Goal: Transaction & Acquisition: Purchase product/service

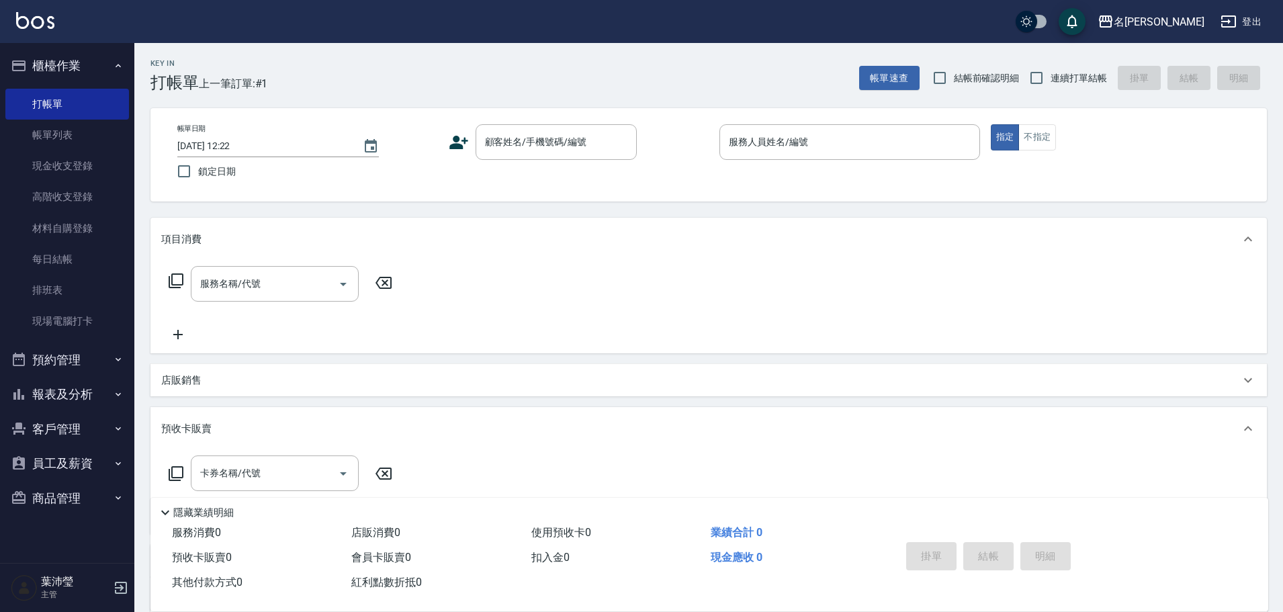
drag, startPoint x: 758, startPoint y: 304, endPoint x: 656, endPoint y: 249, distance: 116.3
click at [697, 281] on div "服務名稱/代號 服務名稱/代號" at bounding box center [708, 307] width 1116 height 93
click at [587, 153] on input "顧客姓名/手機號碼/編號" at bounding box center [546, 142] width 129 height 24
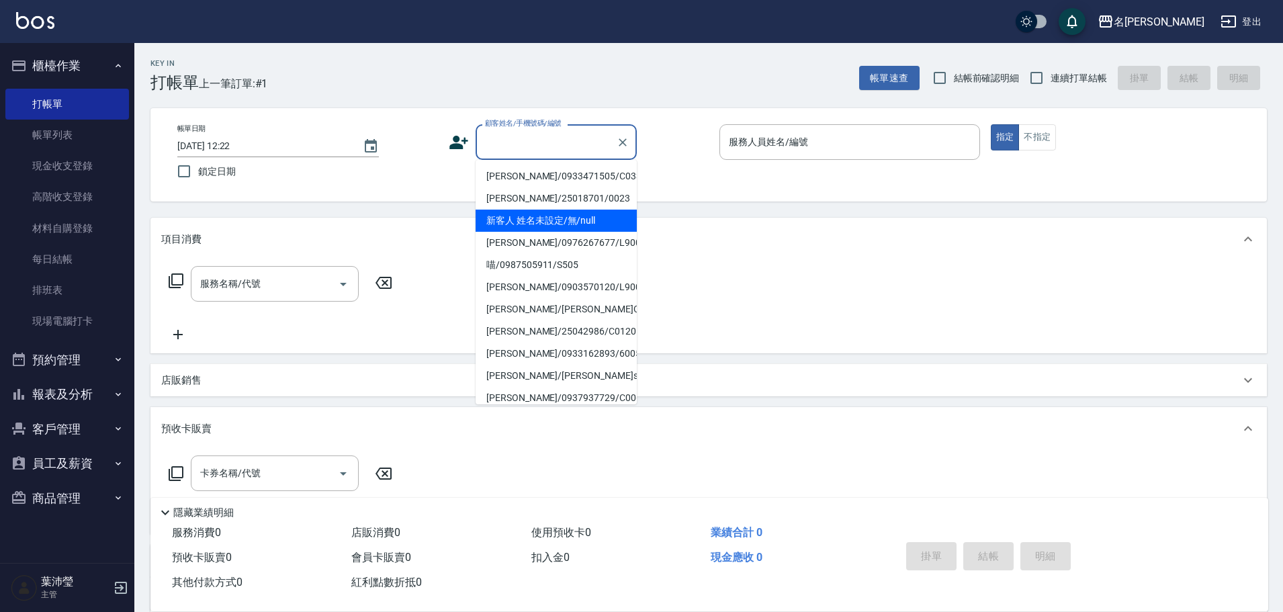
drag, startPoint x: 580, startPoint y: 210, endPoint x: 638, endPoint y: 196, distance: 60.1
click at [580, 211] on li "新客人 姓名未設定/無/null" at bounding box center [556, 221] width 161 height 22
type input "新客人 姓名未設定/無/null"
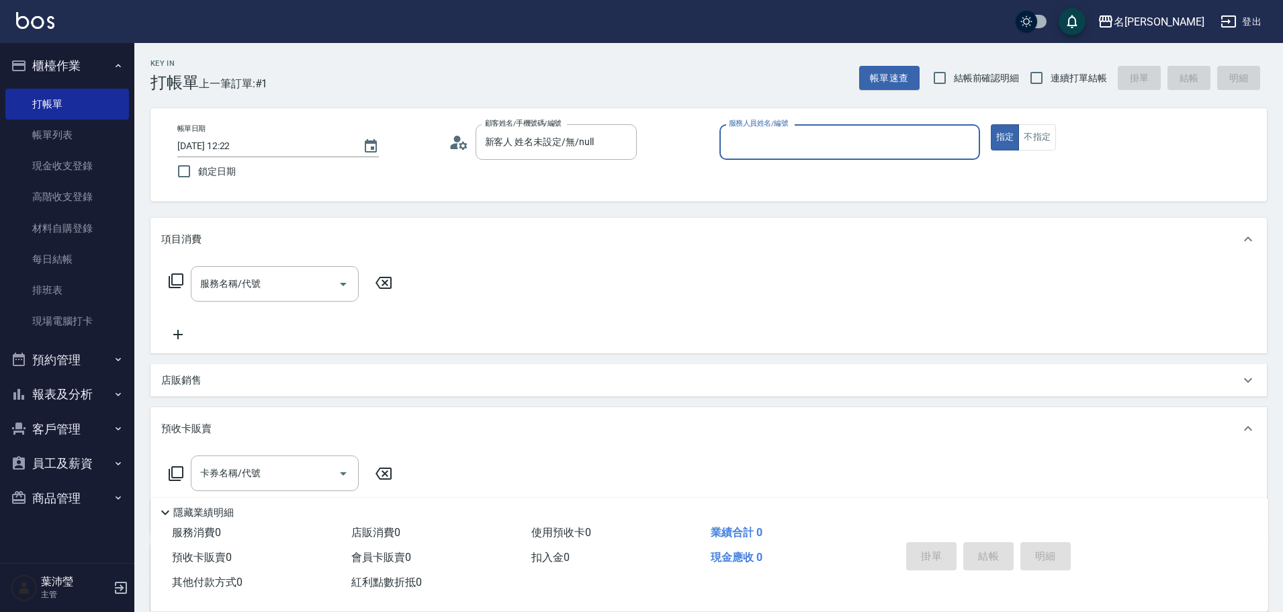
click at [752, 145] on input "服務人員姓名/編號" at bounding box center [850, 142] width 249 height 24
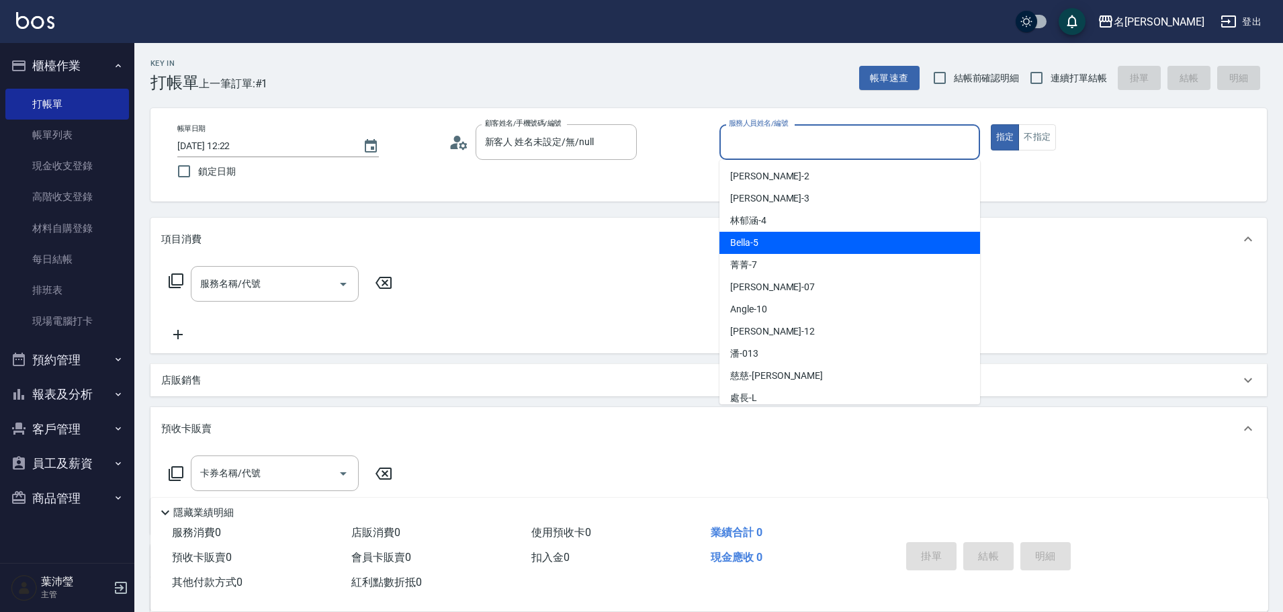
click at [775, 249] on div "Bella -5" at bounding box center [849, 243] width 261 height 22
type input "Bella-5"
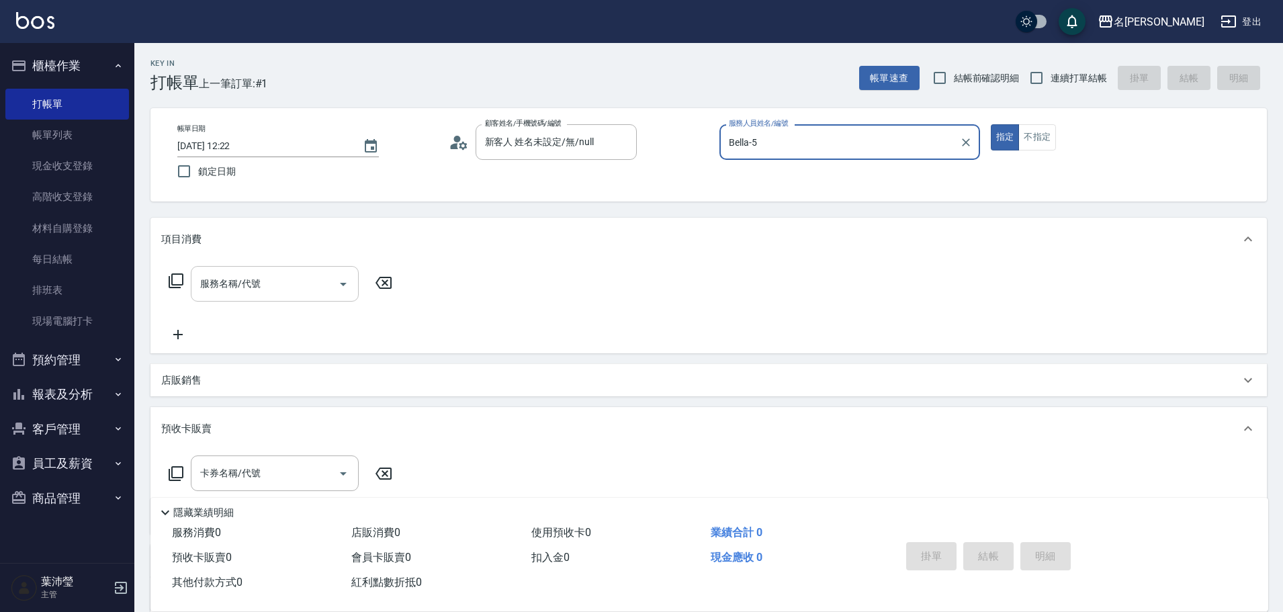
click at [295, 296] on div "服務名稱/代號" at bounding box center [275, 284] width 168 height 36
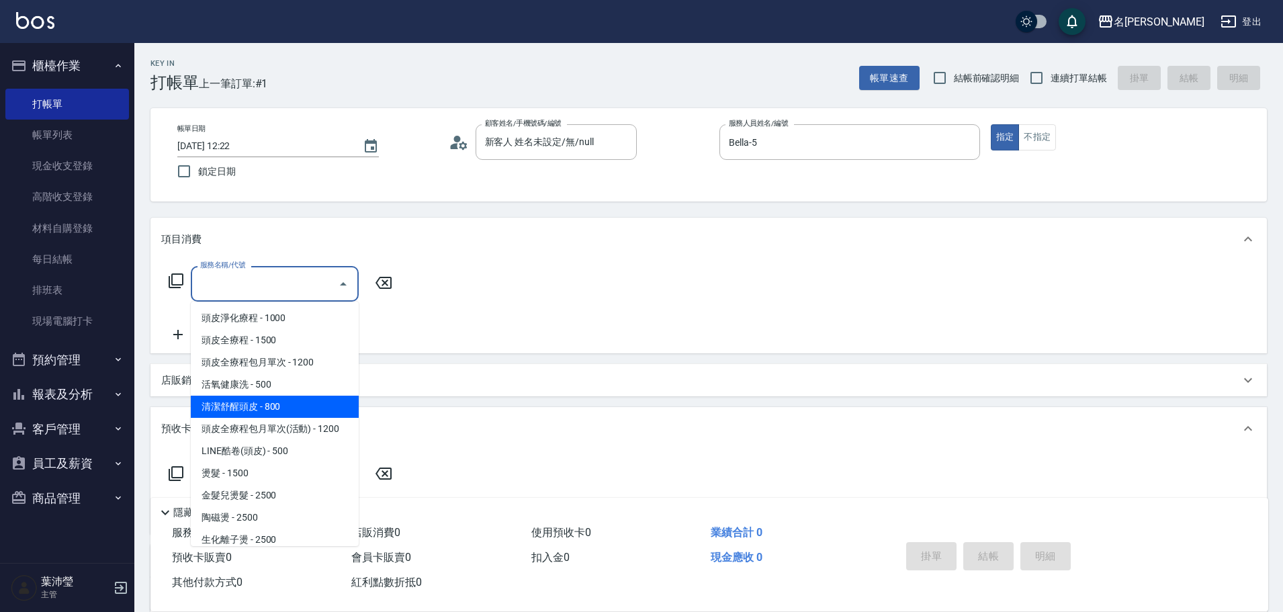
click at [176, 281] on icon at bounding box center [176, 281] width 16 height 16
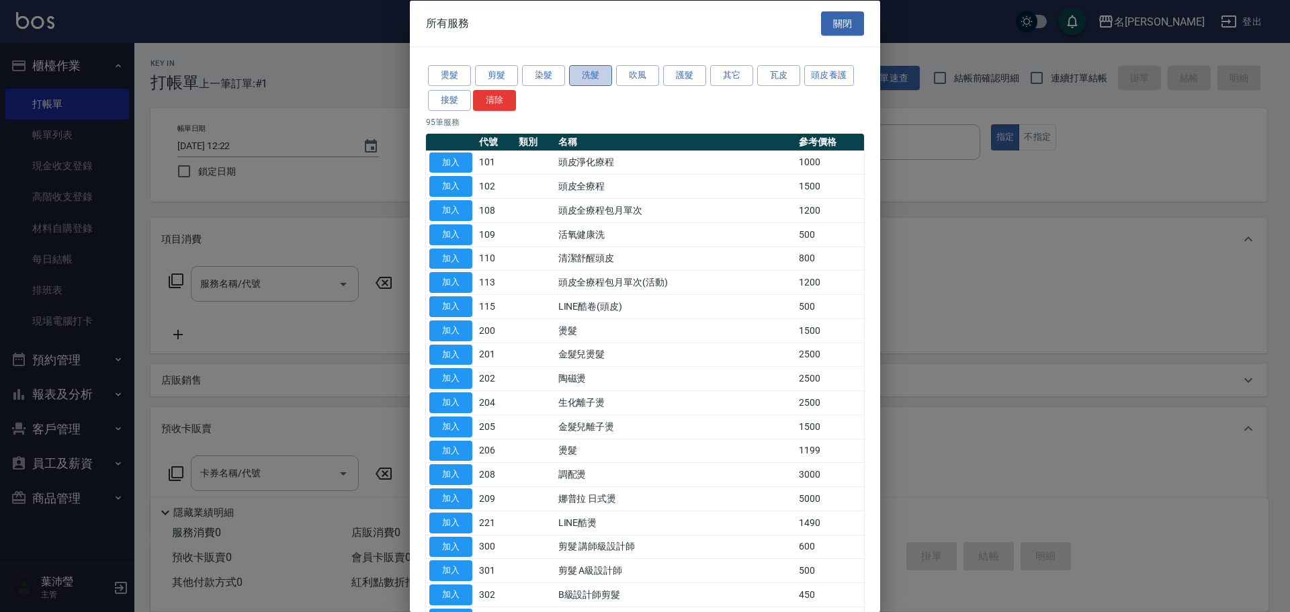
click at [577, 73] on button "洗髮" at bounding box center [590, 75] width 43 height 21
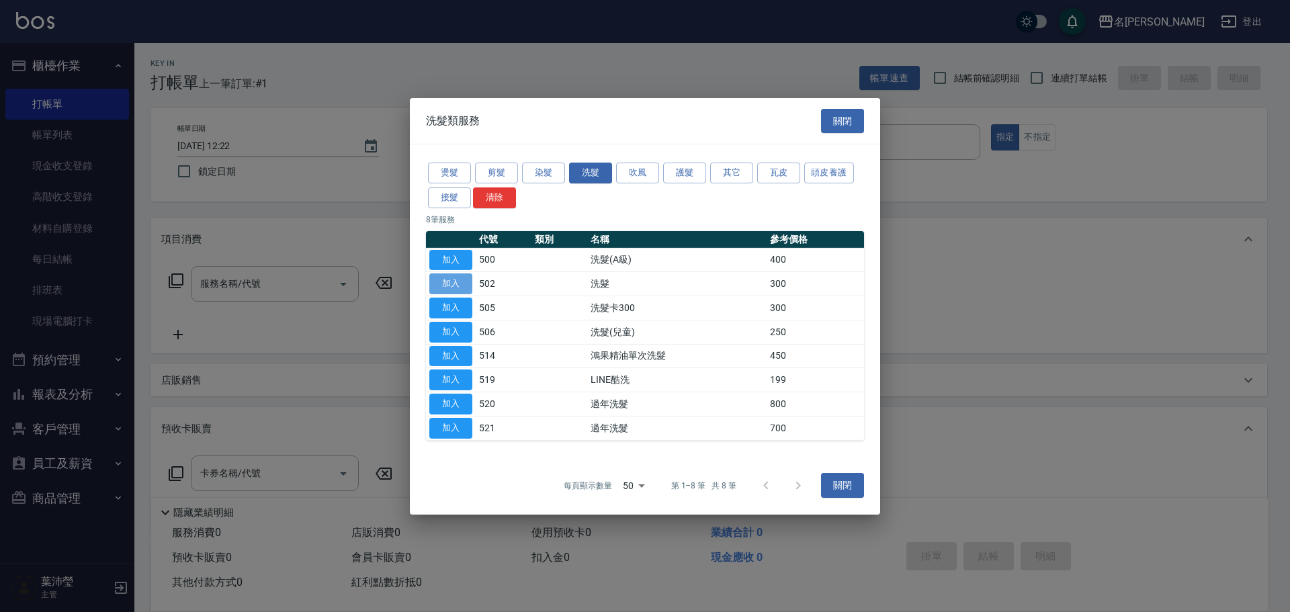
click at [437, 287] on button "加入" at bounding box center [450, 283] width 43 height 21
type input "洗髮(502)"
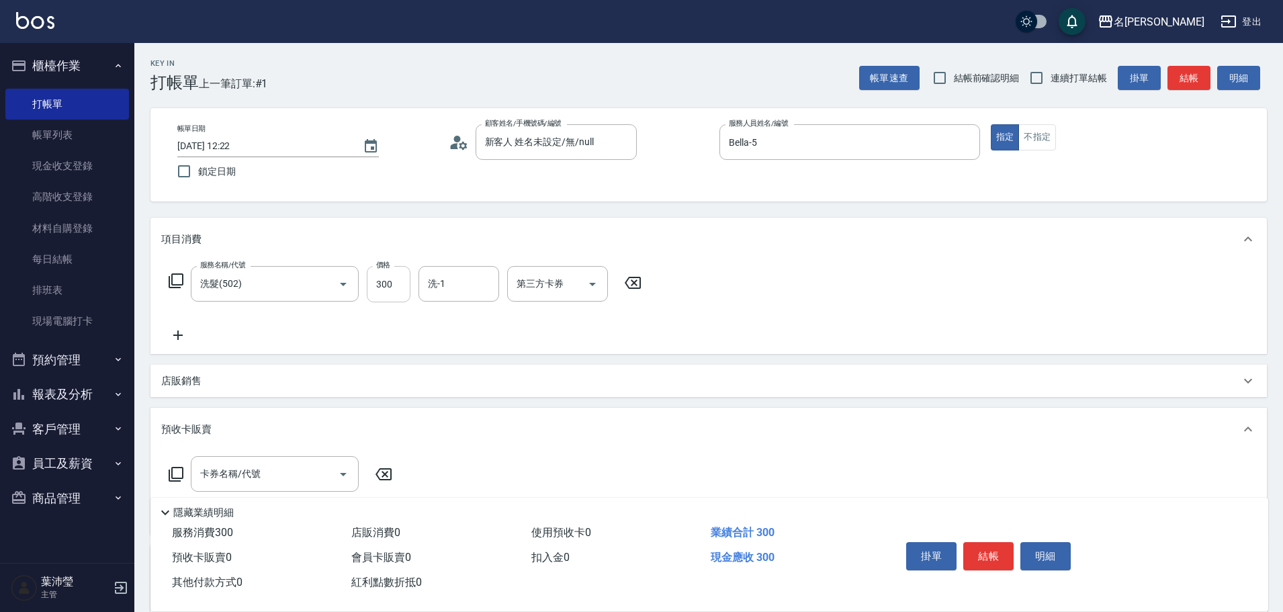
click at [410, 286] on input "300" at bounding box center [389, 284] width 44 height 36
type input "600"
click at [1052, 130] on button "不指定" at bounding box center [1037, 137] width 38 height 26
click at [1188, 84] on button "結帳" at bounding box center [1189, 78] width 43 height 25
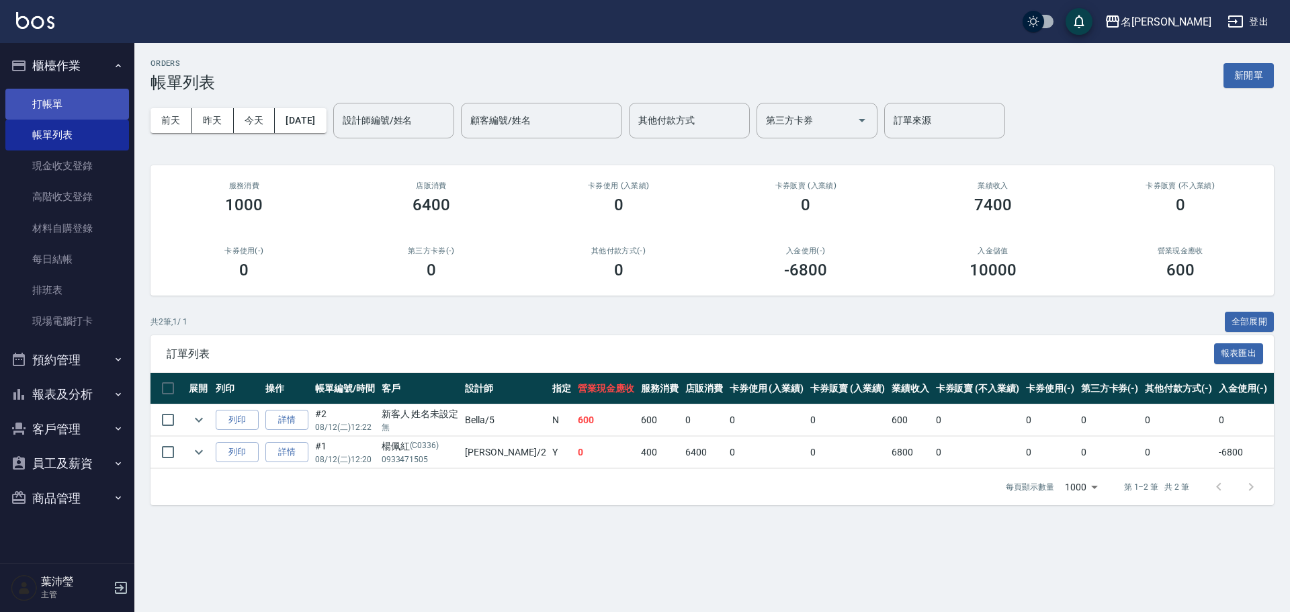
click at [75, 99] on link "打帳單" at bounding box center [67, 104] width 124 height 31
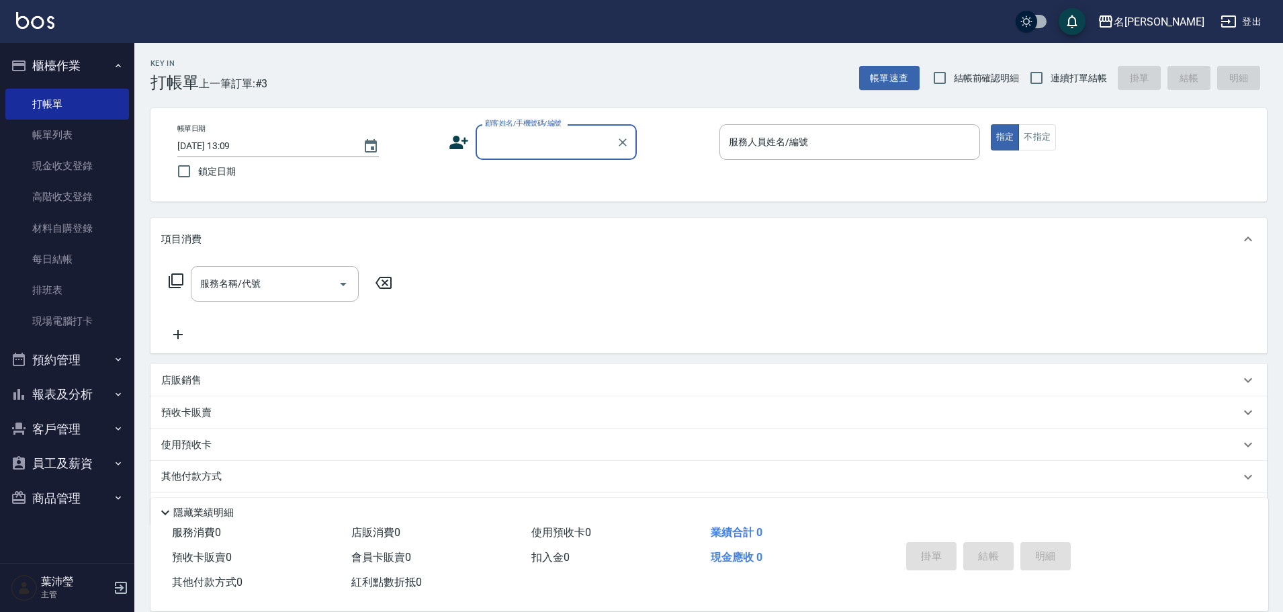
click at [496, 142] on input "顧客姓名/手機號碼/編號" at bounding box center [546, 142] width 129 height 24
type input "tp6"
drag, startPoint x: 496, startPoint y: 142, endPoint x: 476, endPoint y: 148, distance: 20.9
click at [476, 148] on div "tp6 顧客姓名/手機號碼/編號" at bounding box center [556, 142] width 161 height 36
click at [533, 142] on input "顧客姓名/手機號碼/編號" at bounding box center [546, 142] width 129 height 24
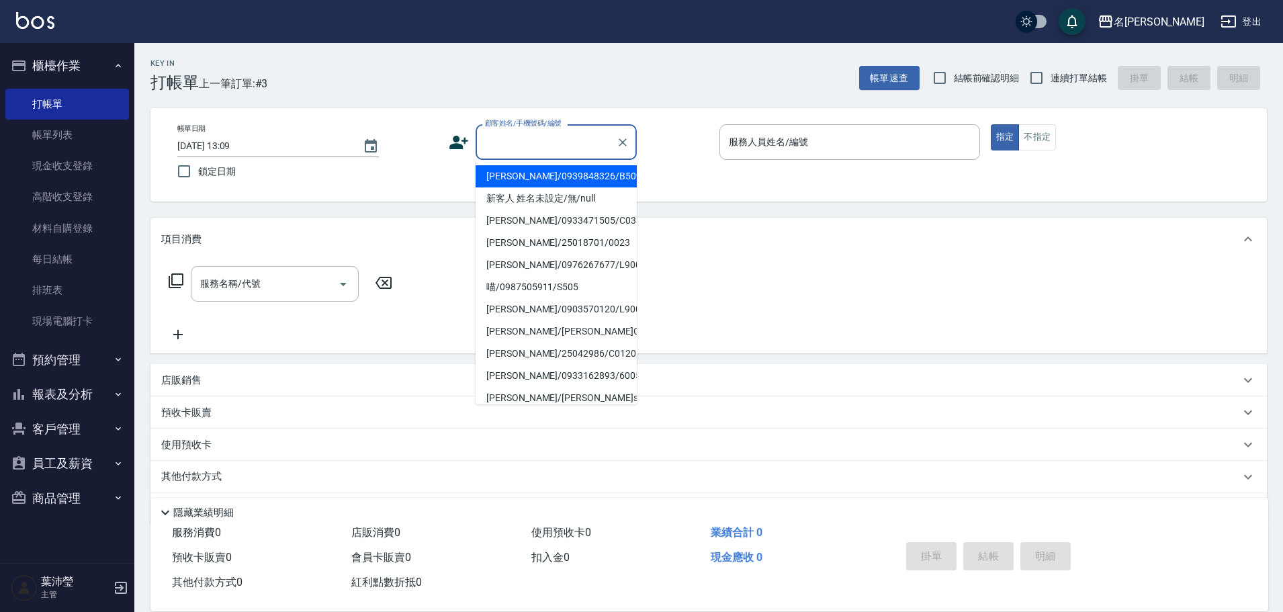
click at [533, 142] on input "顧客姓名/手機號碼/編號" at bounding box center [546, 142] width 129 height 24
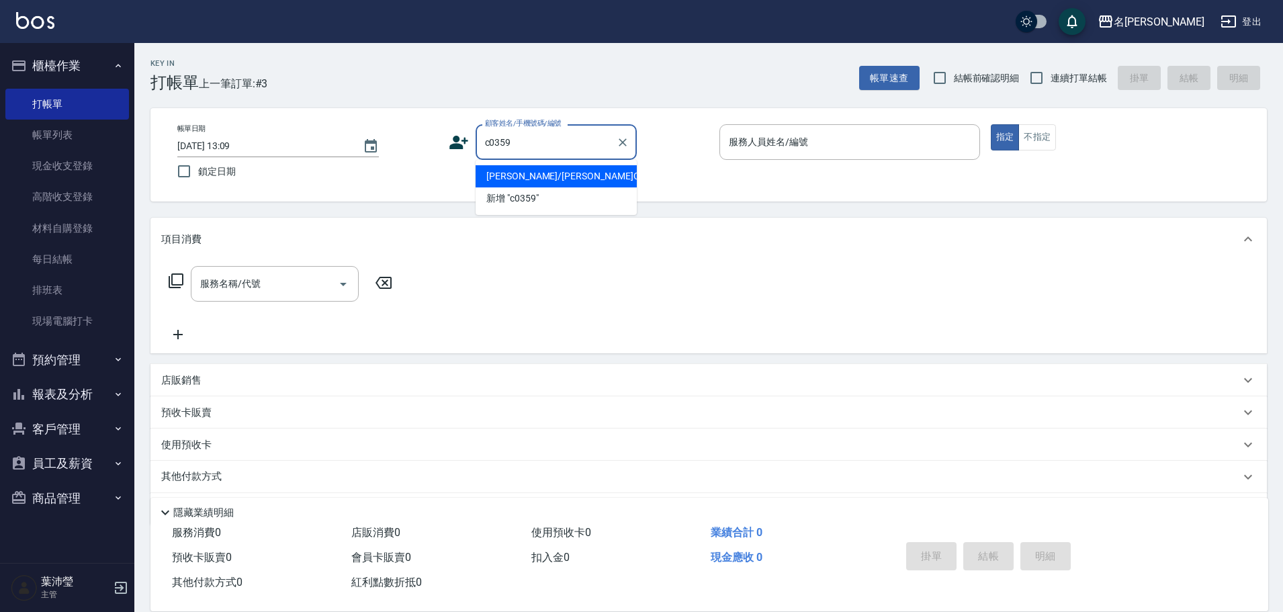
click at [605, 171] on li "[PERSON_NAME]/[PERSON_NAME]C0359/C0359" at bounding box center [556, 176] width 161 height 22
type input "[PERSON_NAME]/[PERSON_NAME]C0359/C0359"
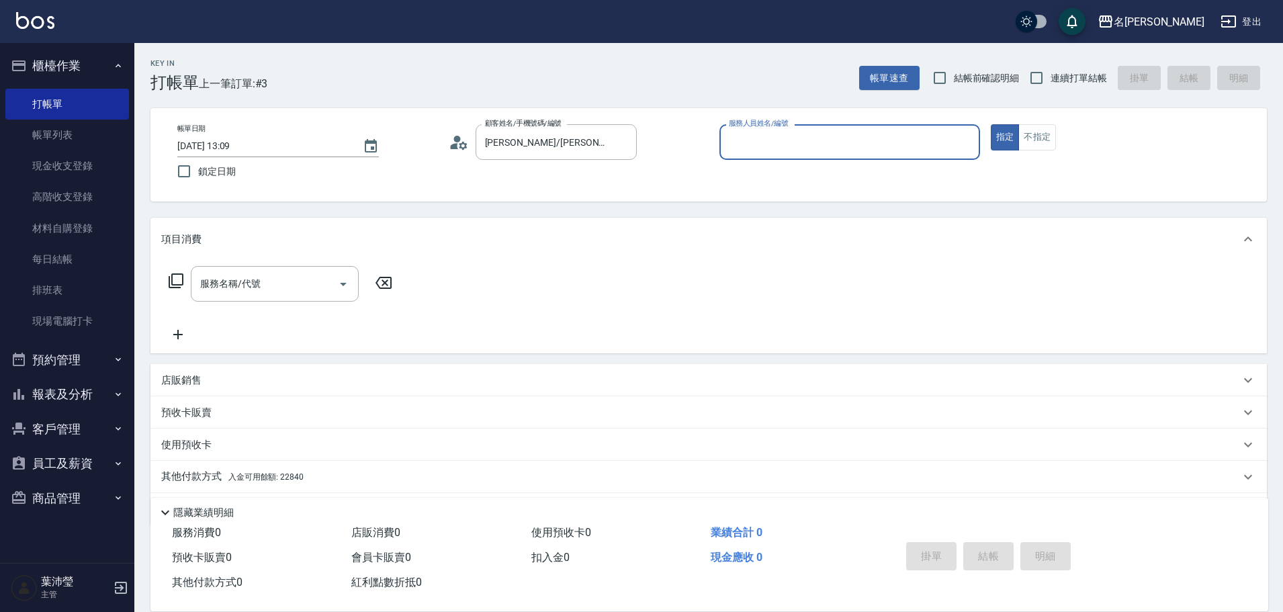
type input "敏卉-2"
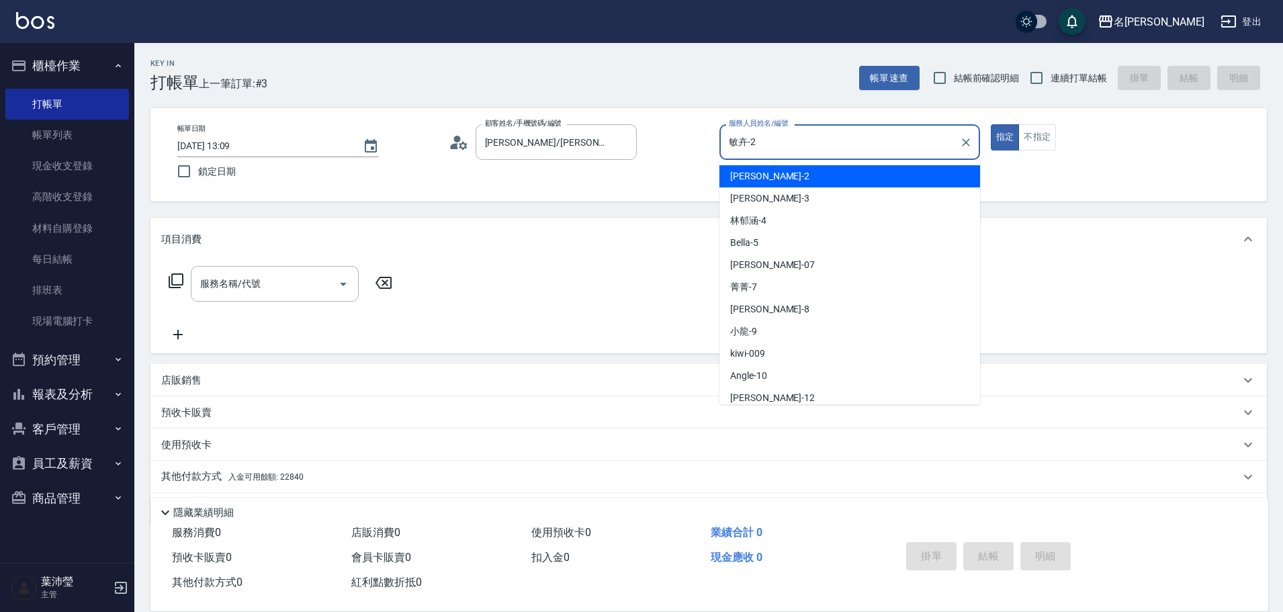
drag, startPoint x: 742, startPoint y: 148, endPoint x: 569, endPoint y: 198, distance: 180.5
click at [595, 195] on div "帳單日期 [DATE] 13:09 鎖定日期 顧客姓名/手機號碼/編號 [PERSON_NAME]/[PERSON_NAME]C0359/C0359 顧客姓名…" at bounding box center [708, 154] width 1116 height 93
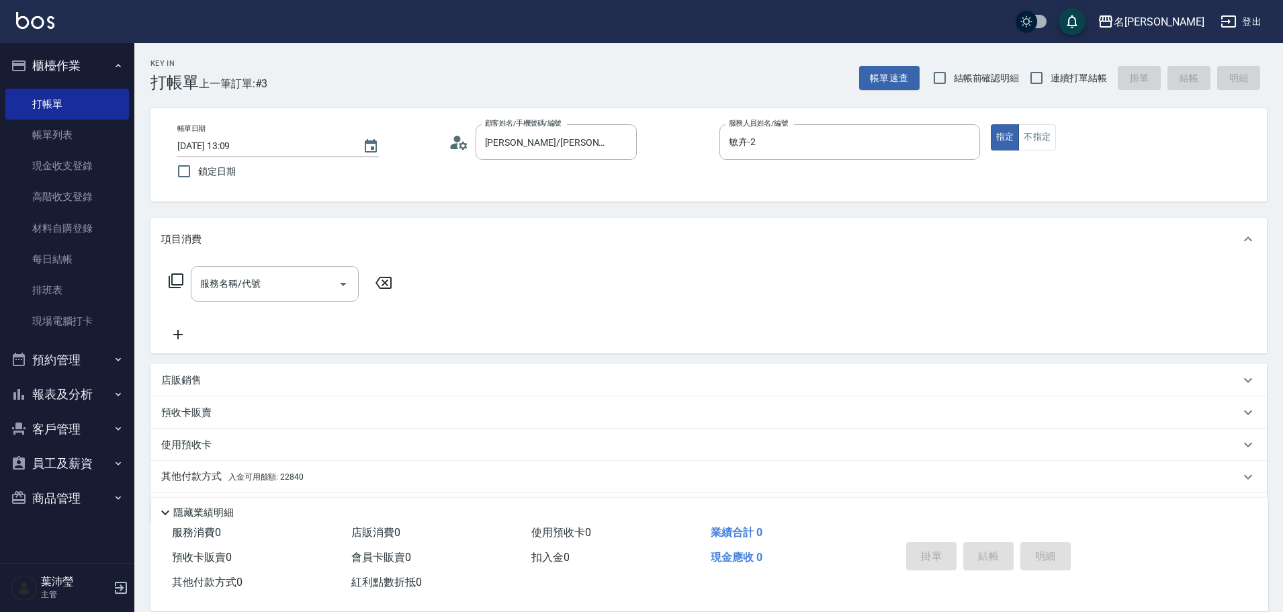
click at [177, 276] on icon at bounding box center [176, 281] width 16 height 16
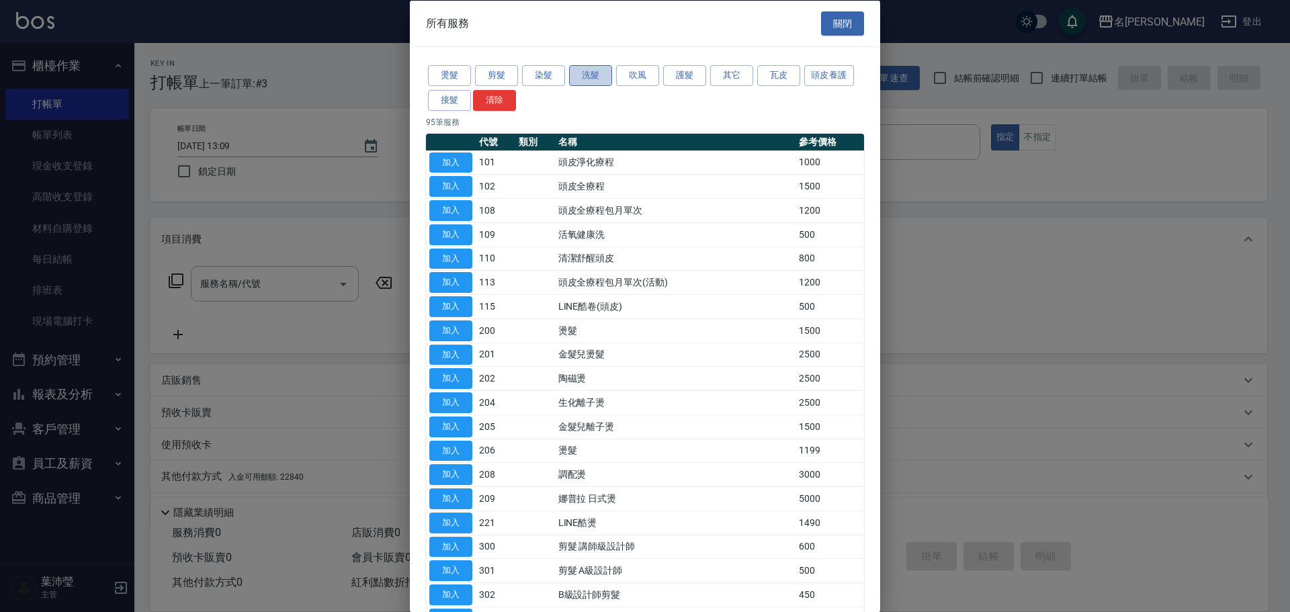
click at [587, 78] on button "洗髮" at bounding box center [590, 75] width 43 height 21
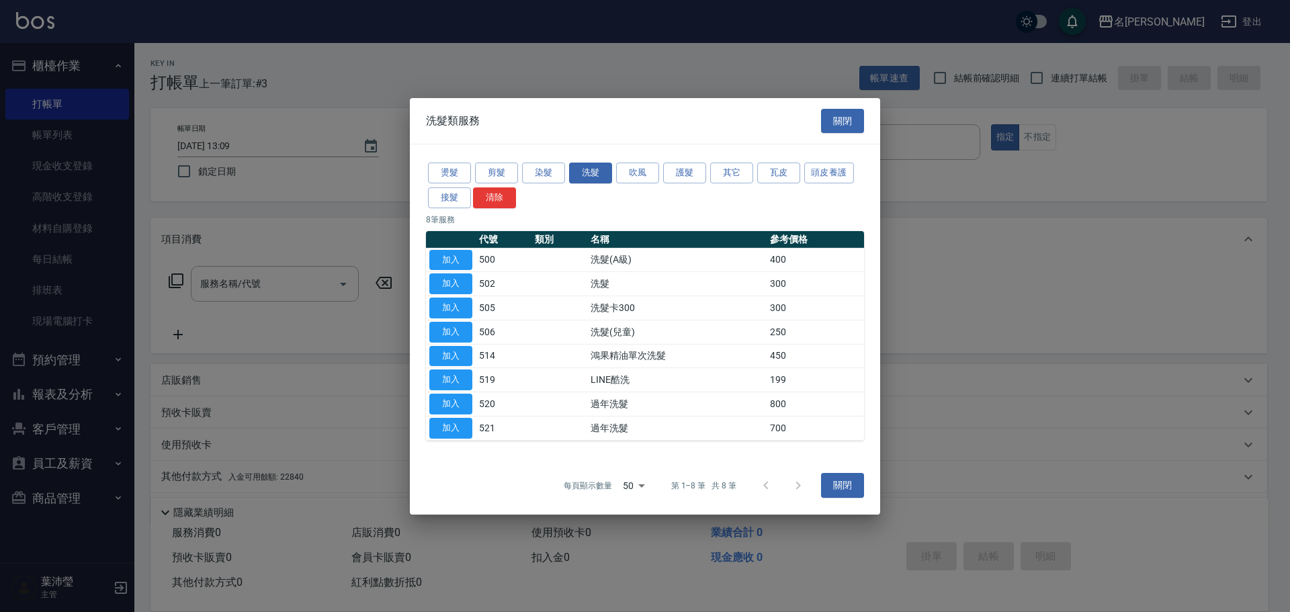
click at [455, 256] on button "加入" at bounding box center [450, 259] width 43 height 21
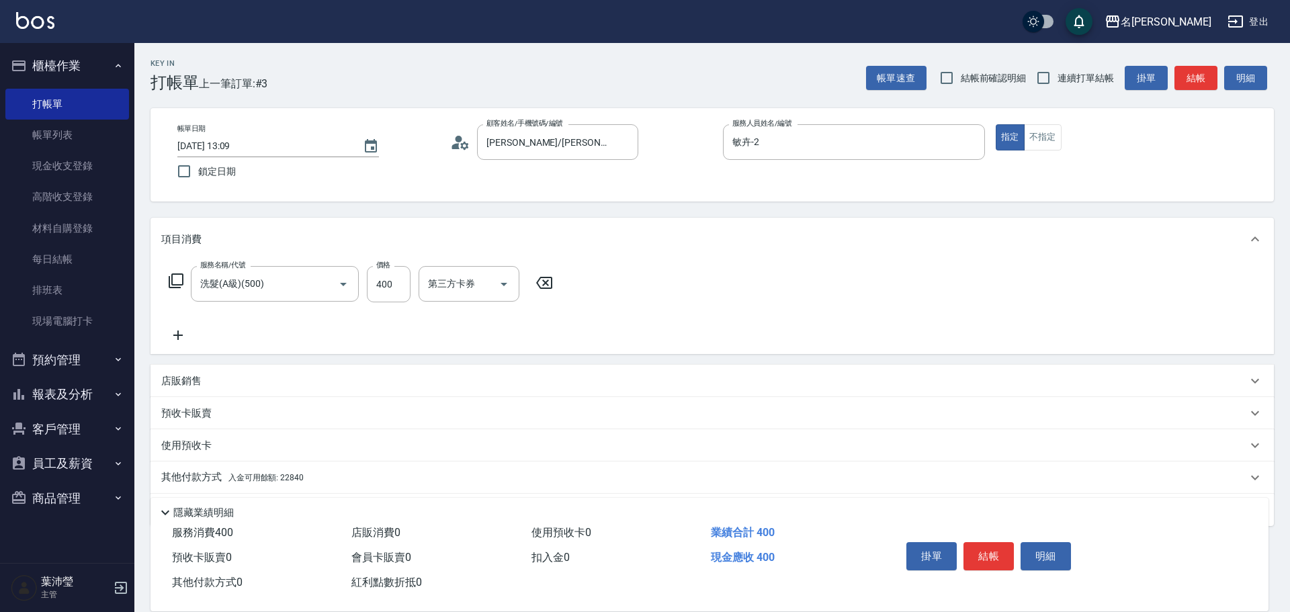
type input "洗髮(A級)(500)"
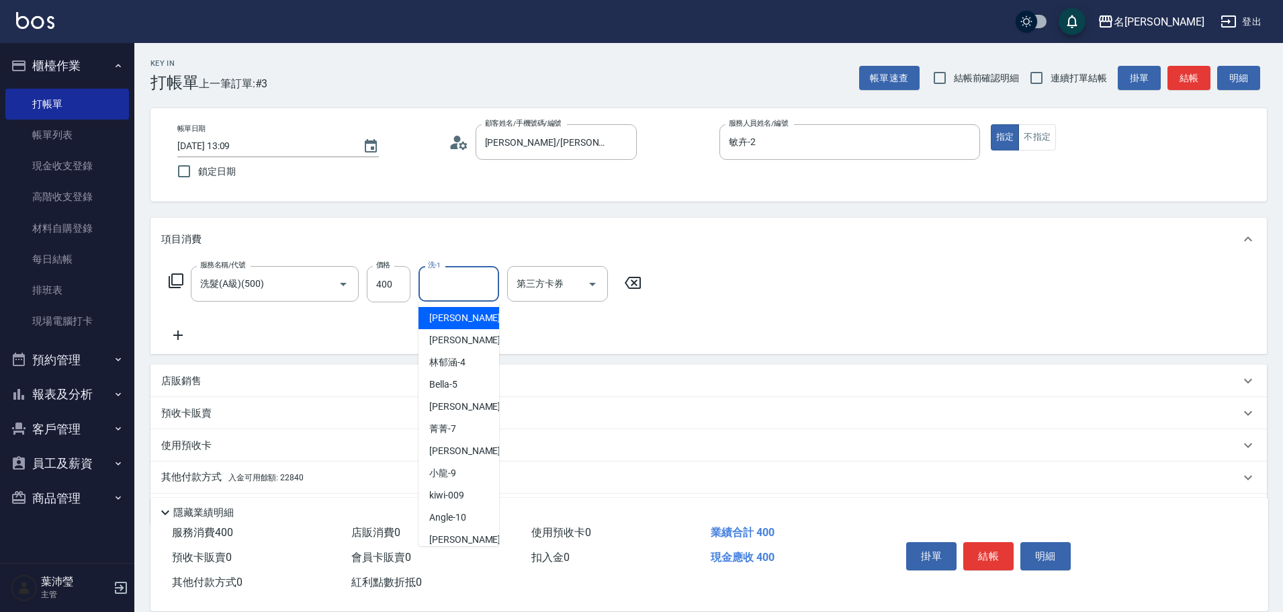
click at [441, 286] on input "洗-1" at bounding box center [459, 284] width 69 height 24
click at [462, 314] on div "小龍 -9" at bounding box center [459, 318] width 81 height 22
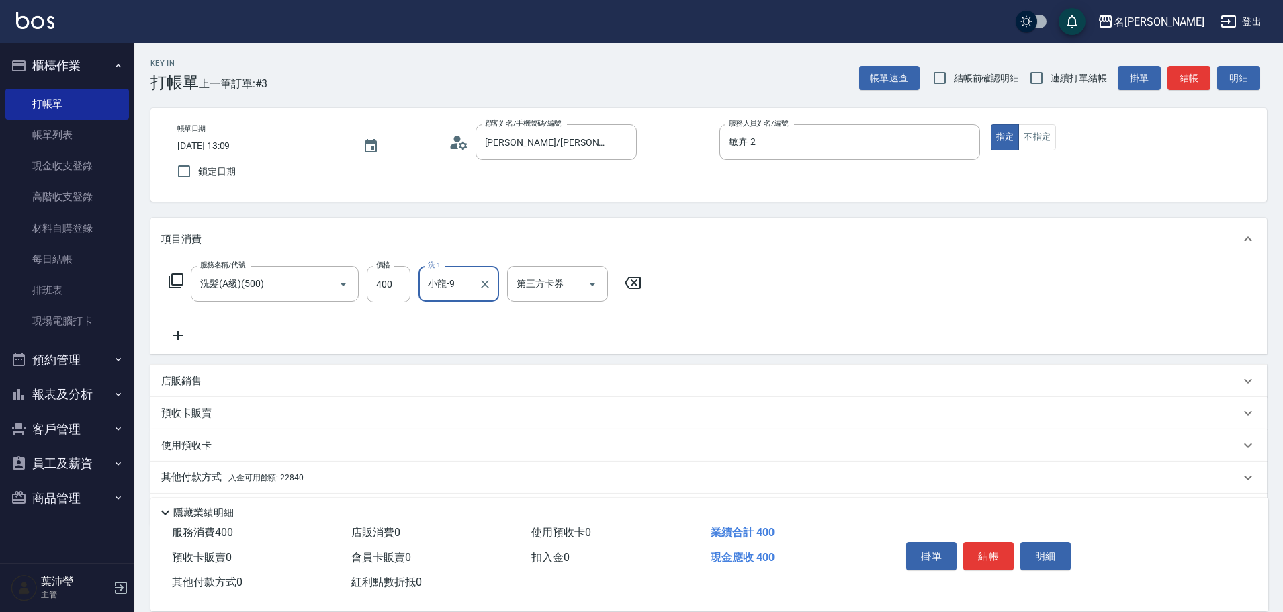
type input "小龍-9"
click at [202, 472] on p "其他付款方式 入金可用餘額: 22840" at bounding box center [232, 477] width 142 height 15
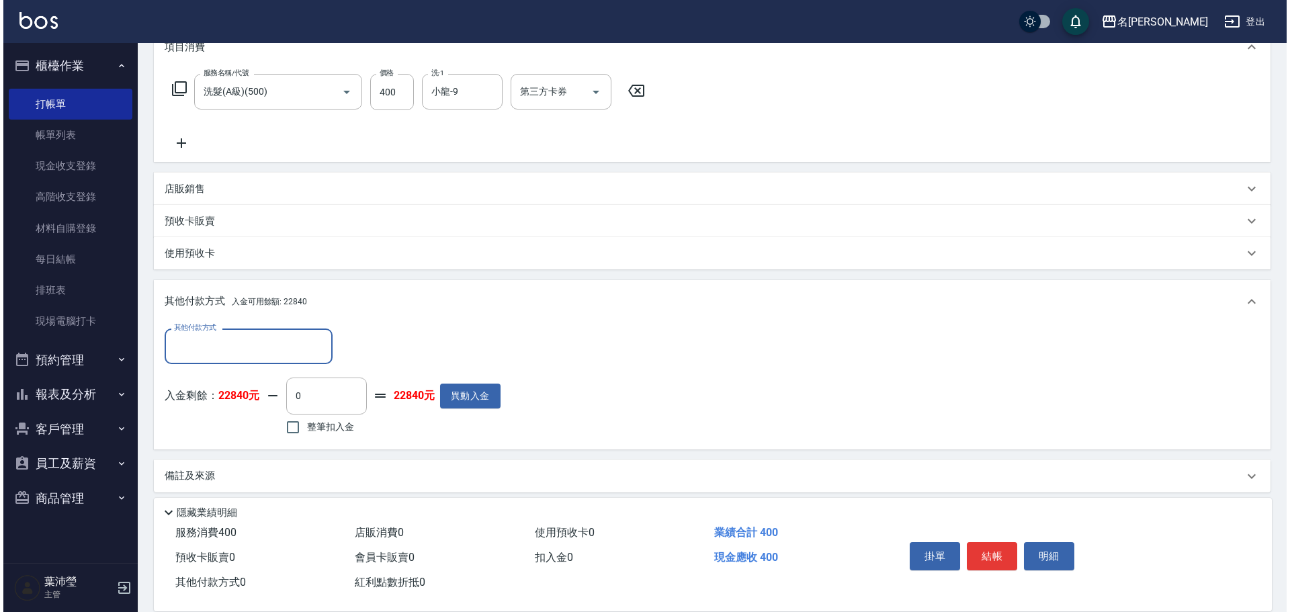
scroll to position [202, 0]
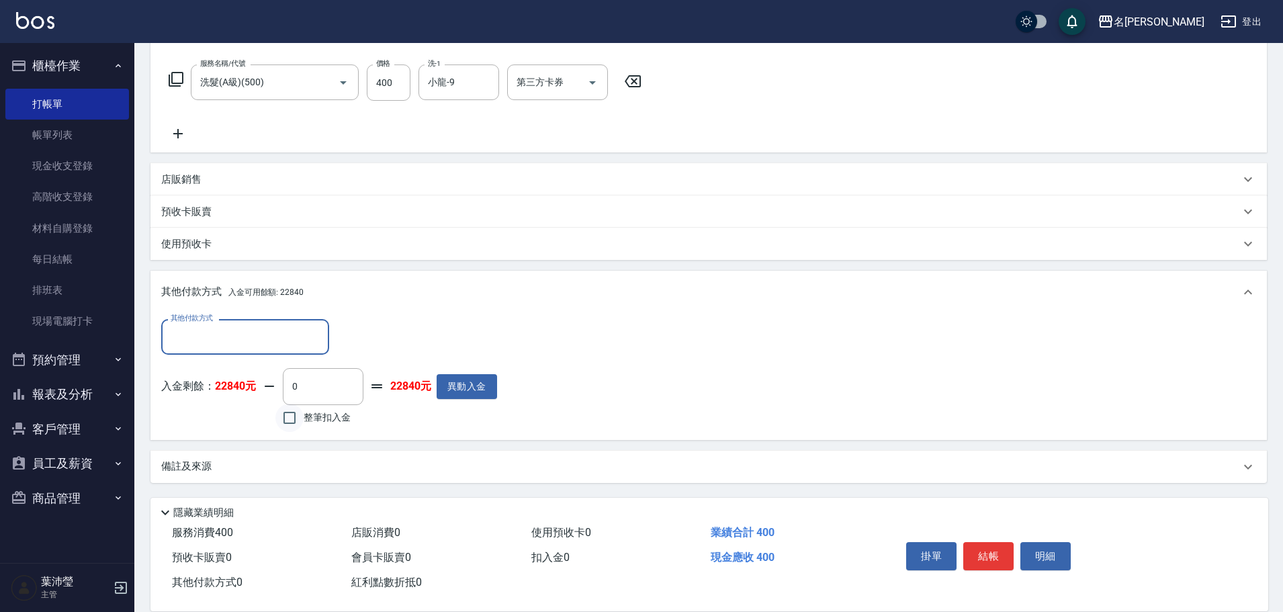
drag, startPoint x: 290, startPoint y: 419, endPoint x: 306, endPoint y: 415, distance: 16.0
click at [291, 419] on input "整筆扣入金" at bounding box center [289, 418] width 28 height 28
checkbox input "true"
type input "400"
click at [1040, 542] on button "明細" at bounding box center [1045, 556] width 50 height 28
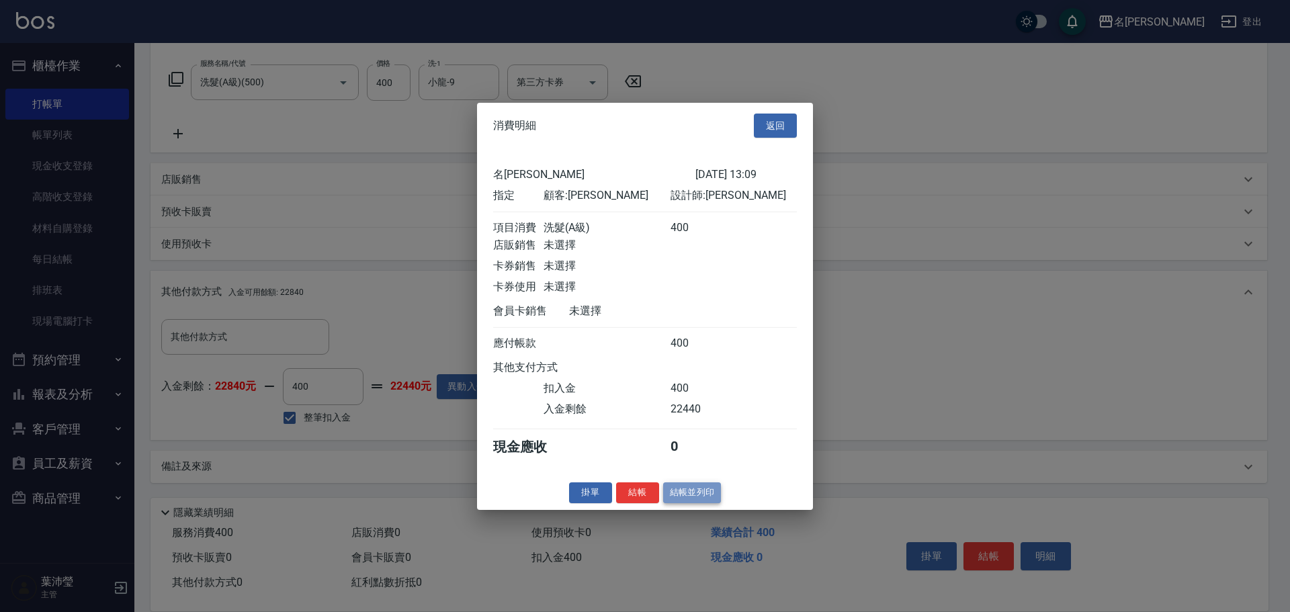
click at [687, 500] on button "結帳並列印" at bounding box center [692, 492] width 58 height 21
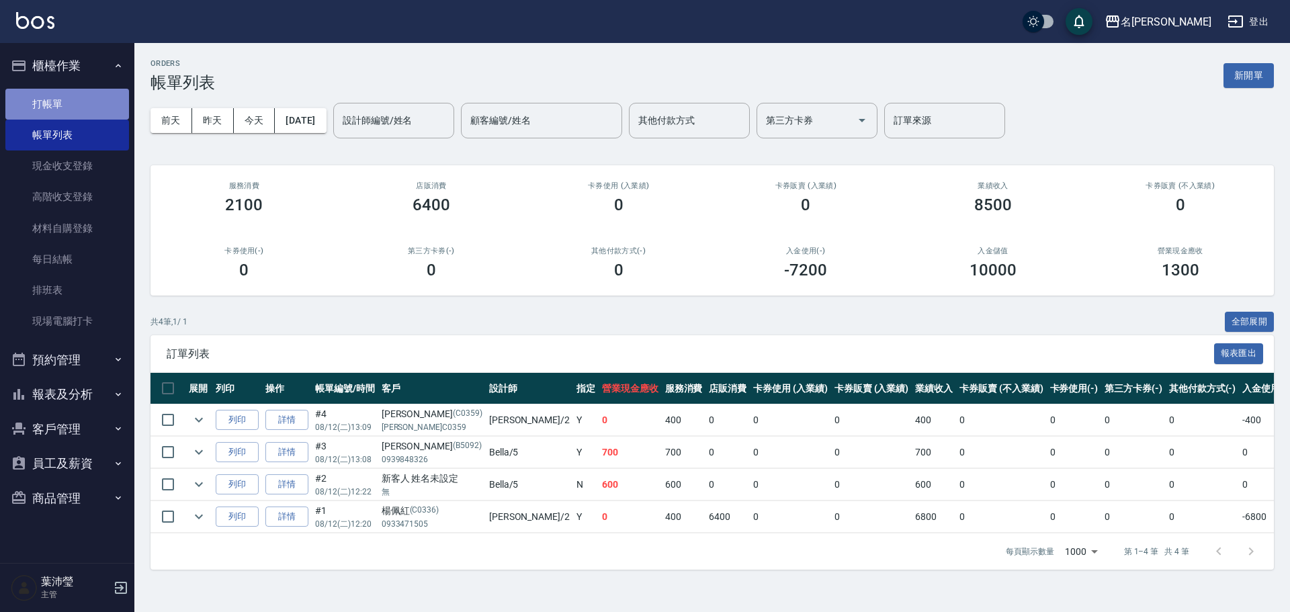
click at [93, 100] on link "打帳單" at bounding box center [67, 104] width 124 height 31
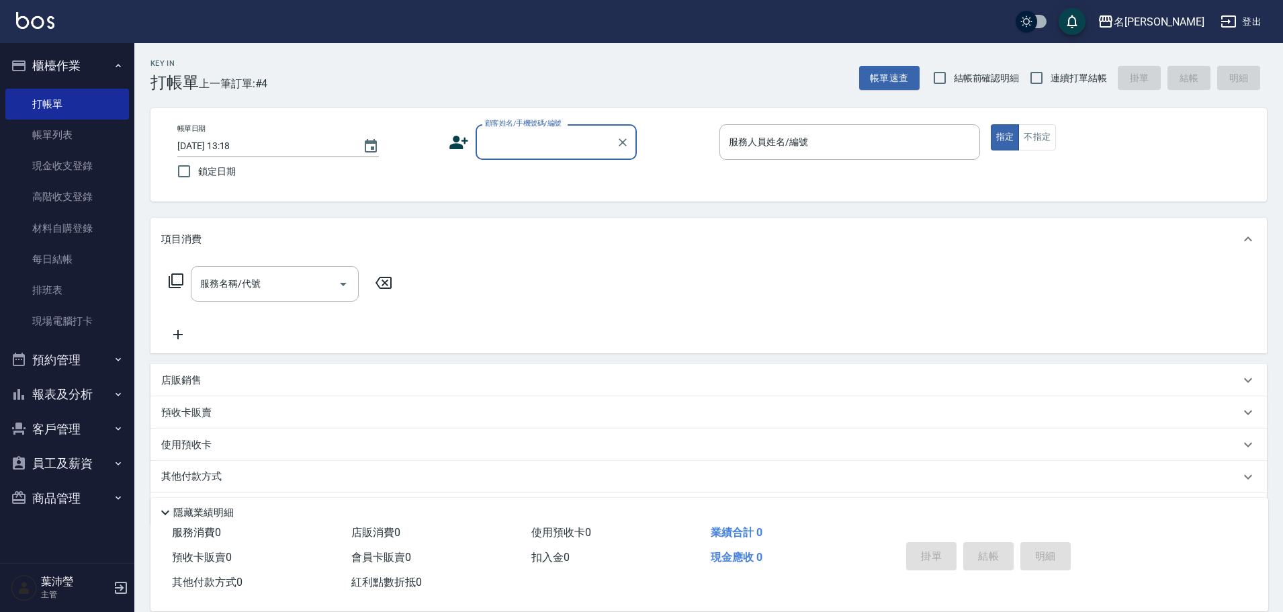
click at [474, 192] on div "帳單日期 [DATE] 13:18 鎖定日期 顧客姓名/手機號碼/編號 顧客姓名/手機號碼/編號 服務人員姓名/編號 服務人員姓名/編號 指定 不指定" at bounding box center [708, 154] width 1116 height 93
click at [551, 129] on div "顧客姓名/手機號碼/編號" at bounding box center [556, 142] width 161 height 36
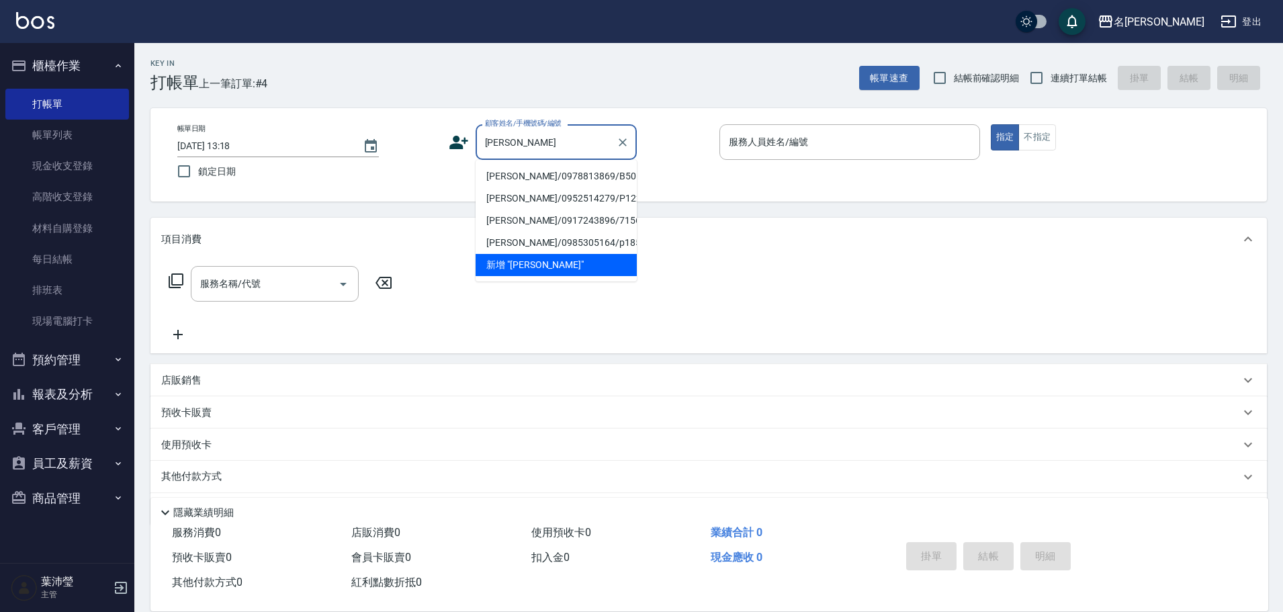
click at [503, 171] on li "[PERSON_NAME]/0978813869/B50162" at bounding box center [556, 176] width 161 height 22
type input "[PERSON_NAME]/0978813869/B50162"
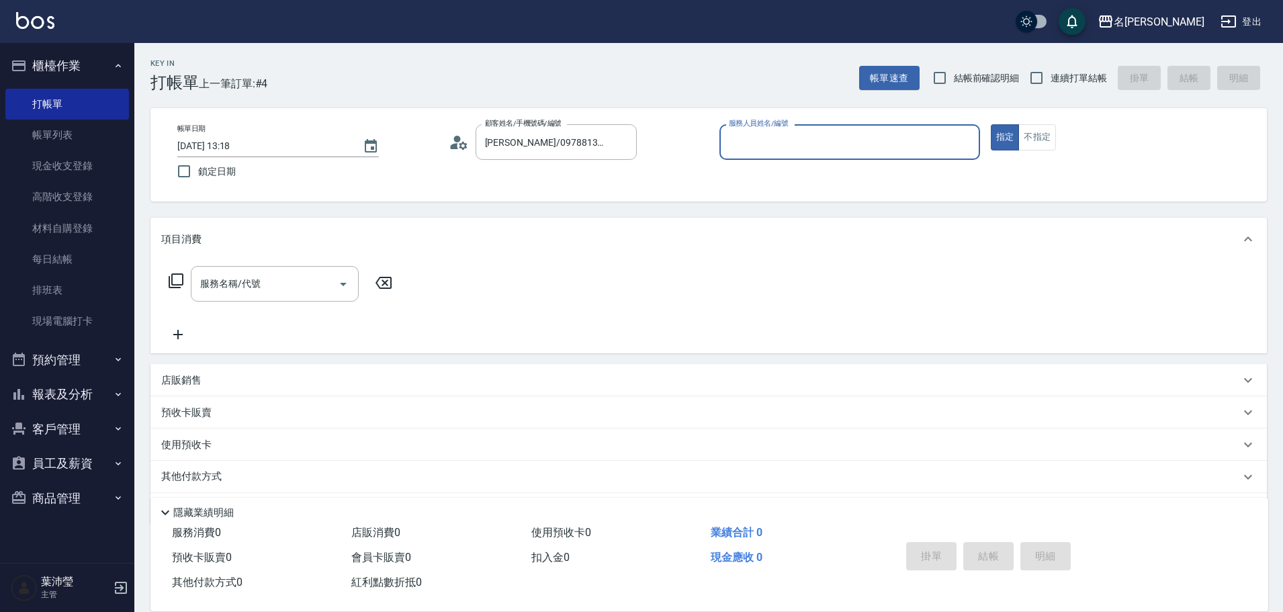
type input "Bella-5"
click at [314, 265] on div "服務名稱/代號 服務名稱/代號" at bounding box center [708, 307] width 1116 height 93
click at [312, 275] on input "服務名稱/代號" at bounding box center [265, 284] width 136 height 24
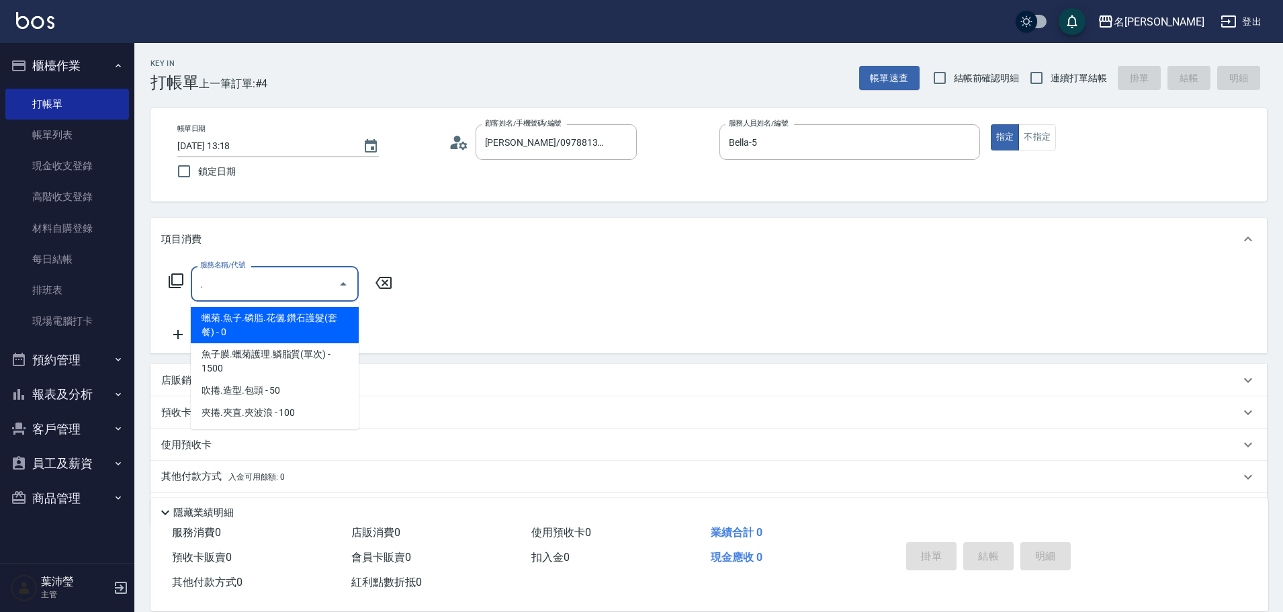
drag, startPoint x: 218, startPoint y: 295, endPoint x: 191, endPoint y: 290, distance: 27.4
click at [191, 290] on div ". 服務名稱/代號" at bounding box center [275, 284] width 168 height 36
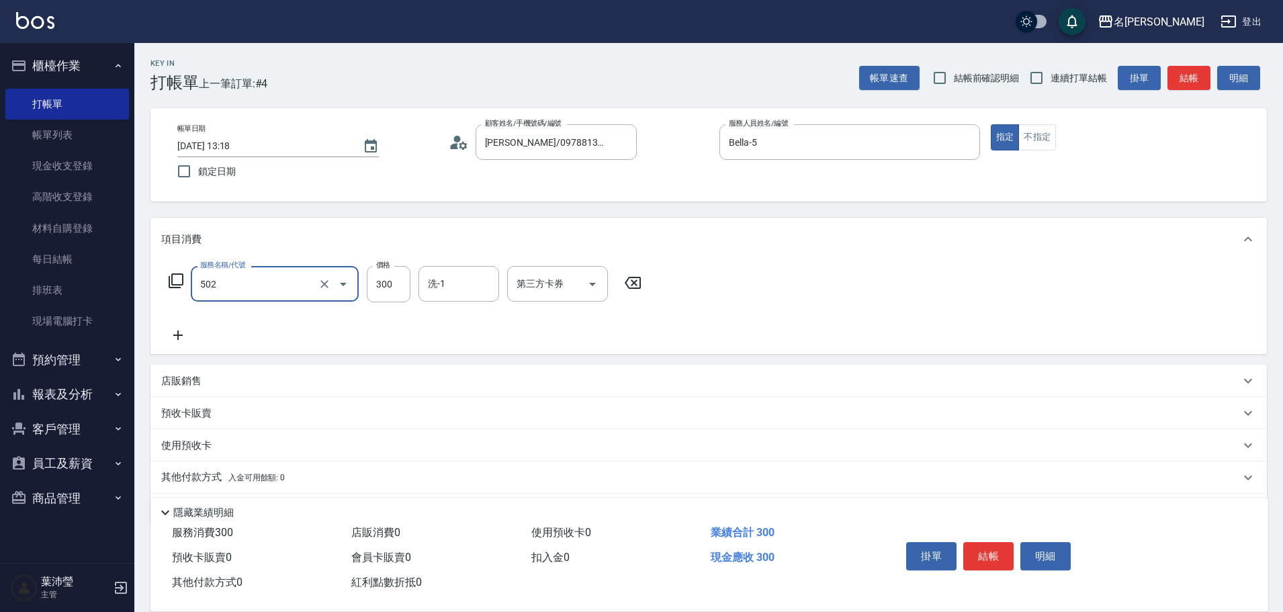
type input "洗髮(502)"
click at [178, 335] on icon at bounding box center [177, 335] width 9 height 9
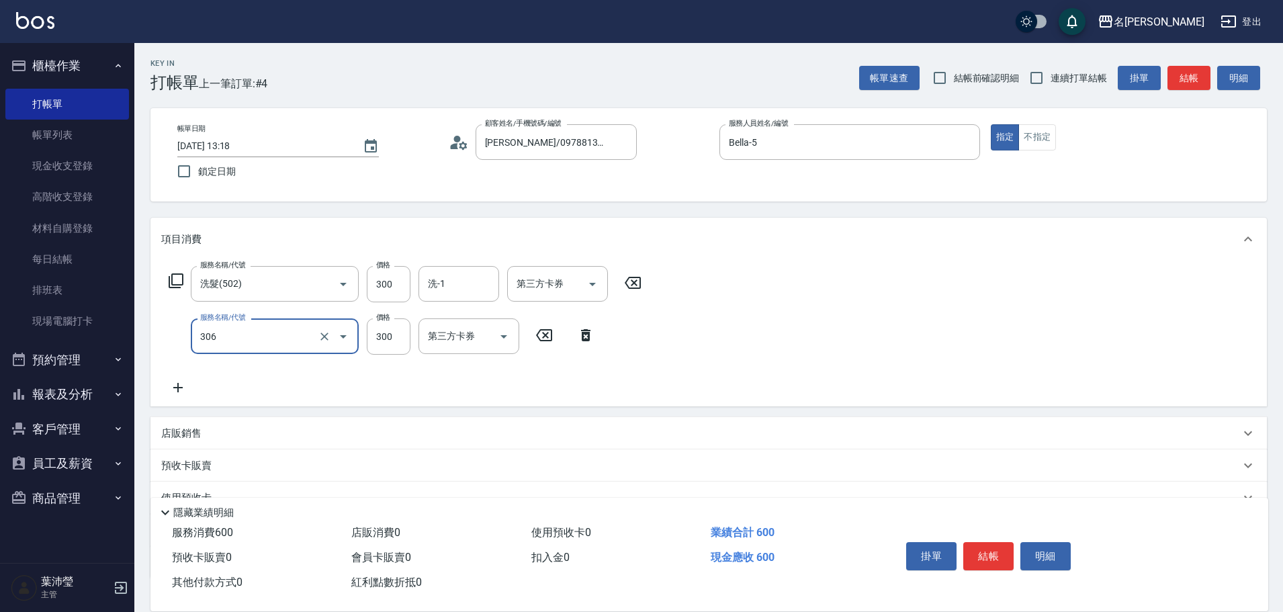
type input "高中學生(306)"
type input "400"
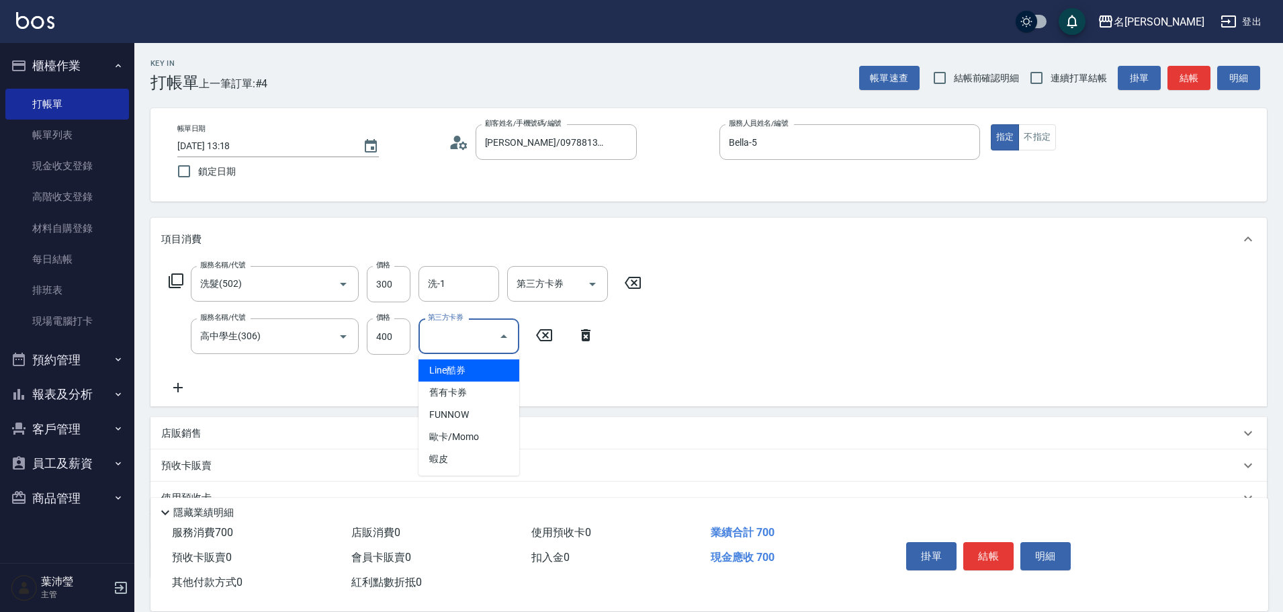
click at [907, 220] on div "項目消費" at bounding box center [708, 239] width 1116 height 43
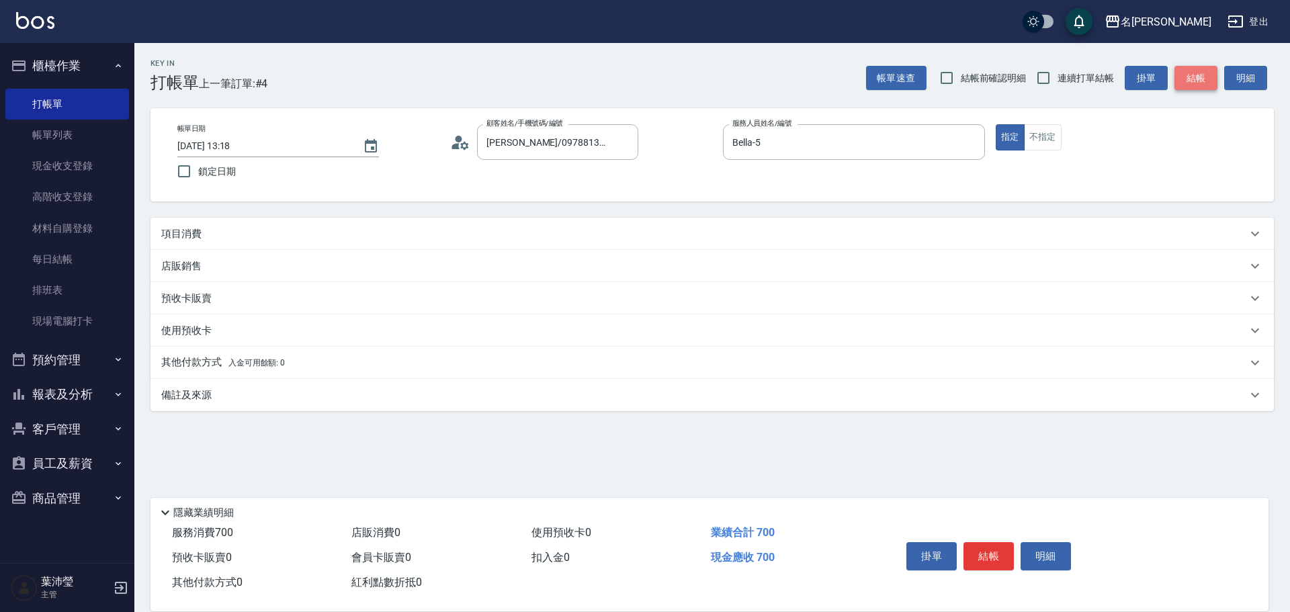
click at [1185, 87] on button "結帳" at bounding box center [1195, 78] width 43 height 25
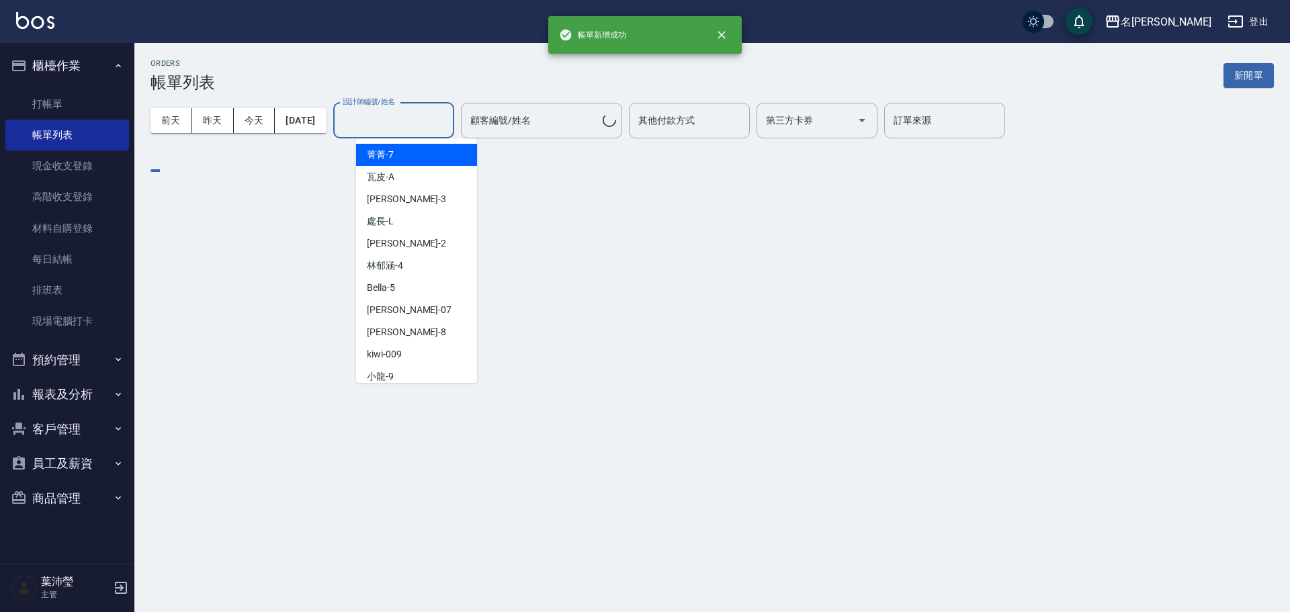
click at [441, 122] on input "設計師編號/姓名" at bounding box center [393, 121] width 109 height 24
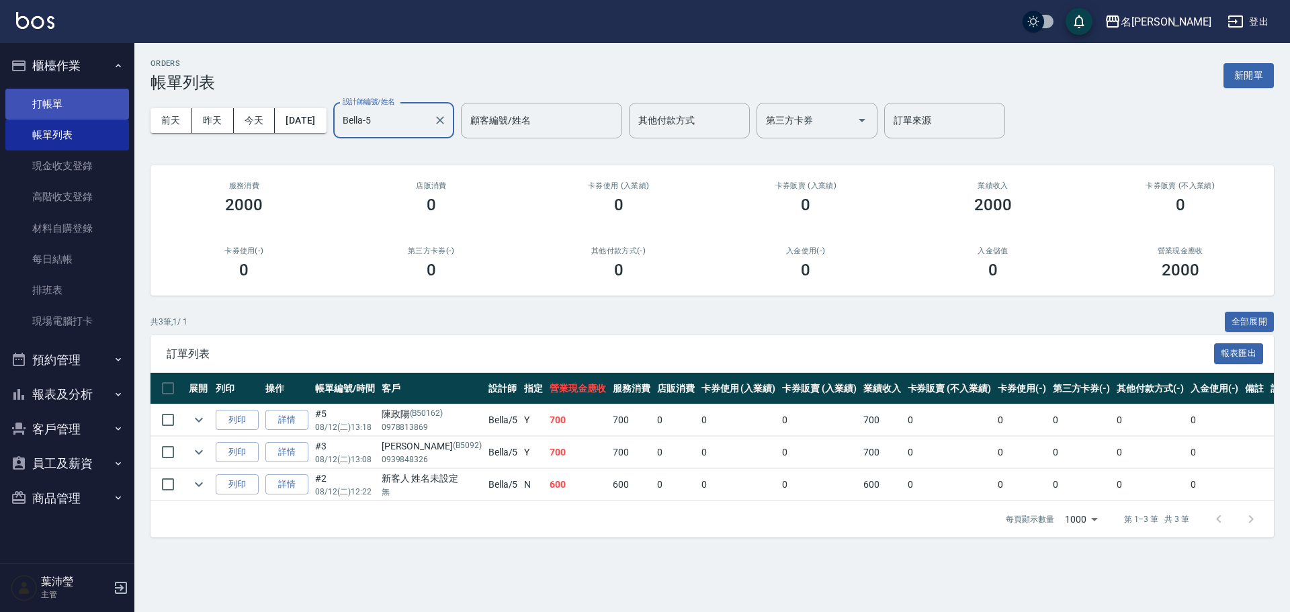
type input "Bella-5"
click at [82, 112] on link "打帳單" at bounding box center [67, 104] width 124 height 31
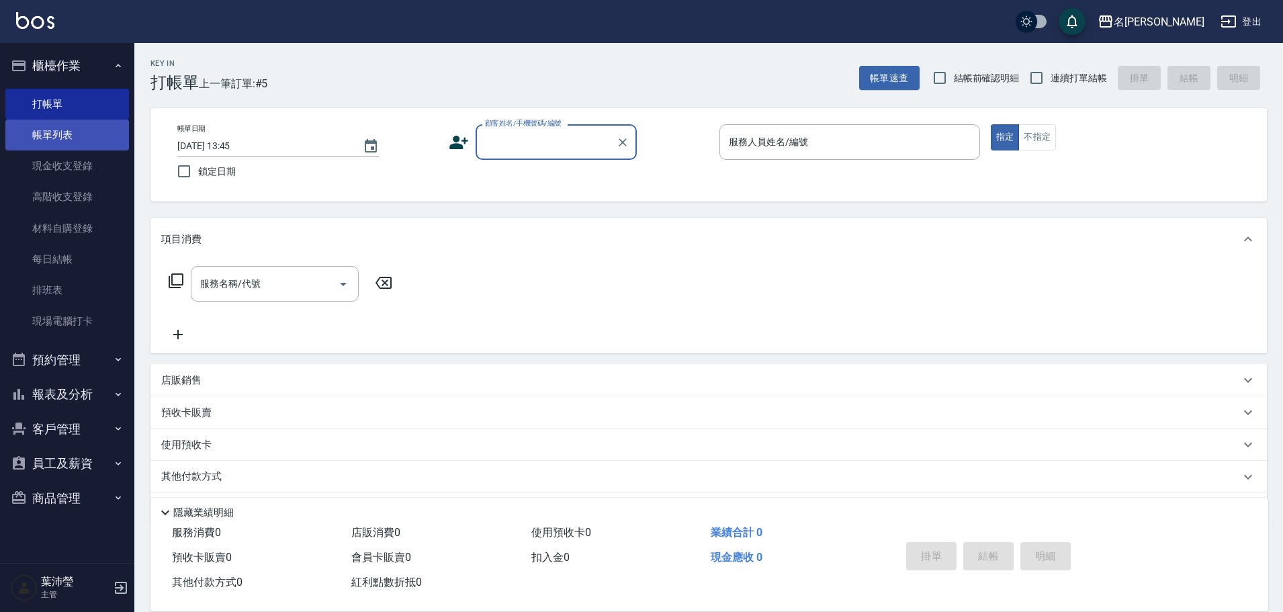
click at [53, 132] on link "帳單列表" at bounding box center [67, 135] width 124 height 31
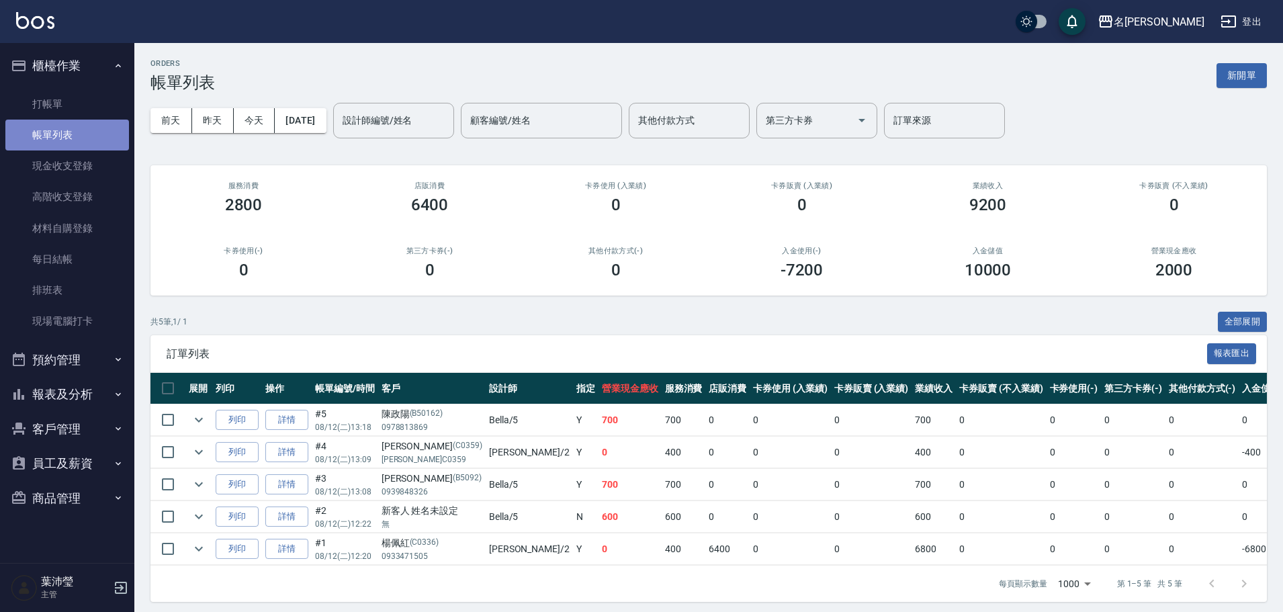
click at [54, 132] on link "帳單列表" at bounding box center [67, 135] width 124 height 31
click at [78, 101] on link "打帳單" at bounding box center [67, 104] width 124 height 31
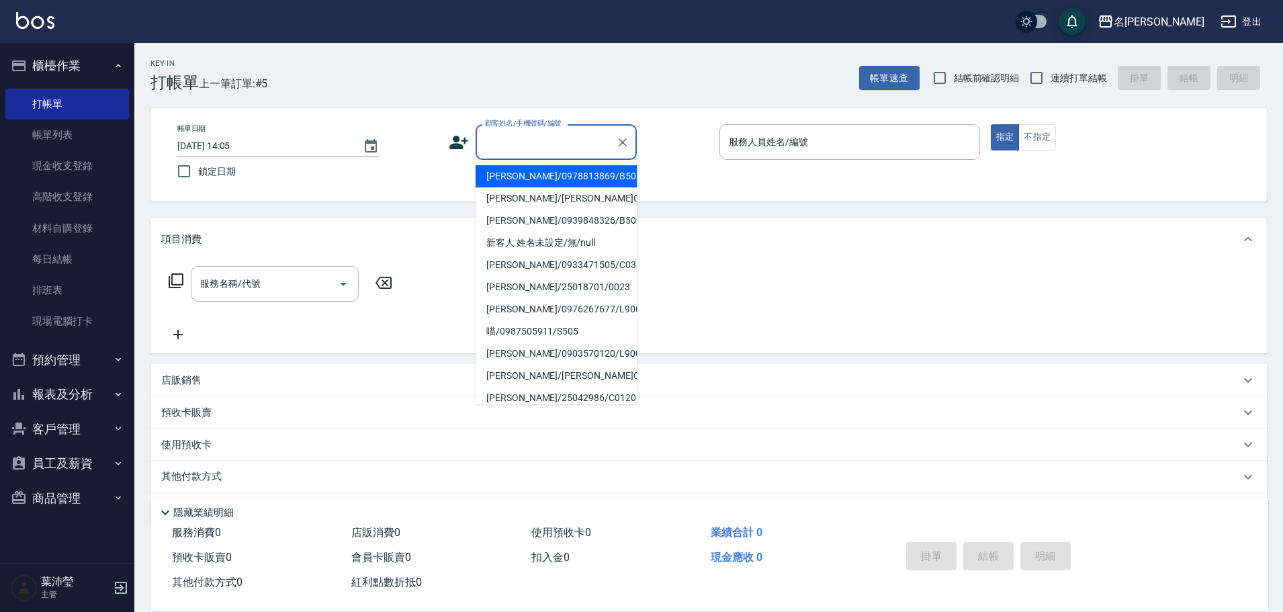
click at [503, 142] on input "顧客姓名/手機號碼/編號" at bounding box center [546, 142] width 129 height 24
click at [555, 178] on li "[PERSON_NAME]/0926211468/P1543" at bounding box center [556, 176] width 161 height 22
type input "[PERSON_NAME]/0926211468/P1543"
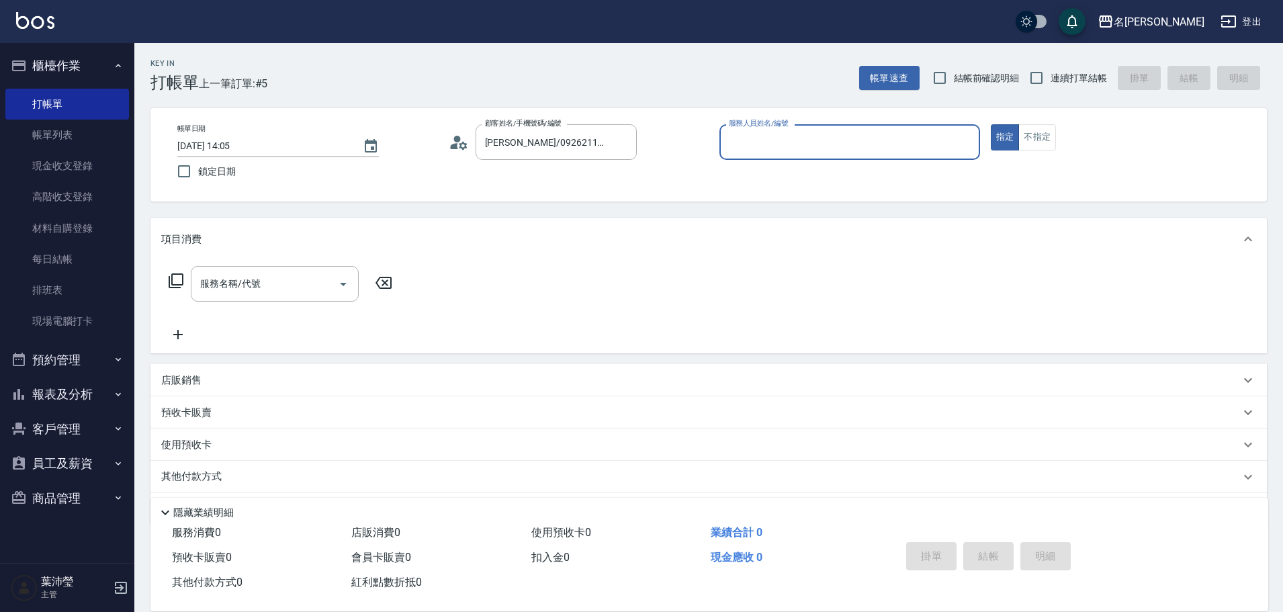
type input "Bella-5"
click at [181, 278] on icon at bounding box center [176, 281] width 16 height 16
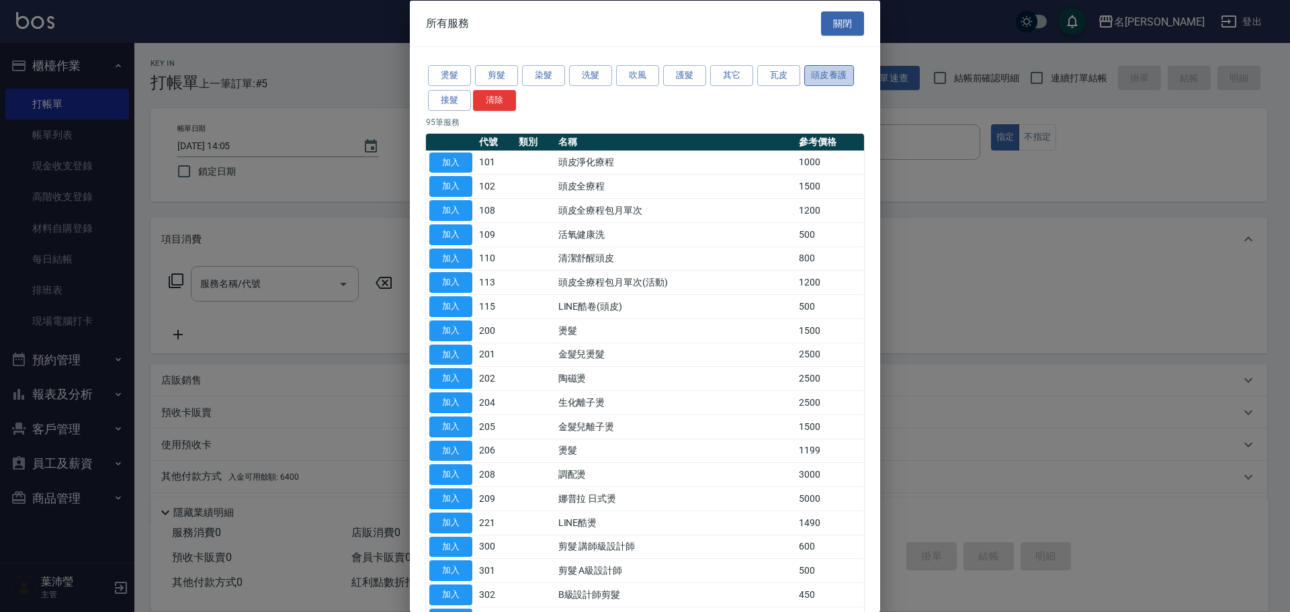
click at [810, 71] on button "頭皮養護" at bounding box center [829, 75] width 50 height 21
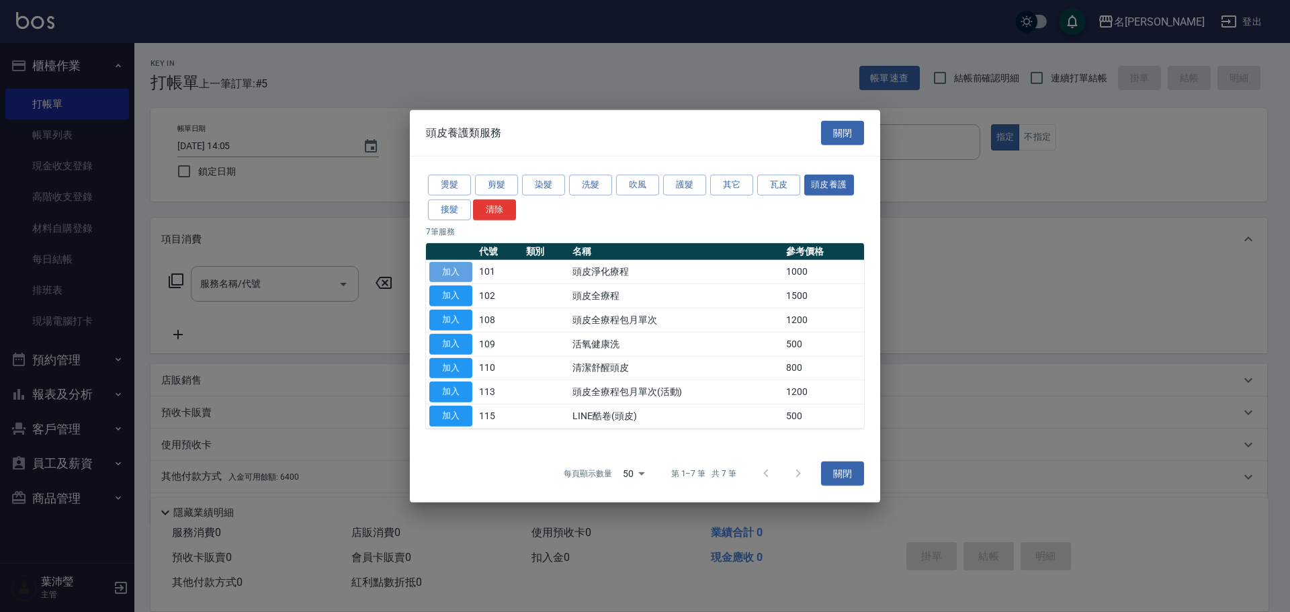
click at [450, 271] on button "加入" at bounding box center [450, 271] width 43 height 21
type input "頭皮淨化療程(101)"
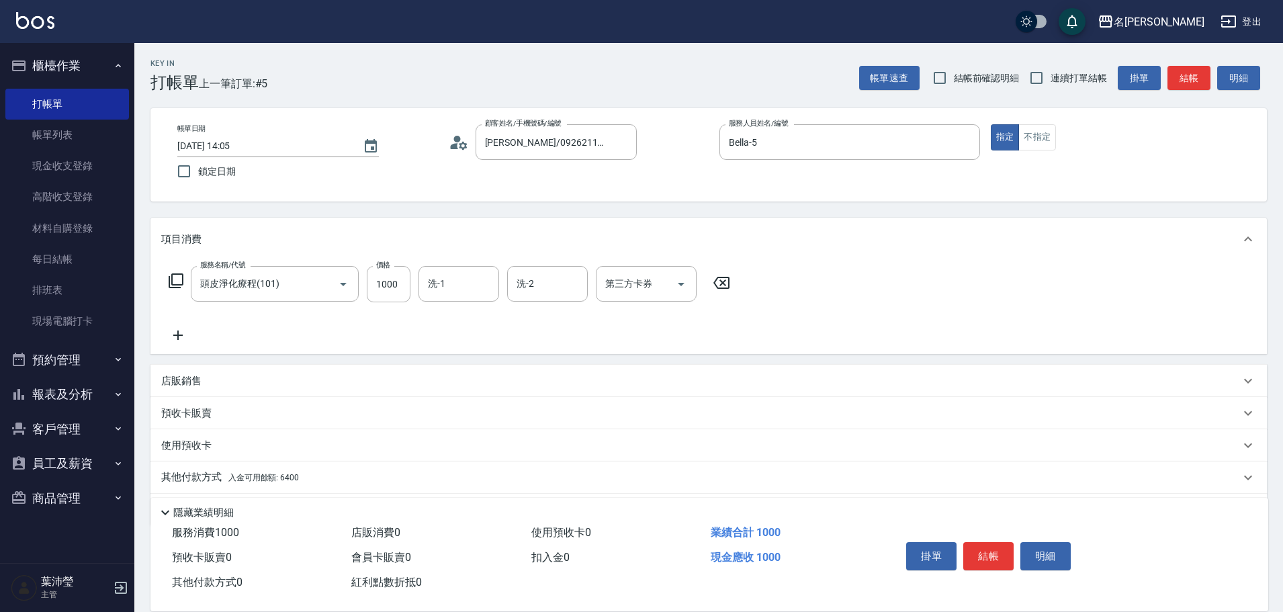
click at [178, 277] on icon at bounding box center [176, 281] width 16 height 16
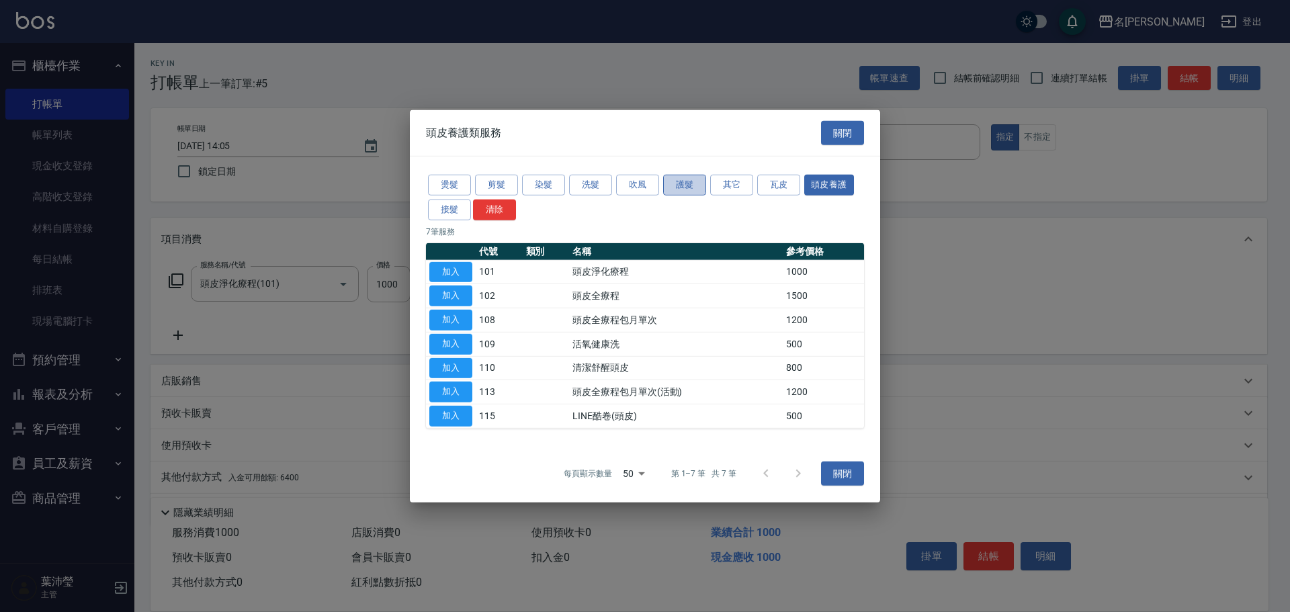
click at [687, 185] on button "護髮" at bounding box center [684, 185] width 43 height 21
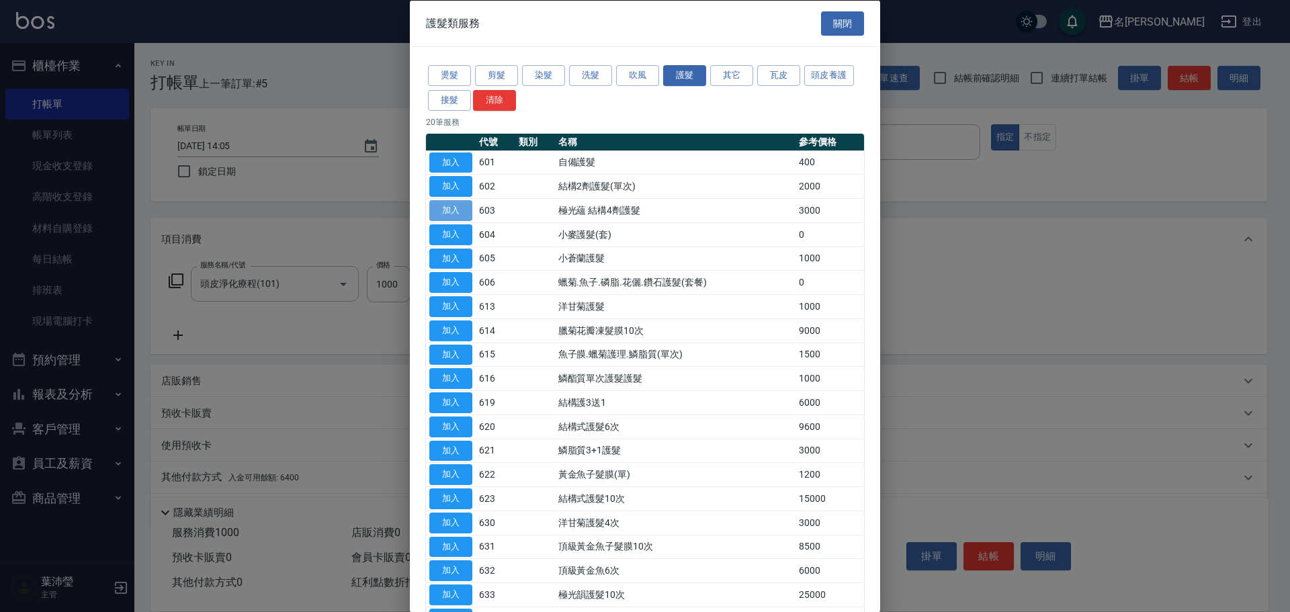
click at [466, 209] on button "加入" at bounding box center [450, 210] width 43 height 21
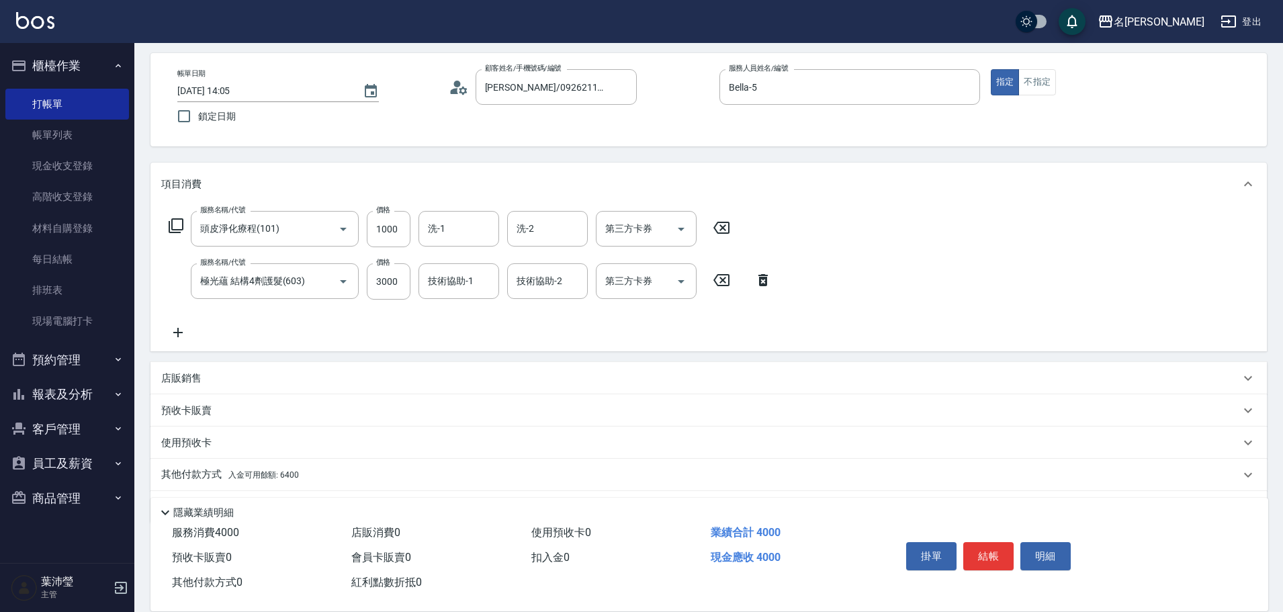
scroll to position [95, 0]
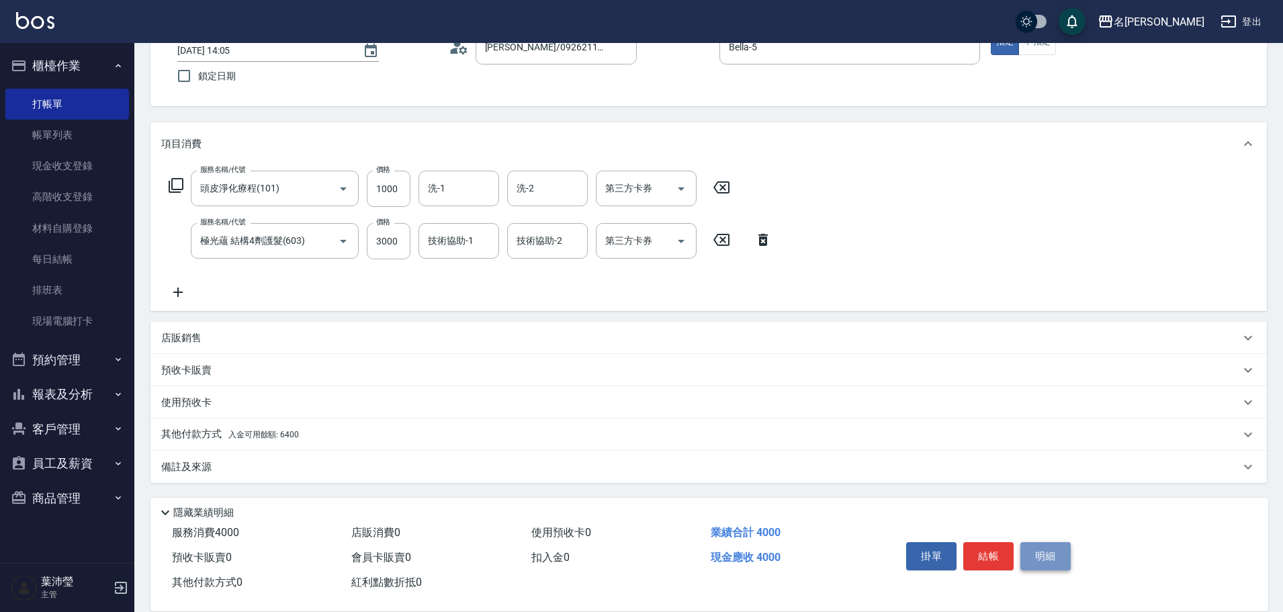
click at [1046, 546] on button "明細" at bounding box center [1045, 556] width 50 height 28
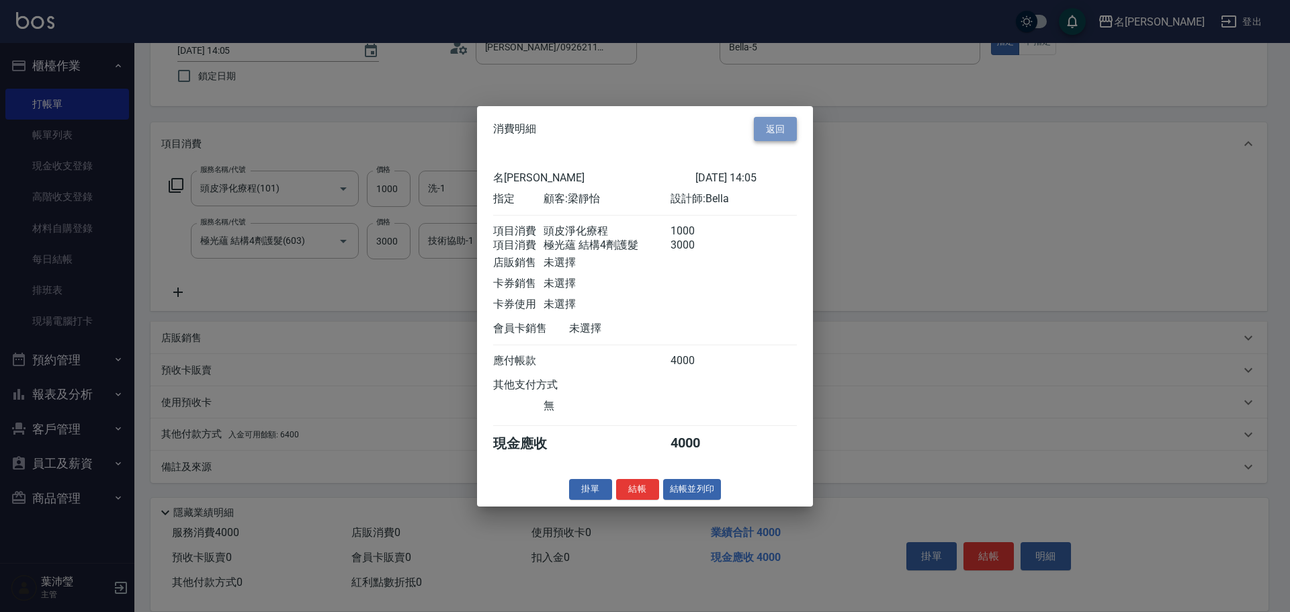
click at [776, 120] on button "返回" at bounding box center [775, 128] width 43 height 25
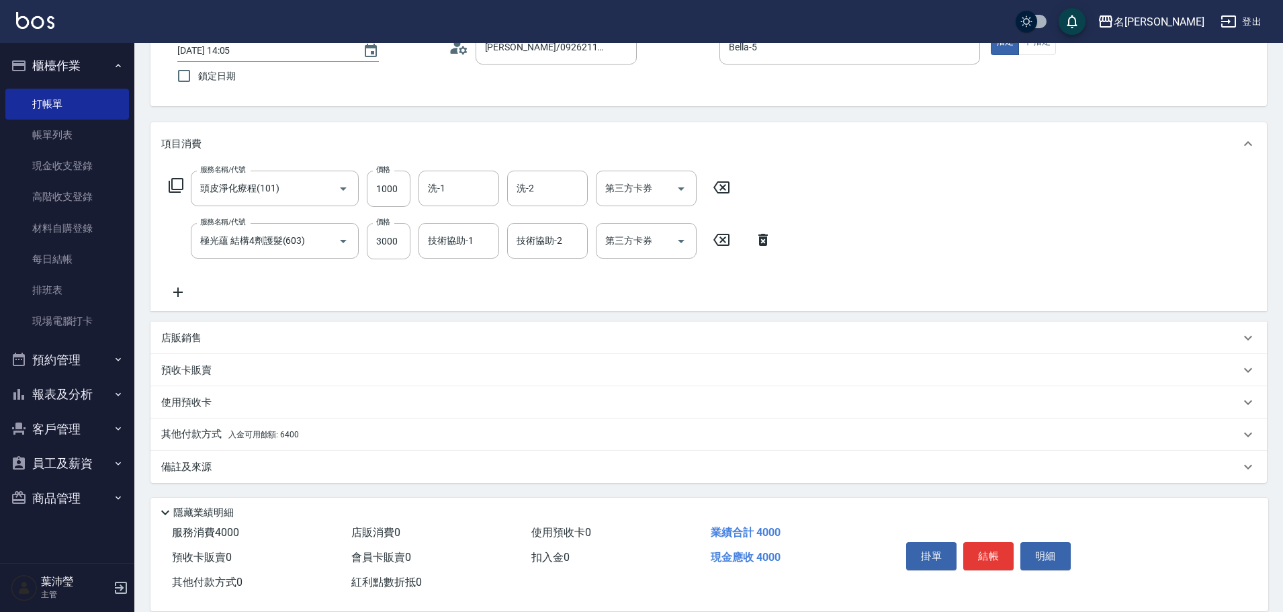
drag, startPoint x: 191, startPoint y: 429, endPoint x: 199, endPoint y: 426, distance: 8.7
click at [192, 429] on p "其他付款方式 入金可用餘額: 6400" at bounding box center [230, 434] width 138 height 15
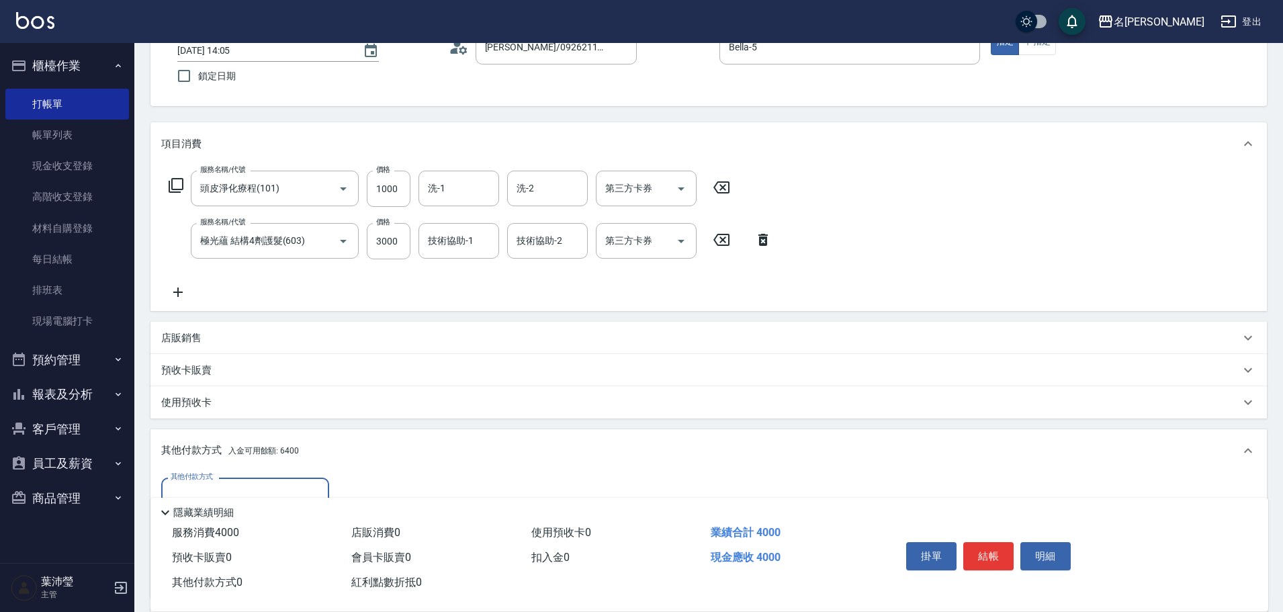
scroll to position [0, 0]
click at [1278, 582] on div "Key In 打帳單 上一筆訂單:#5 帳單速查 結帳前確認明細 連續打單結帳 掛單 結帳 明細 帳單日期 [DATE] 14:05 鎖定日期 顧客姓名/手機…" at bounding box center [708, 359] width 1149 height 823
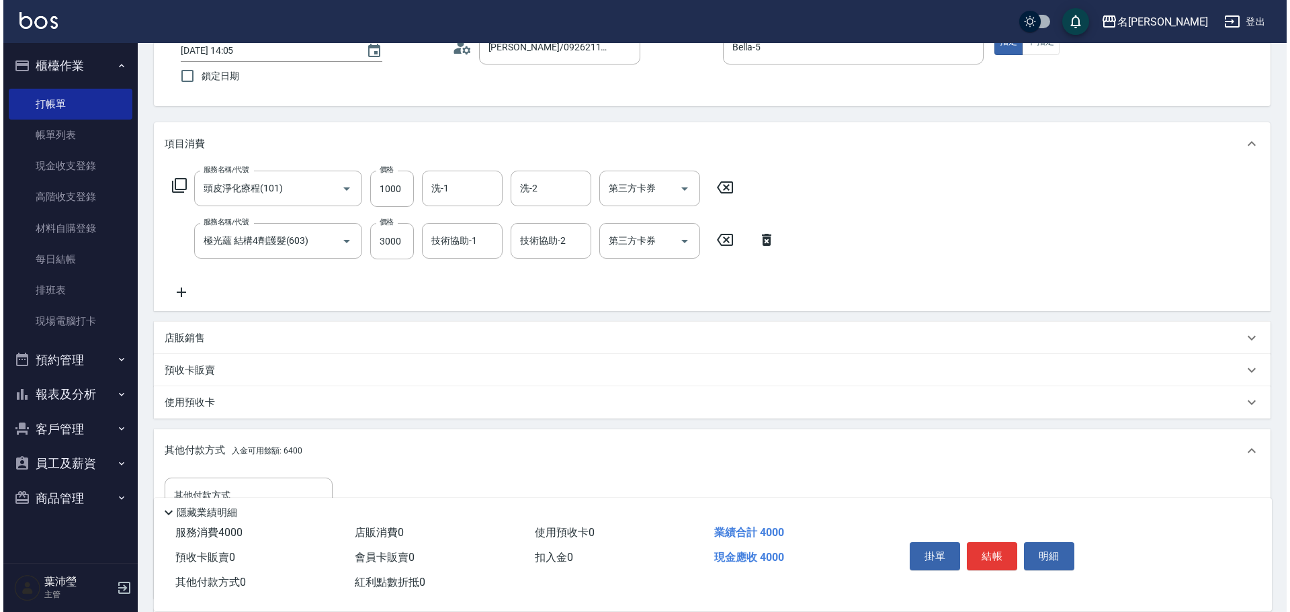
scroll to position [254, 0]
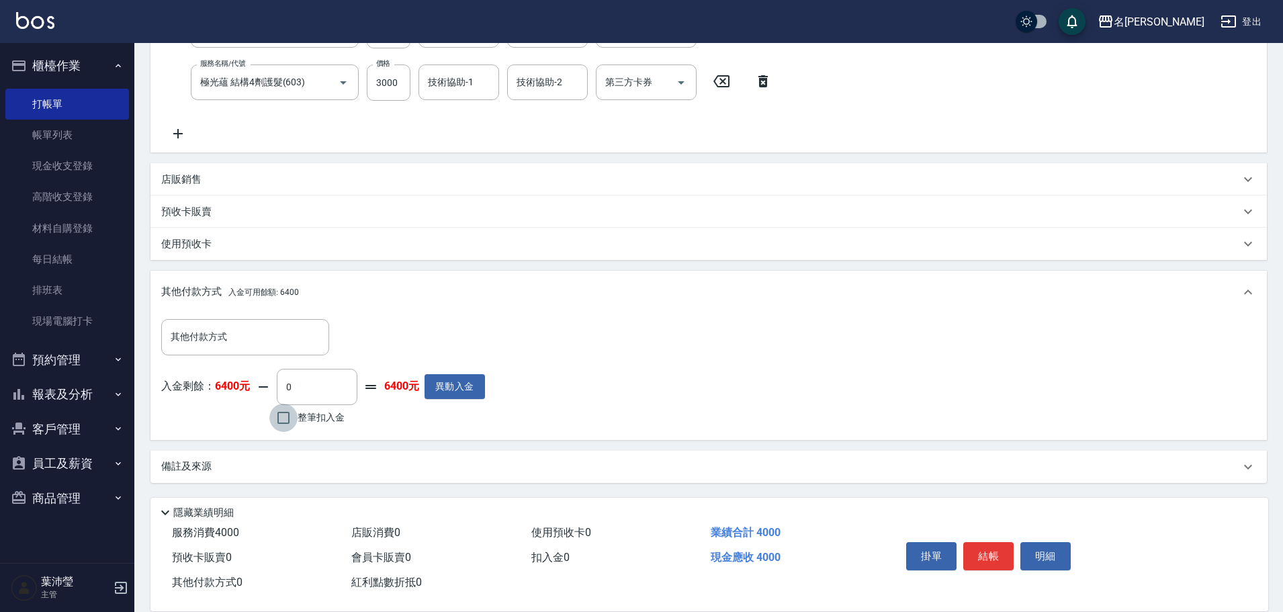
click at [286, 417] on input "整筆扣入金" at bounding box center [283, 418] width 28 height 28
checkbox input "true"
type input "4000"
click at [1033, 548] on button "明細" at bounding box center [1045, 556] width 50 height 28
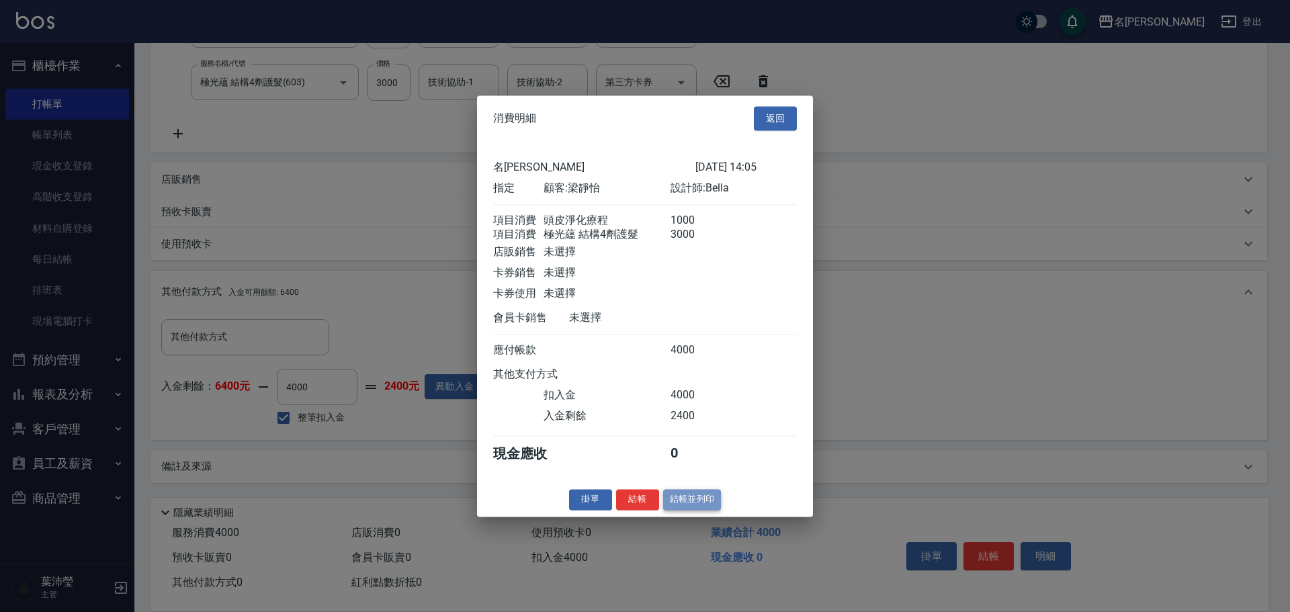
click at [693, 507] on button "結帳並列印" at bounding box center [692, 499] width 58 height 21
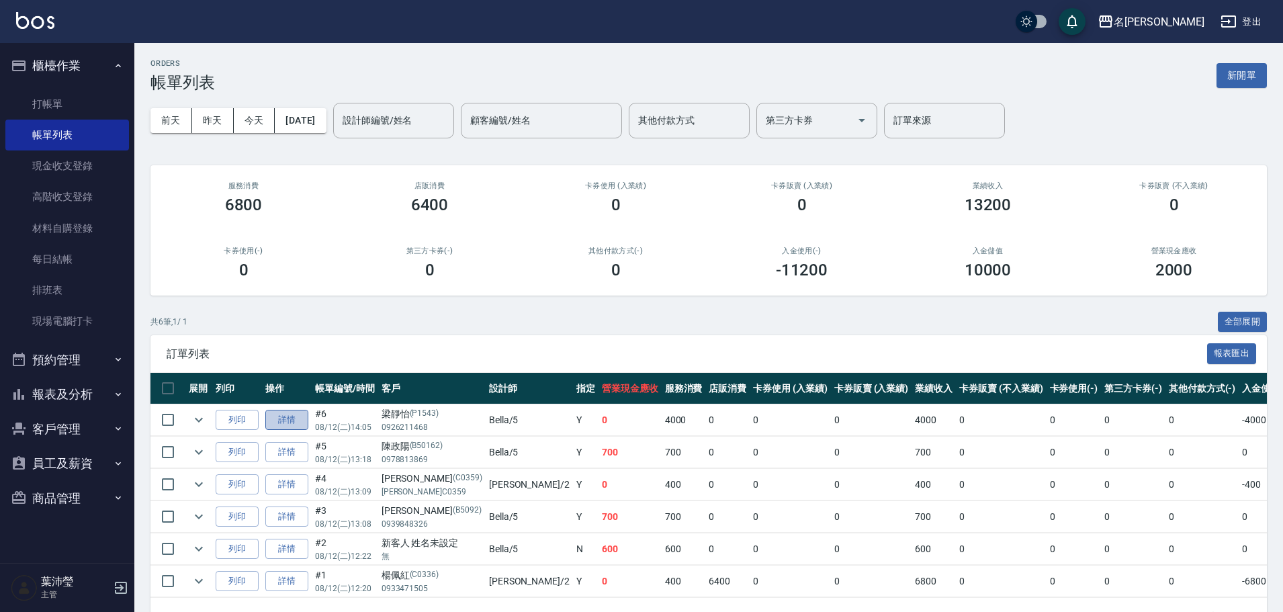
click at [285, 421] on link "詳情" at bounding box center [286, 420] width 43 height 21
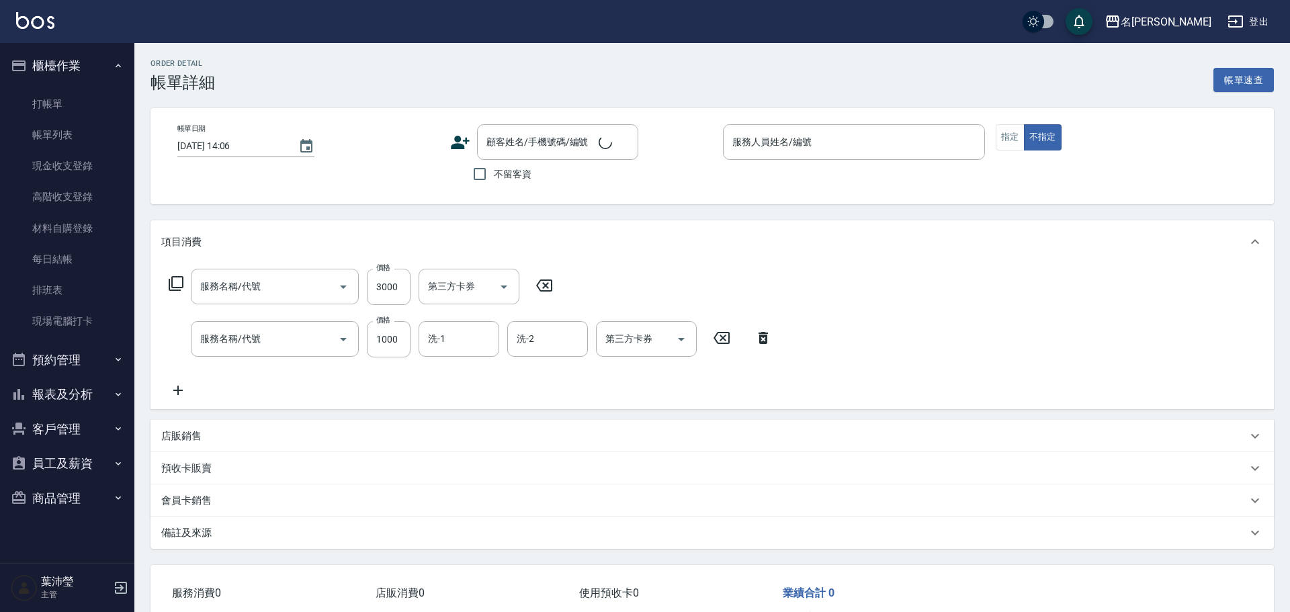
type input "極光蘊 結構4劑護髮(603)"
type input "頭皮淨化療程(101)"
type input "[DATE] 14:05"
type input "Bella-5"
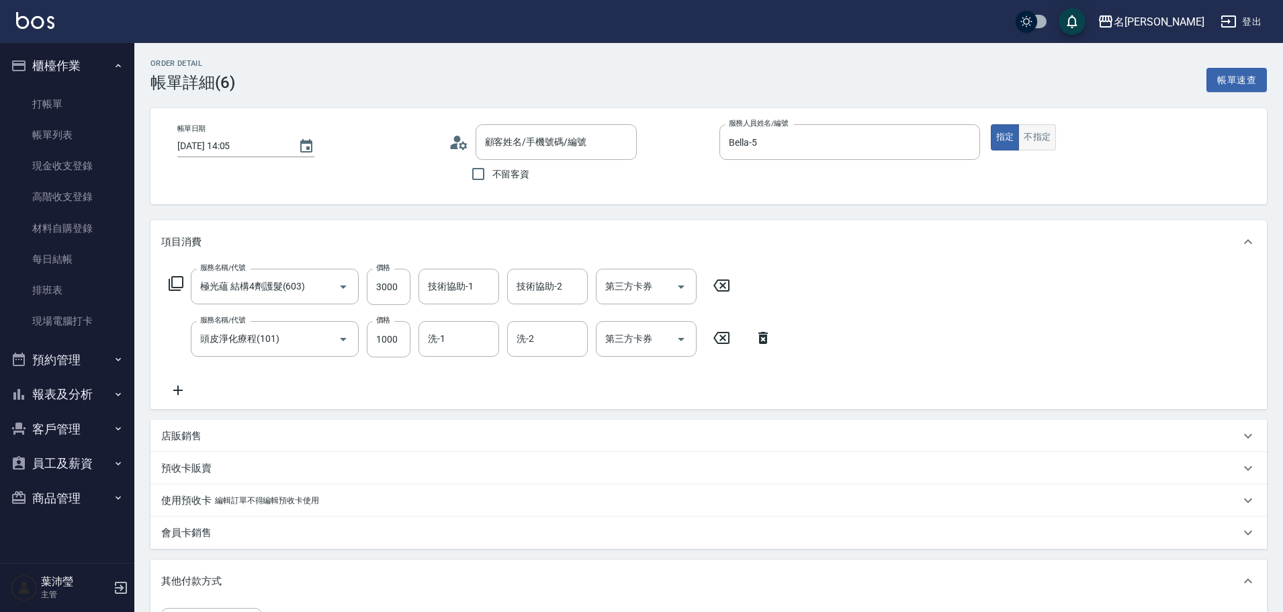
type input "[PERSON_NAME]/0926211468/P1543"
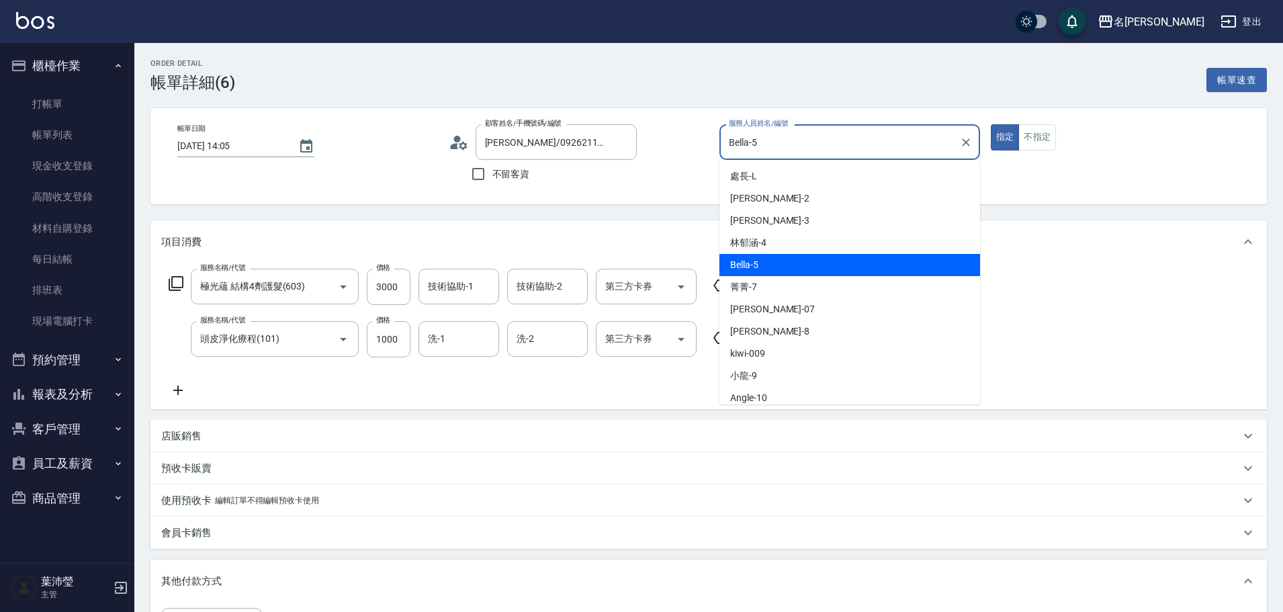
click at [785, 141] on input "Bella-5" at bounding box center [840, 142] width 228 height 24
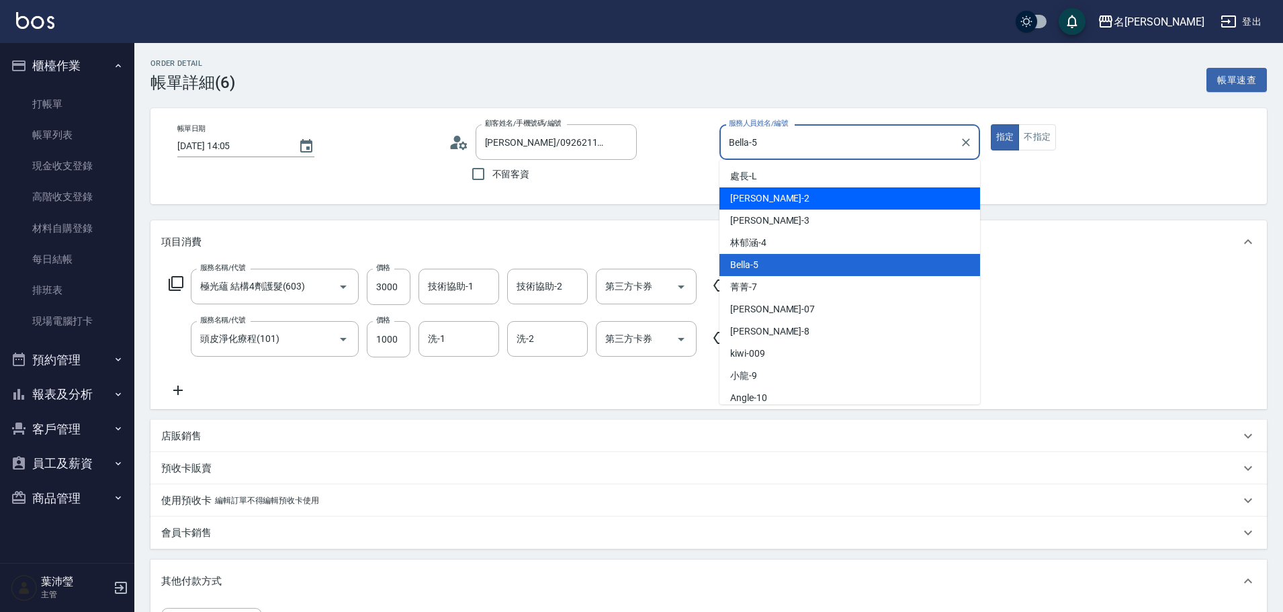
click at [763, 196] on div "敏卉 -2" at bounding box center [849, 198] width 261 height 22
type input "敏卉-2"
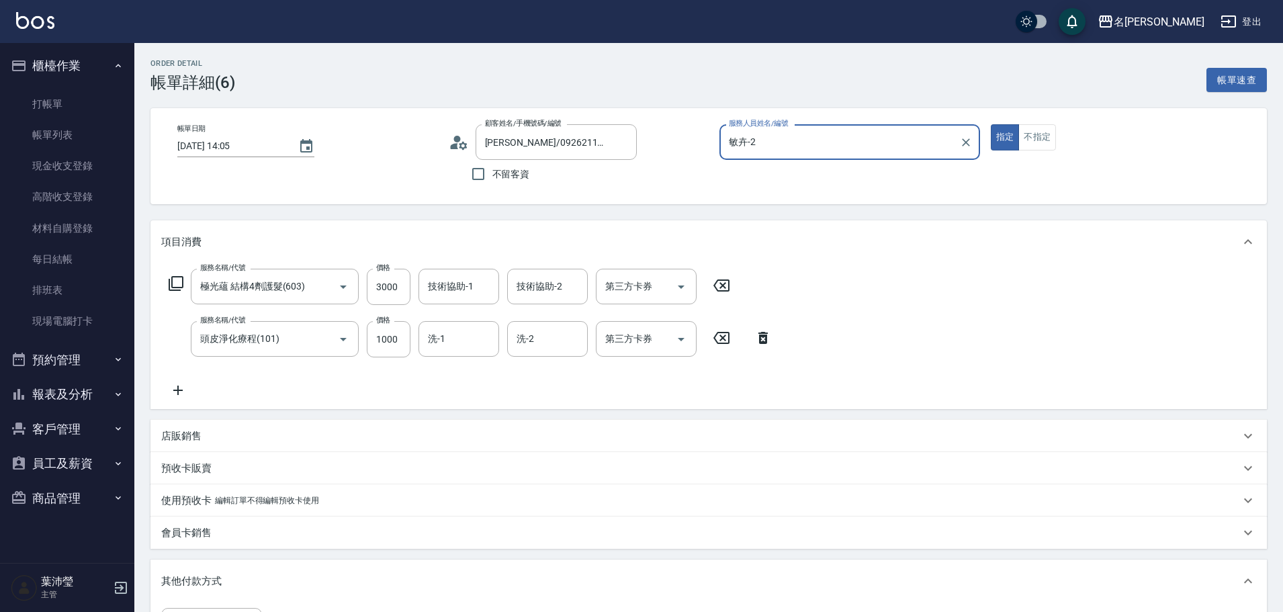
scroll to position [283, 0]
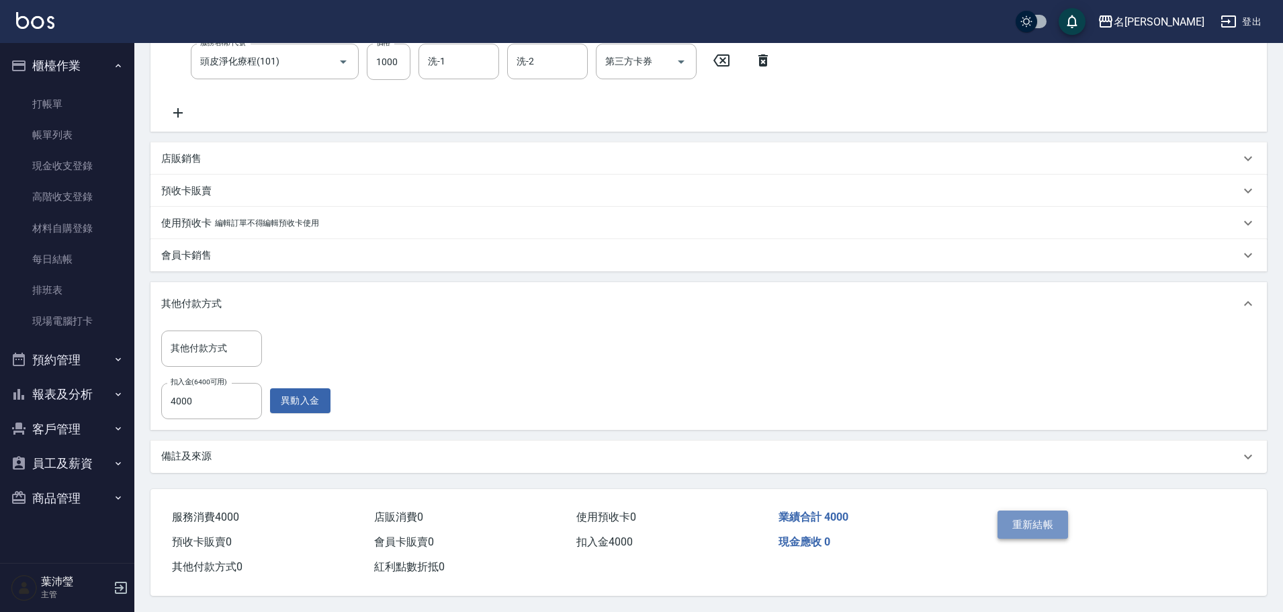
click at [1039, 515] on button "重新結帳" at bounding box center [1033, 525] width 71 height 28
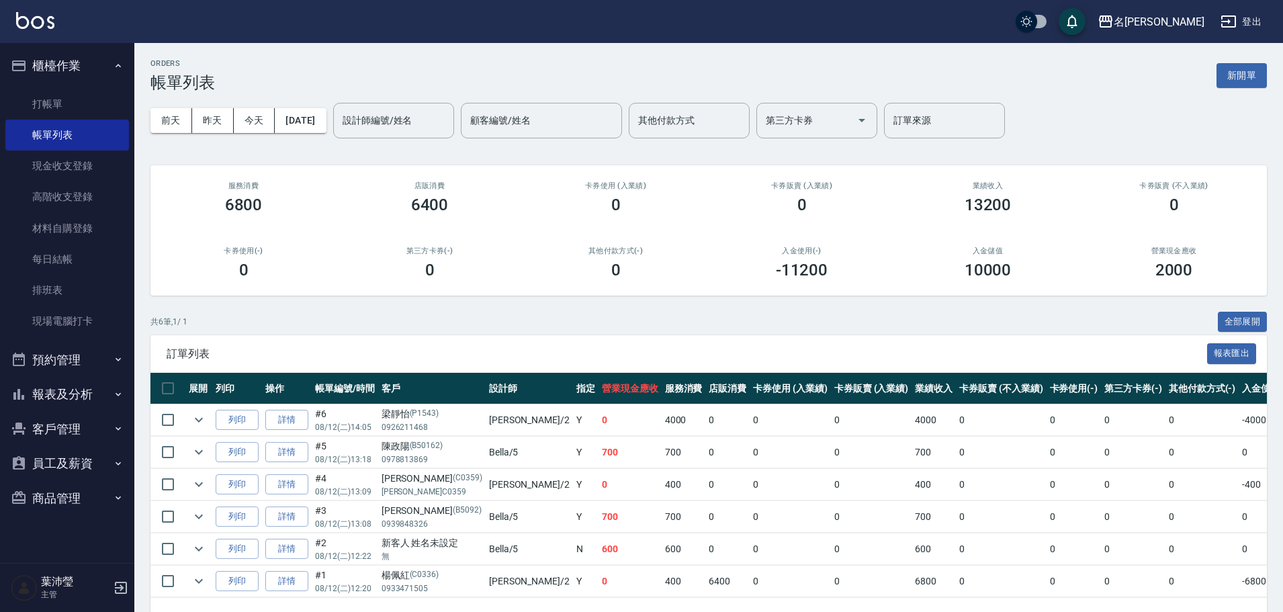
click at [1282, 518] on td at bounding box center [1307, 517] width 26 height 32
click at [54, 389] on button "報表及分析" at bounding box center [67, 394] width 124 height 35
click at [61, 431] on link "報表目錄" at bounding box center [67, 432] width 124 height 31
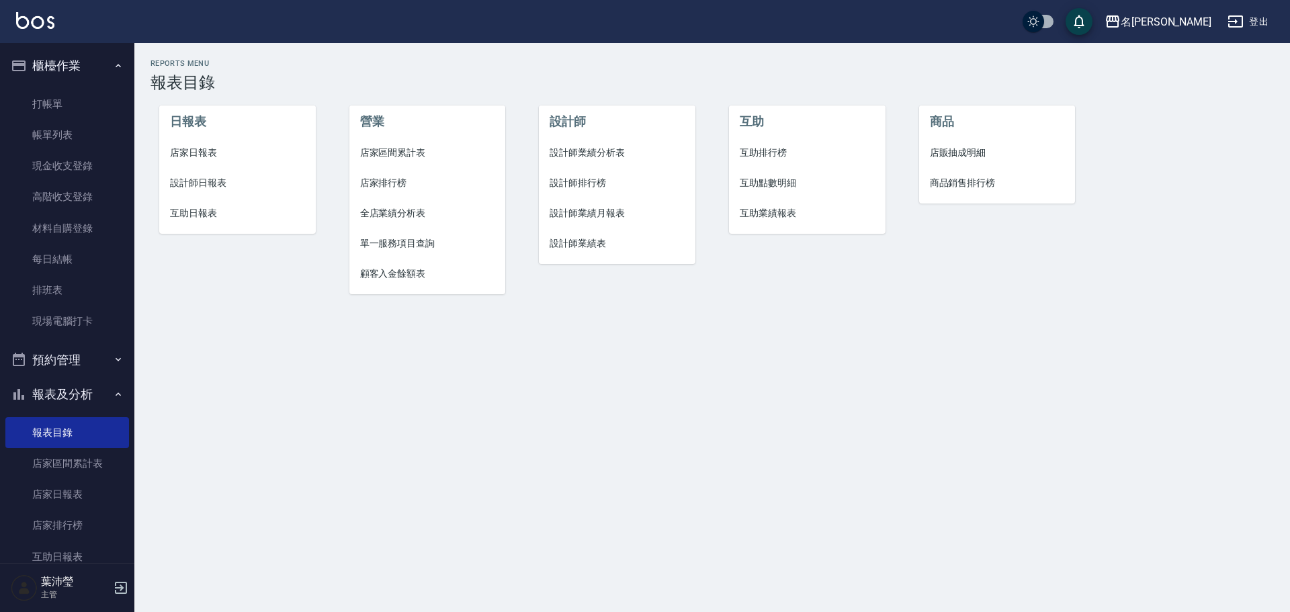
click at [227, 185] on span "設計師日報表" at bounding box center [237, 183] width 135 height 14
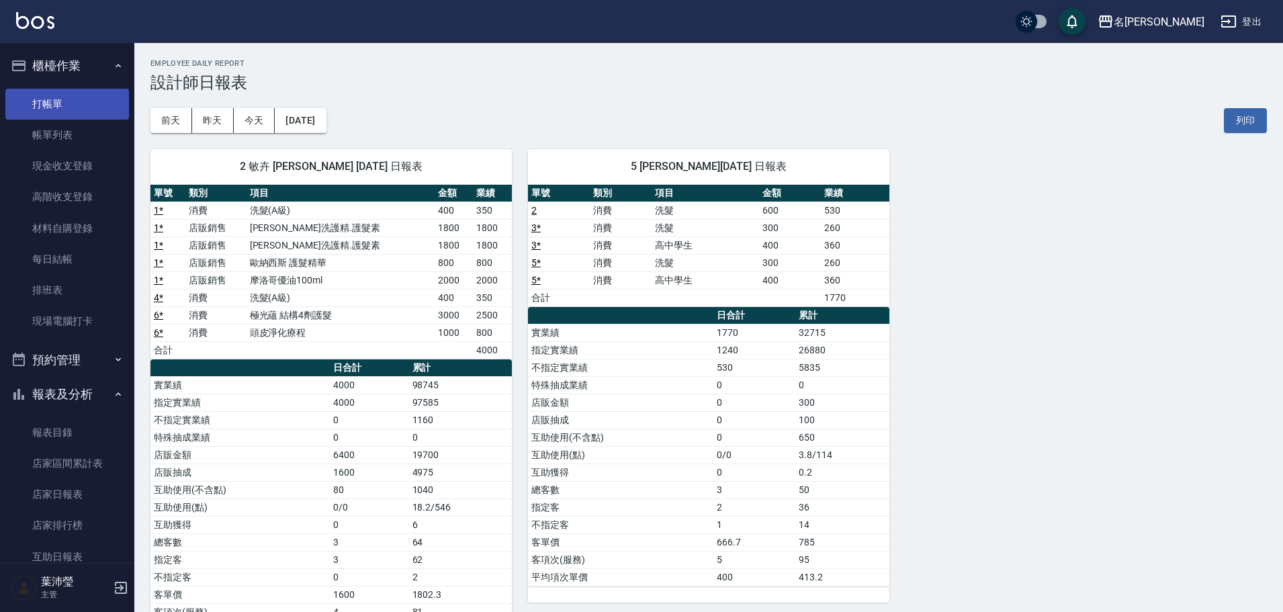
click at [96, 103] on link "打帳單" at bounding box center [67, 104] width 124 height 31
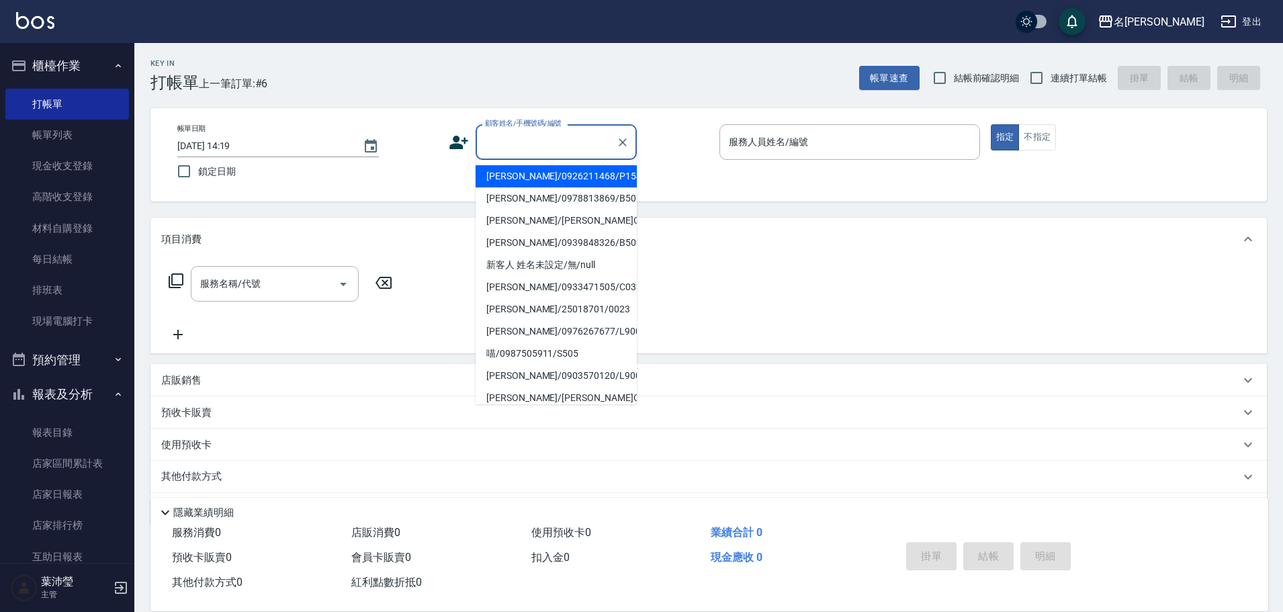
click at [513, 142] on input "顧客姓名/手機號碼/編號" at bounding box center [546, 142] width 129 height 24
click at [509, 174] on li "[PERSON_NAME]/0926211468/P1543" at bounding box center [556, 176] width 161 height 22
type input "[PERSON_NAME]/0926211468/P1543"
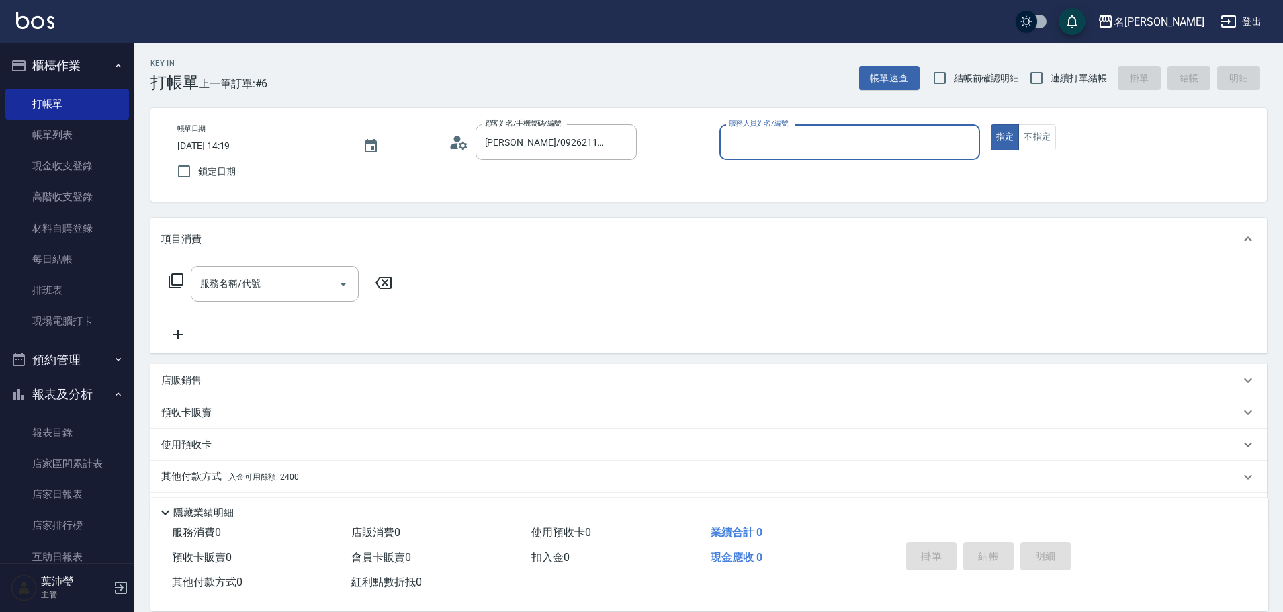
type input "Bella-5"
click at [181, 273] on icon at bounding box center [176, 281] width 16 height 16
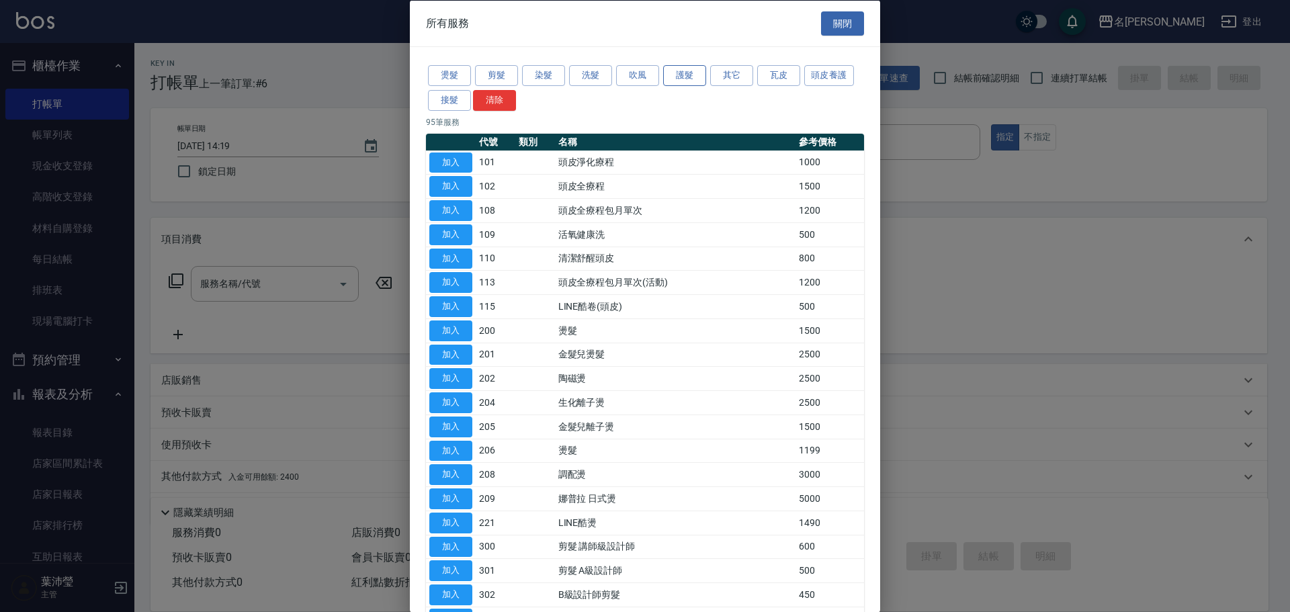
click at [671, 71] on button "護髮" at bounding box center [684, 75] width 43 height 21
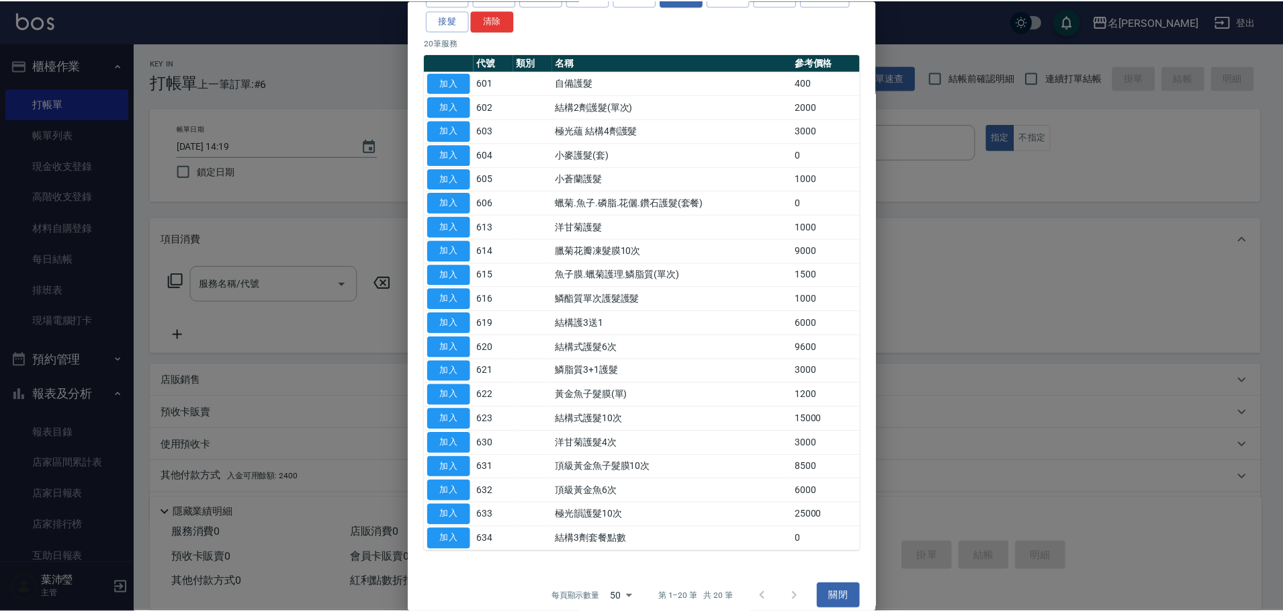
scroll to position [93, 0]
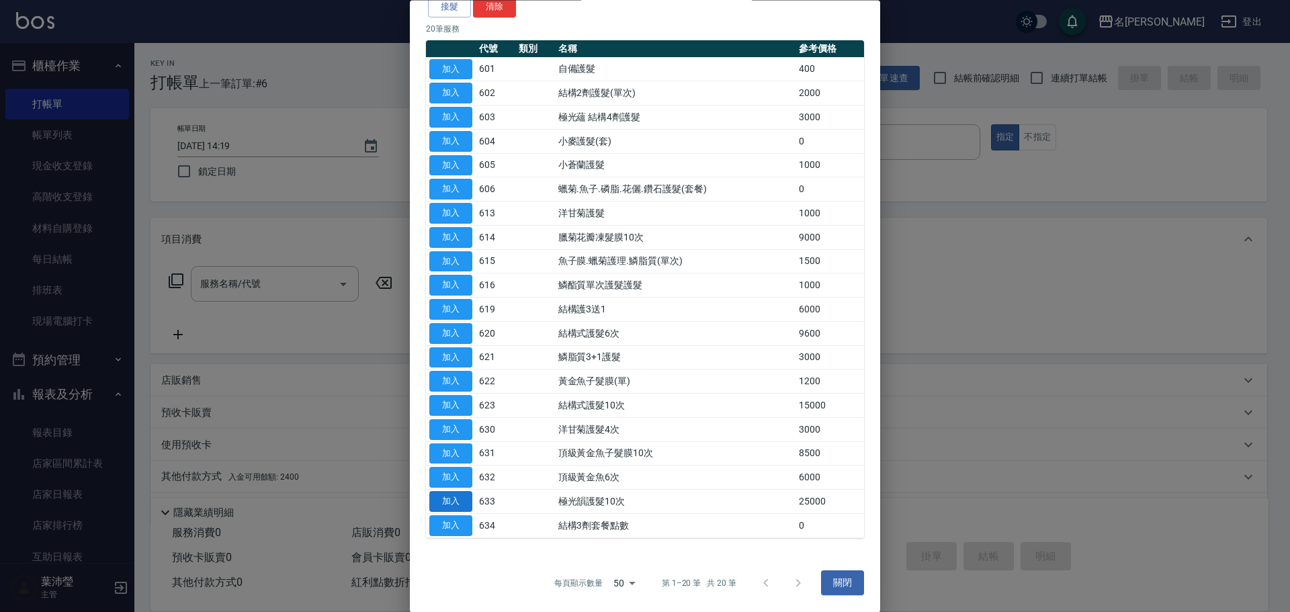
click at [468, 506] on button "加入" at bounding box center [450, 502] width 43 height 21
type input "極光韻護髮10次(633)"
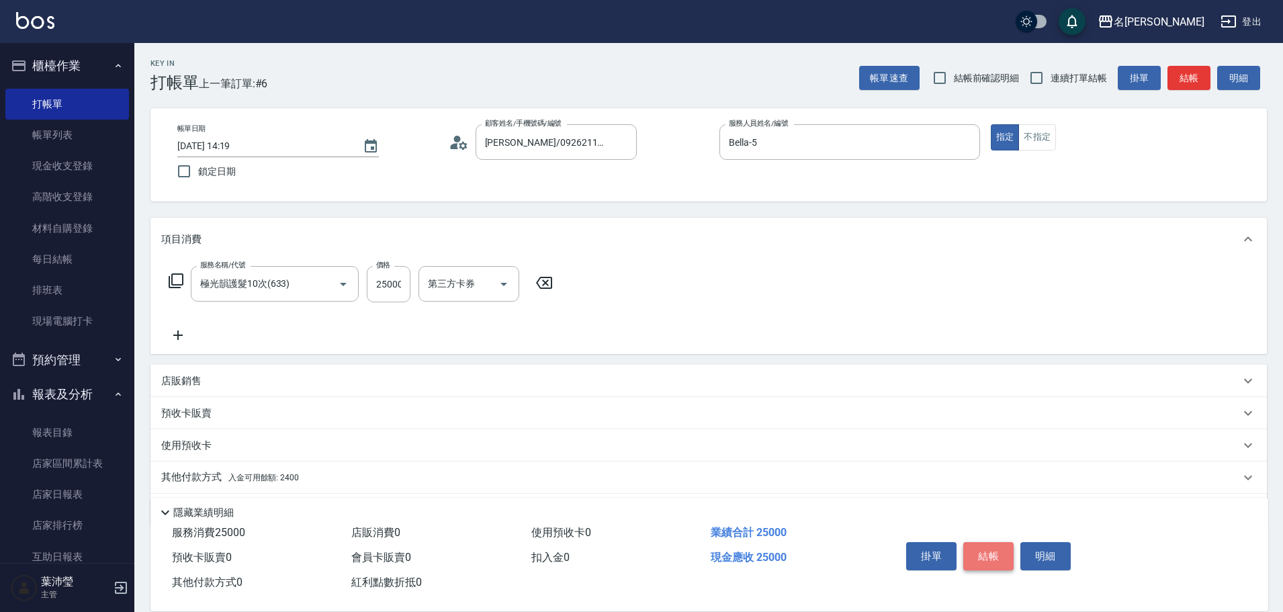
click at [998, 552] on button "結帳" at bounding box center [988, 556] width 50 height 28
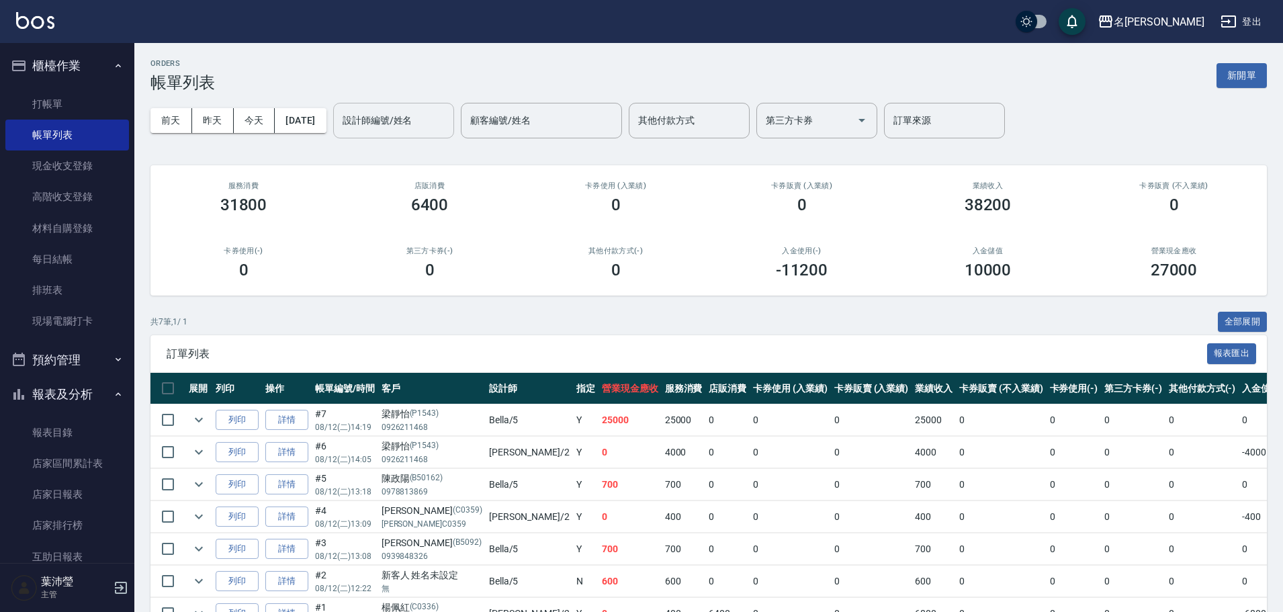
click at [383, 122] on input "設計師編號/姓名" at bounding box center [393, 121] width 109 height 24
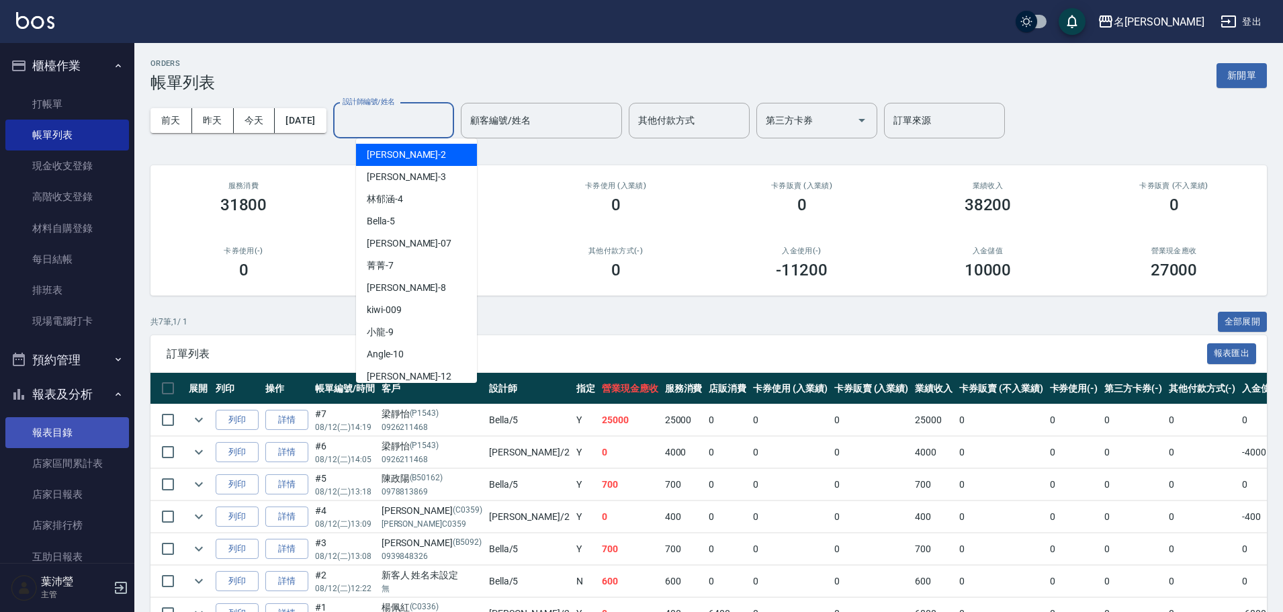
click at [40, 433] on link "報表目錄" at bounding box center [67, 432] width 124 height 31
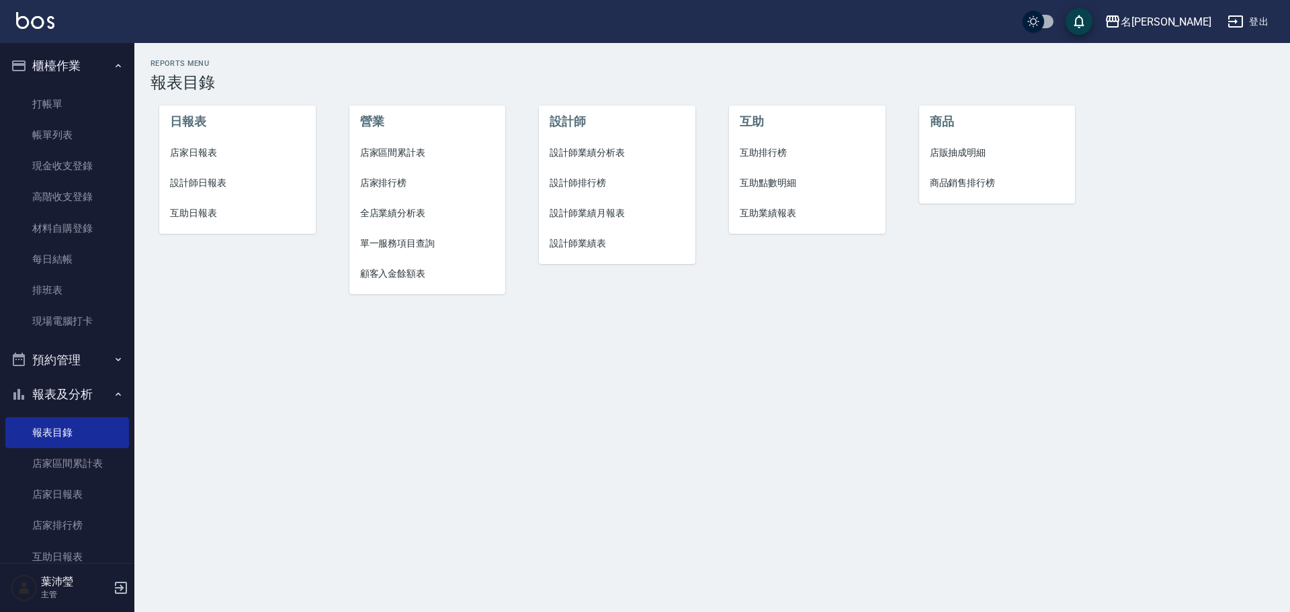
click at [215, 176] on span "設計師日報表" at bounding box center [237, 183] width 135 height 14
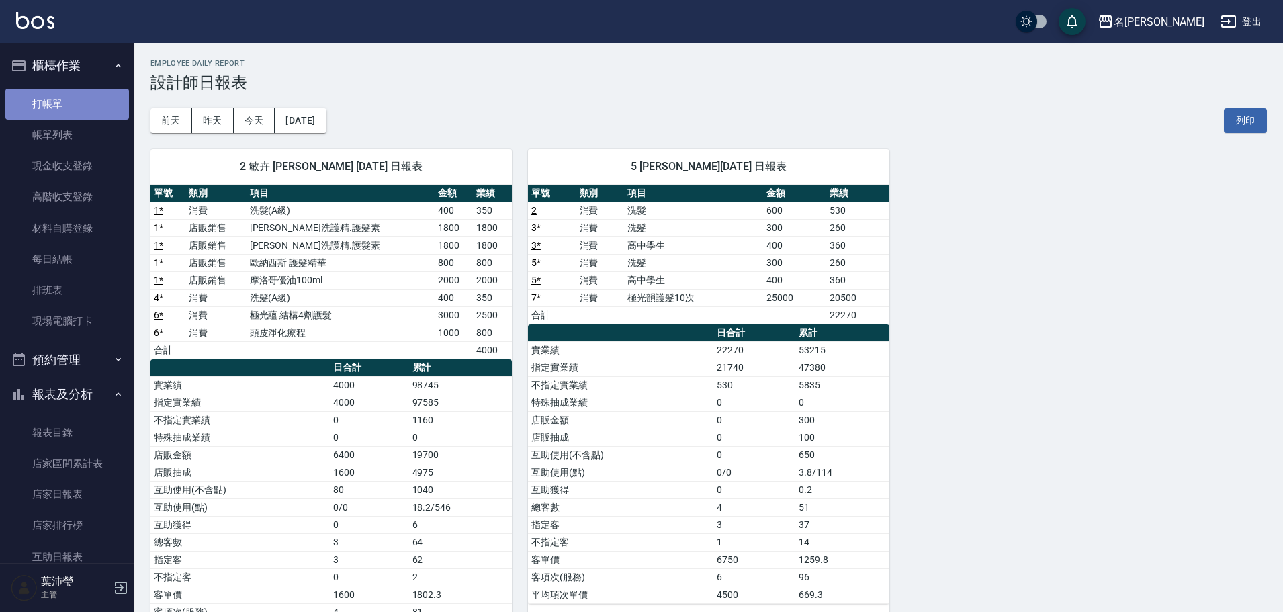
click at [69, 99] on link "打帳單" at bounding box center [67, 104] width 124 height 31
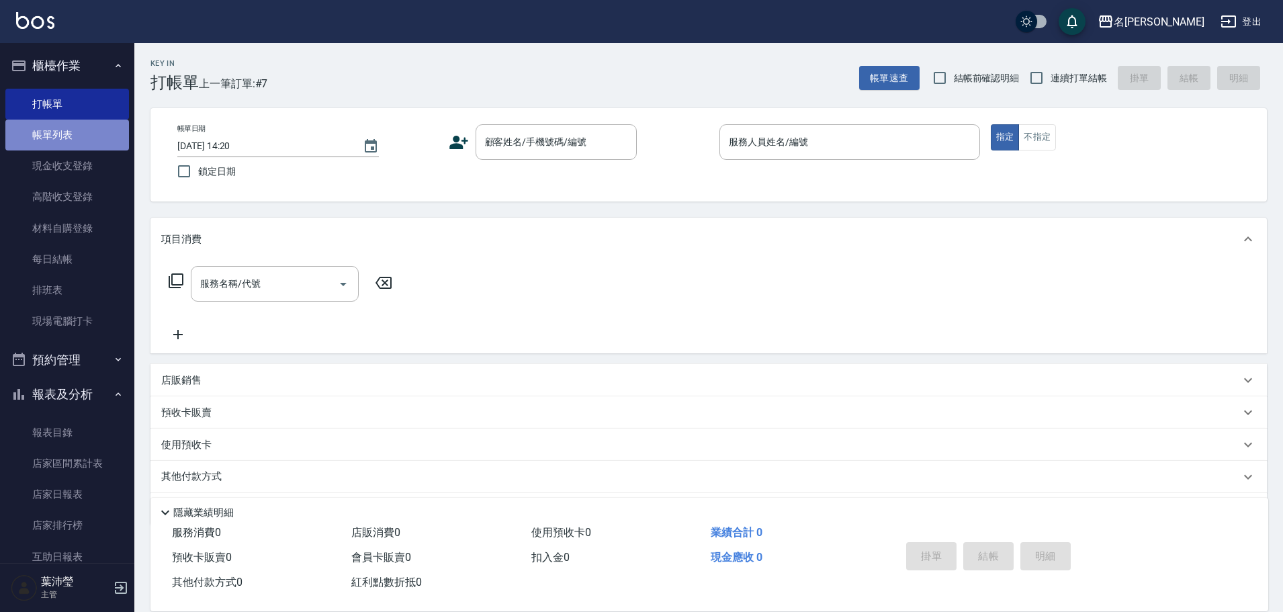
click at [112, 137] on link "帳單列表" at bounding box center [67, 135] width 124 height 31
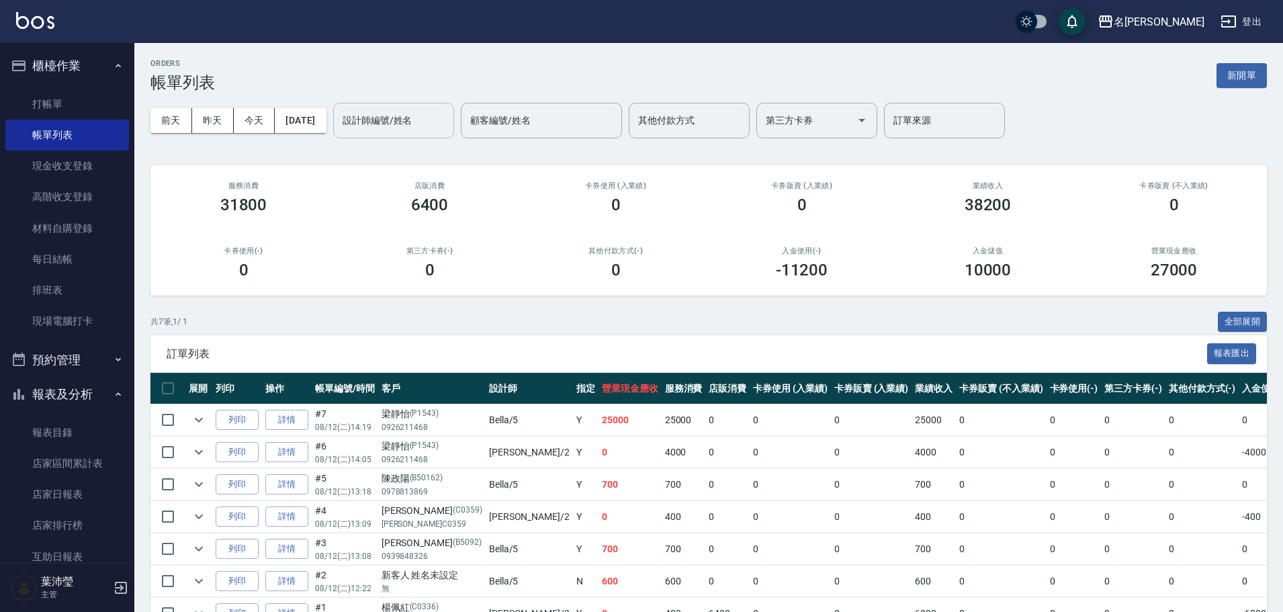
click at [387, 126] on input "設計師編號/姓名" at bounding box center [393, 121] width 109 height 24
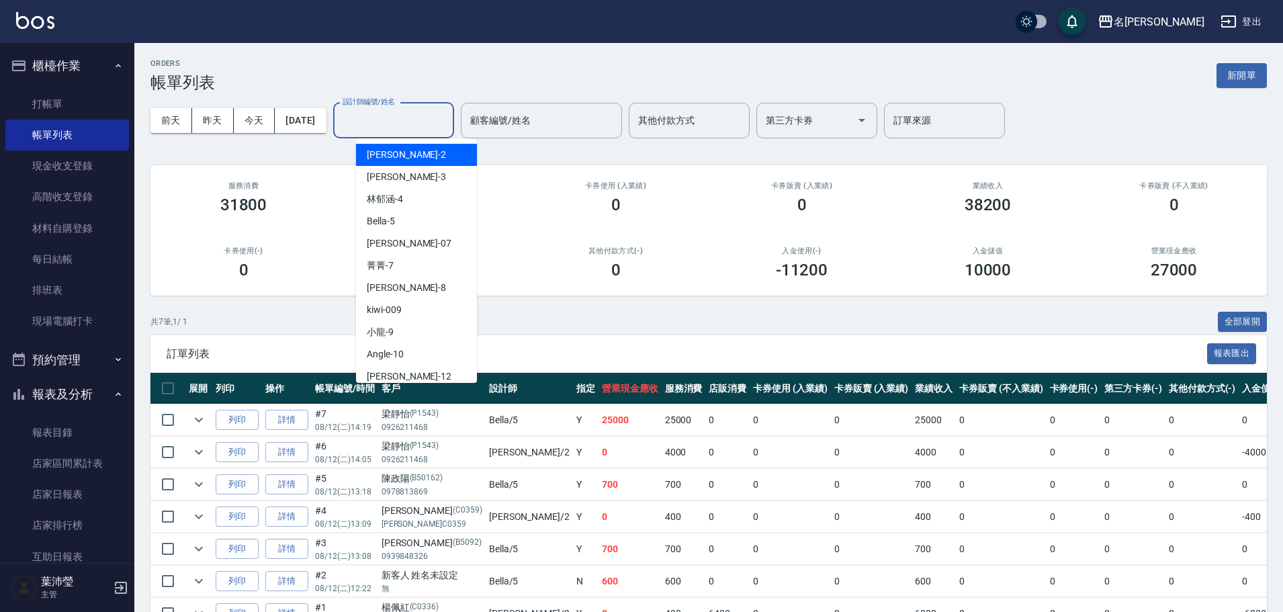
click at [394, 152] on div "敏卉 -2" at bounding box center [416, 155] width 121 height 22
type input "敏卉-2"
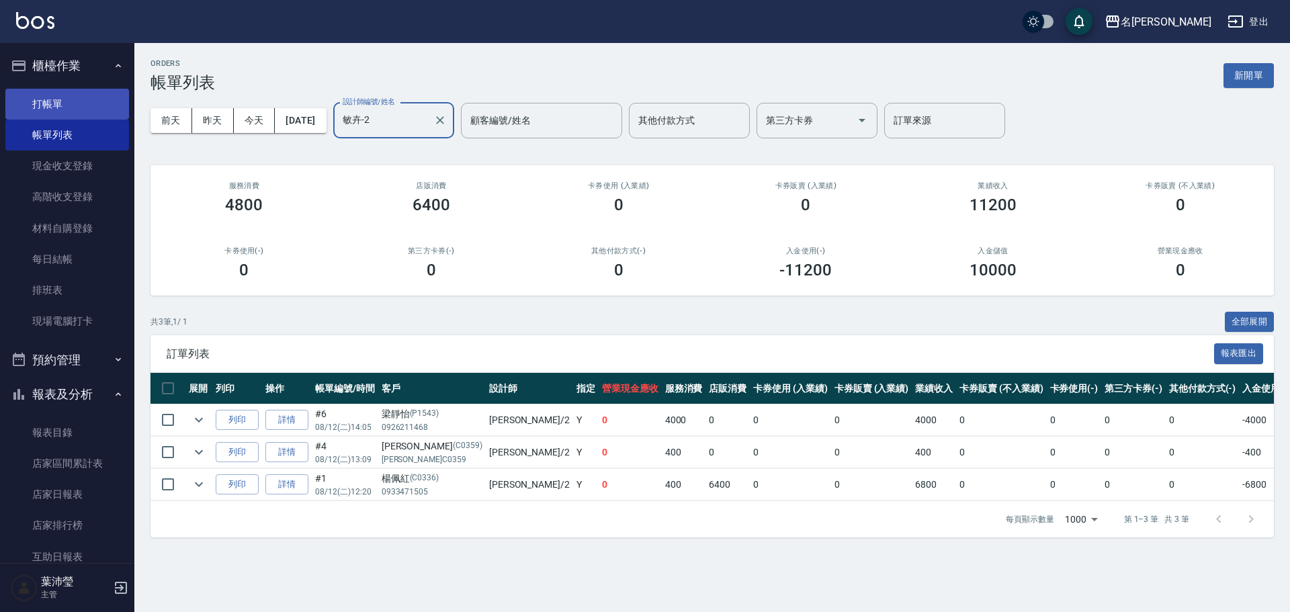
click at [60, 103] on link "打帳單" at bounding box center [67, 104] width 124 height 31
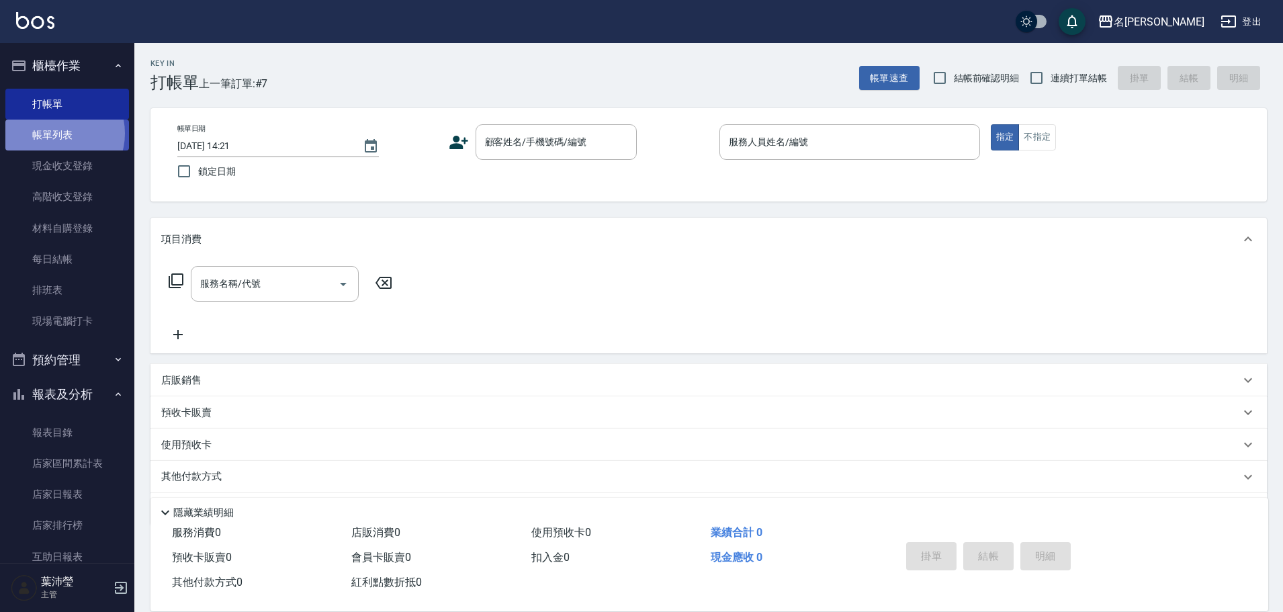
click at [58, 134] on link "帳單列表" at bounding box center [67, 135] width 124 height 31
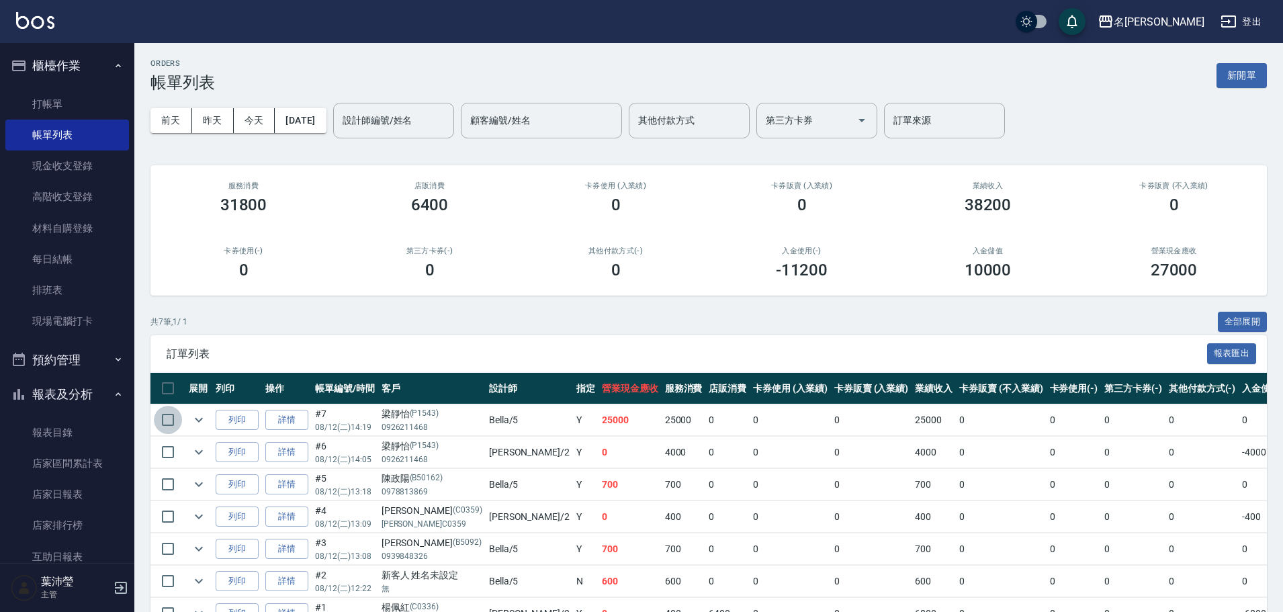
click at [169, 420] on input "checkbox" at bounding box center [168, 420] width 28 height 28
checkbox input "true"
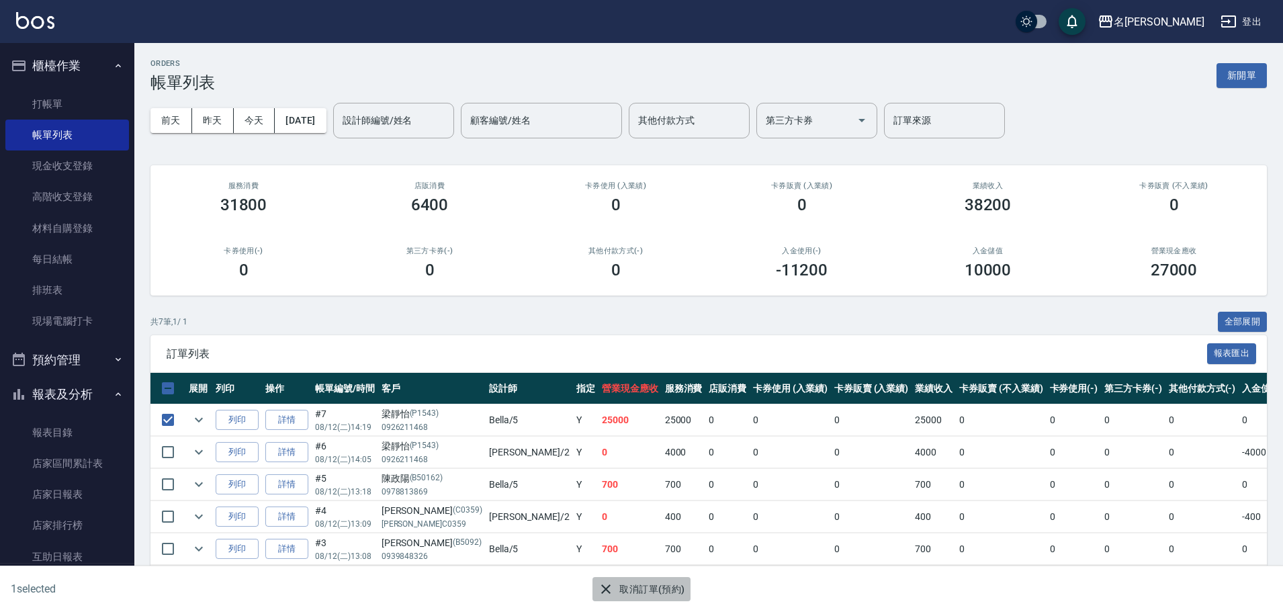
click at [608, 590] on icon "button" at bounding box center [605, 588] width 9 height 9
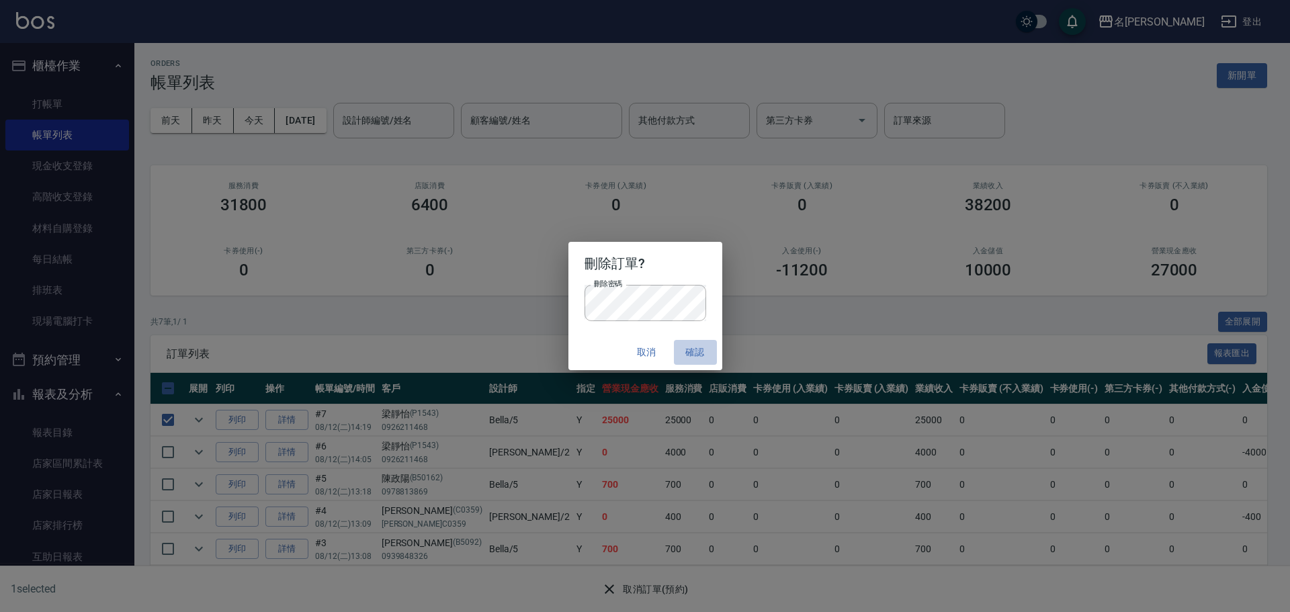
click at [701, 349] on button "確認" at bounding box center [695, 352] width 43 height 25
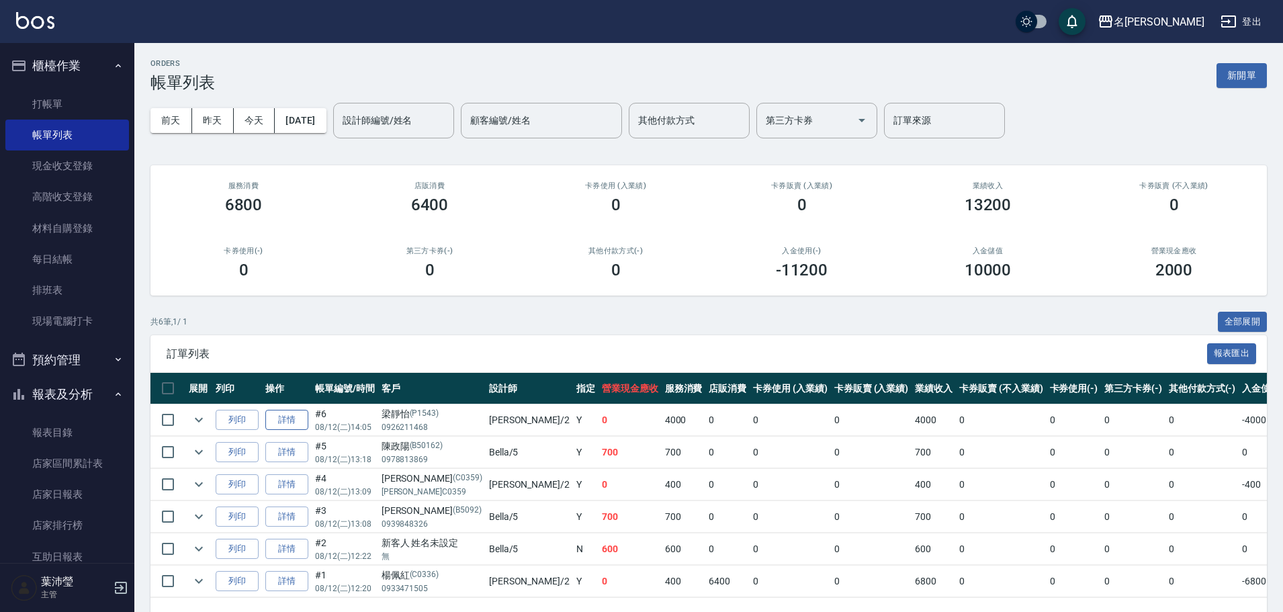
click at [277, 416] on link "詳情" at bounding box center [286, 420] width 43 height 21
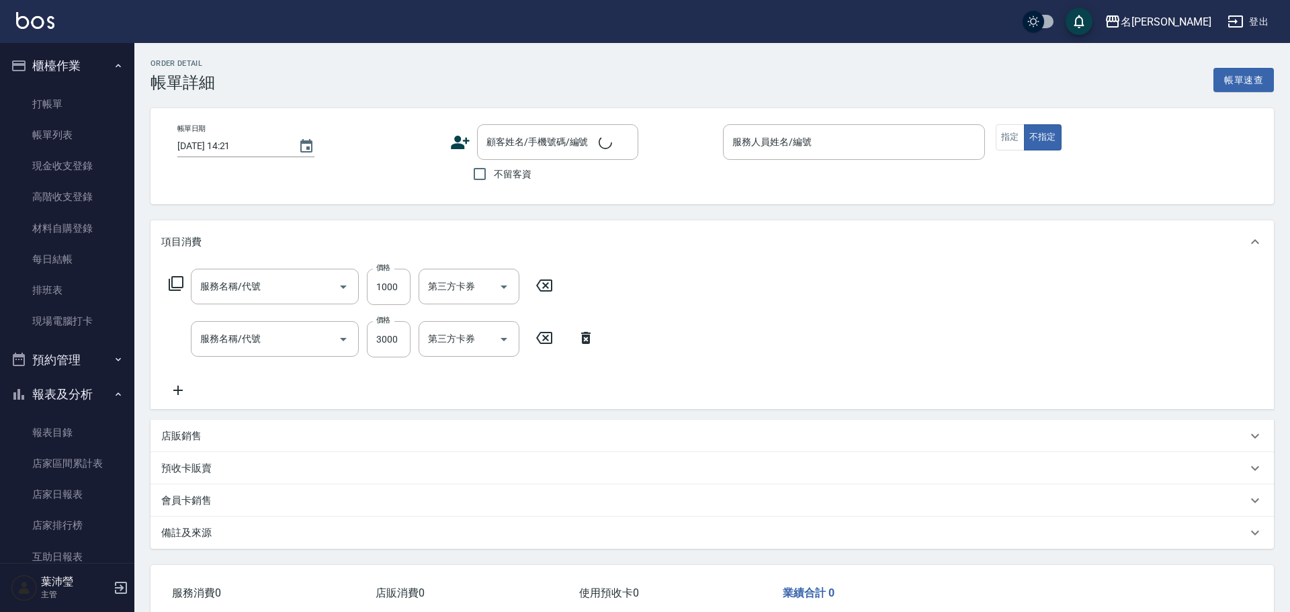
type input "[DATE] 14:05"
type input "敏卉-2"
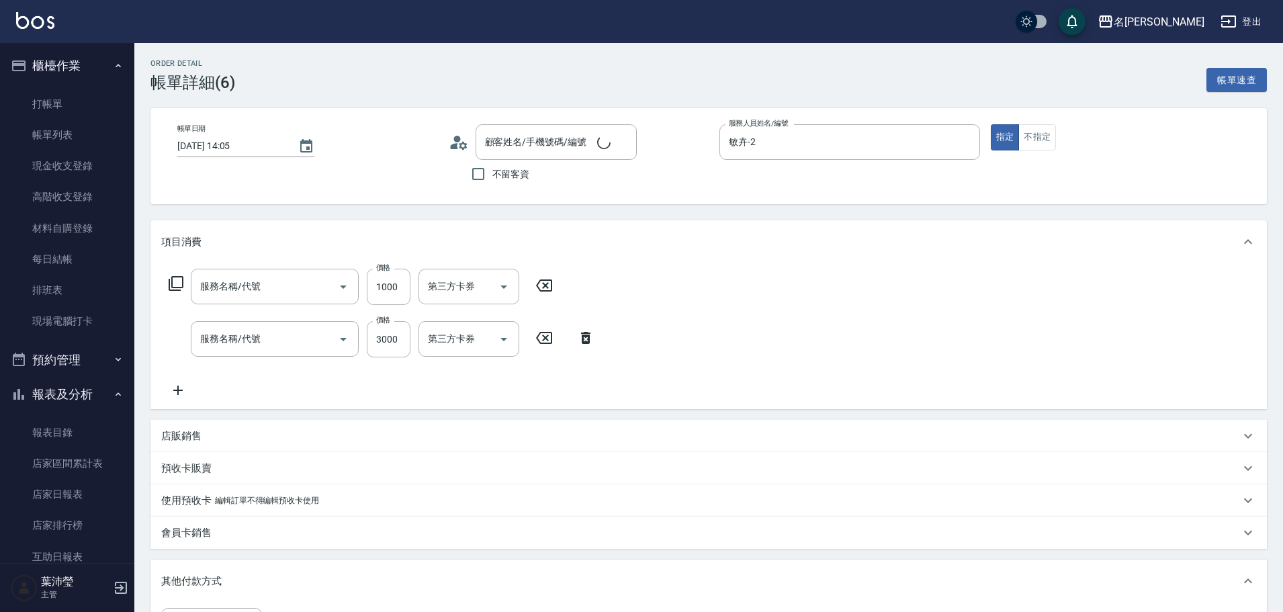
type input "[PERSON_NAME]/0926211468/P1543"
type input "頭皮淨化療程(101)"
type input "極光蘊 結構4劑護髮(603)"
click at [1043, 135] on button "不指定" at bounding box center [1037, 137] width 38 height 26
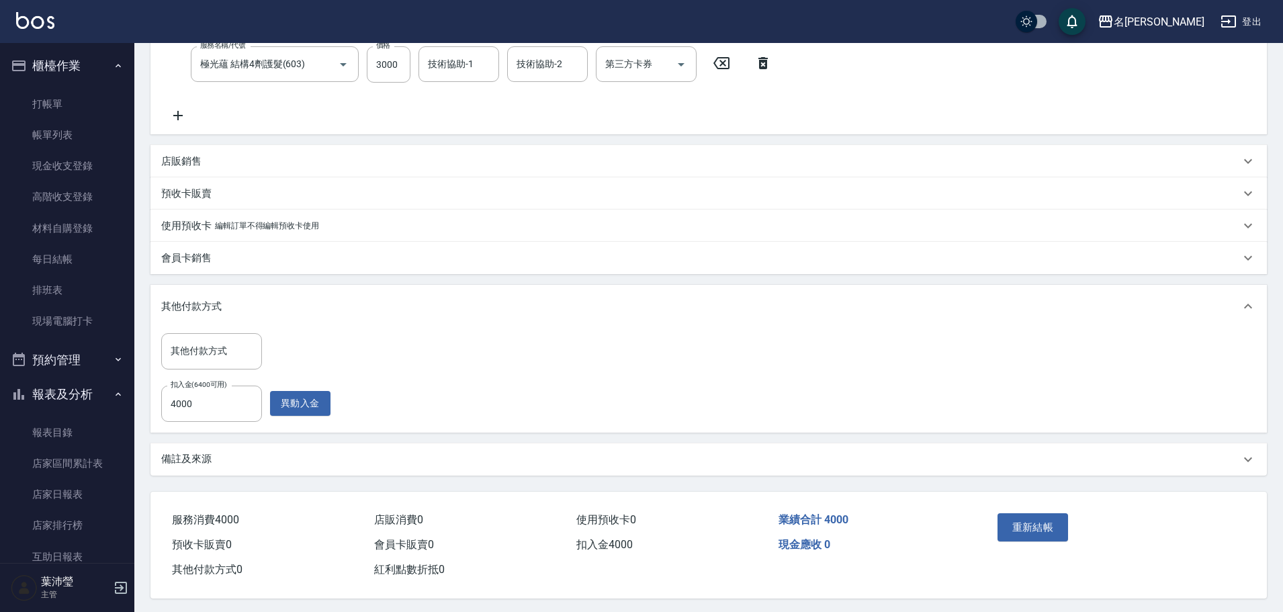
scroll to position [283, 0]
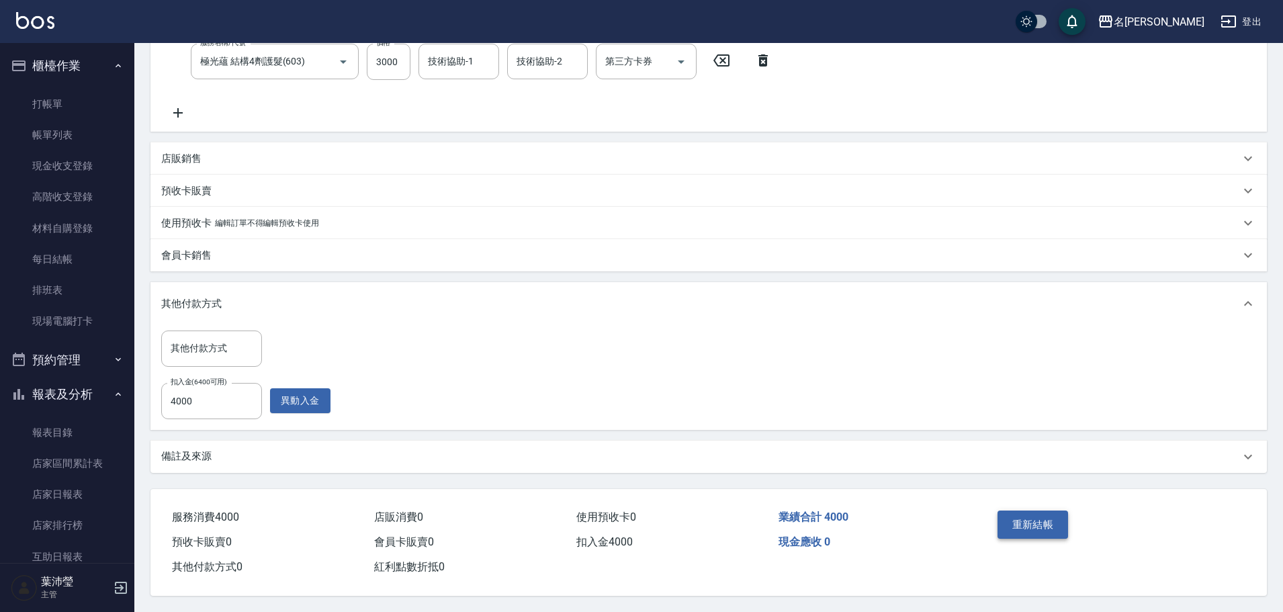
click at [1033, 517] on button "重新結帳" at bounding box center [1033, 525] width 71 height 28
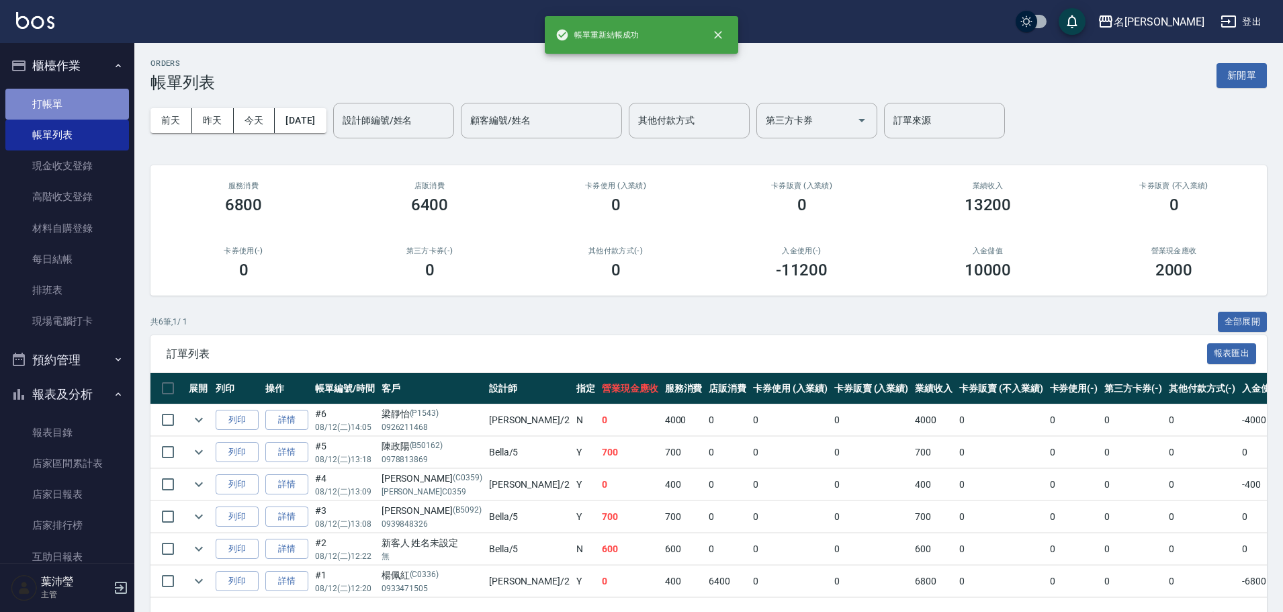
click at [101, 107] on link "打帳單" at bounding box center [67, 104] width 124 height 31
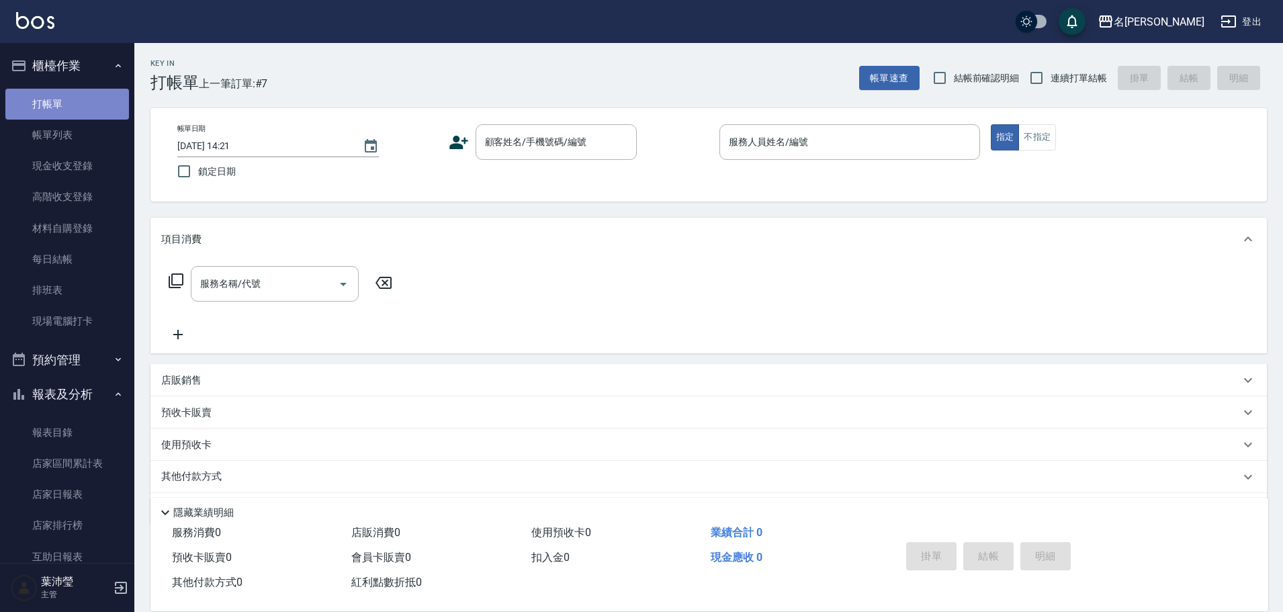
click at [83, 101] on link "打帳單" at bounding box center [67, 104] width 124 height 31
click at [95, 97] on link "打帳單" at bounding box center [67, 104] width 124 height 31
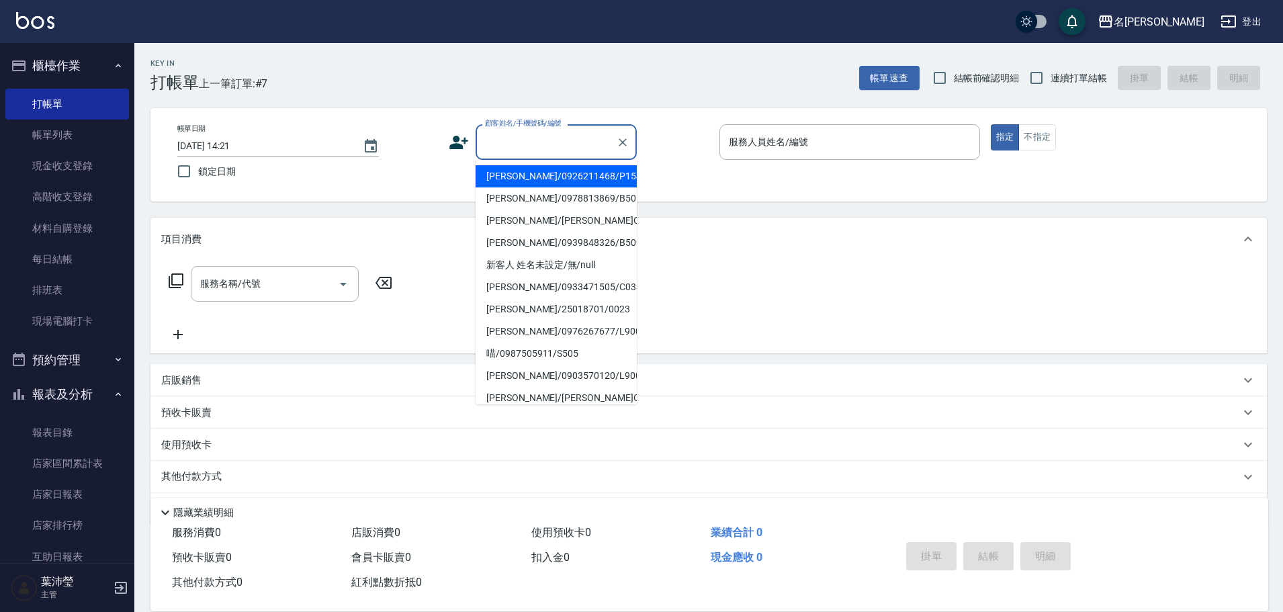
click at [580, 153] on input "顧客姓名/手機號碼/編號" at bounding box center [546, 142] width 129 height 24
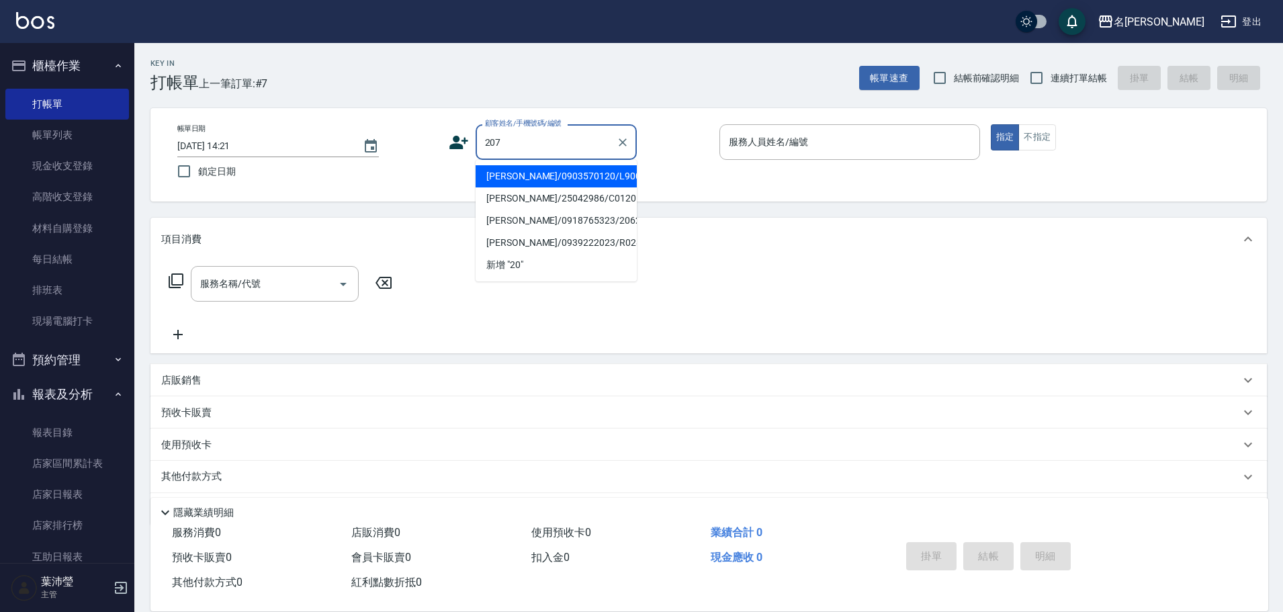
type input "2078"
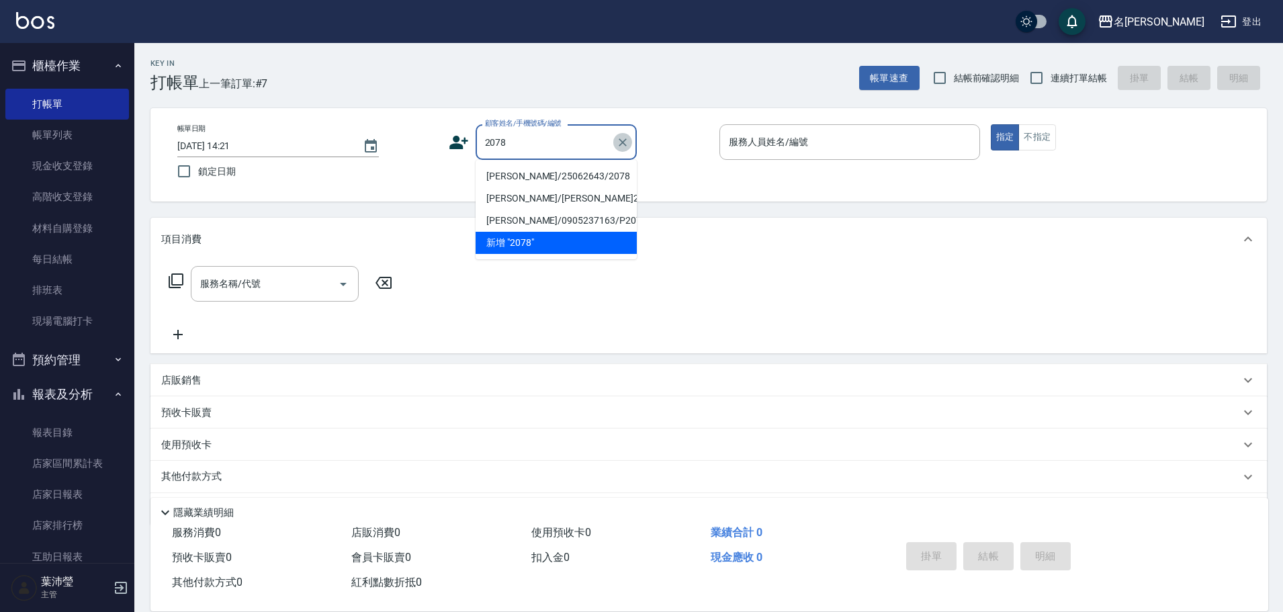
click at [621, 145] on icon "Clear" at bounding box center [622, 142] width 13 height 13
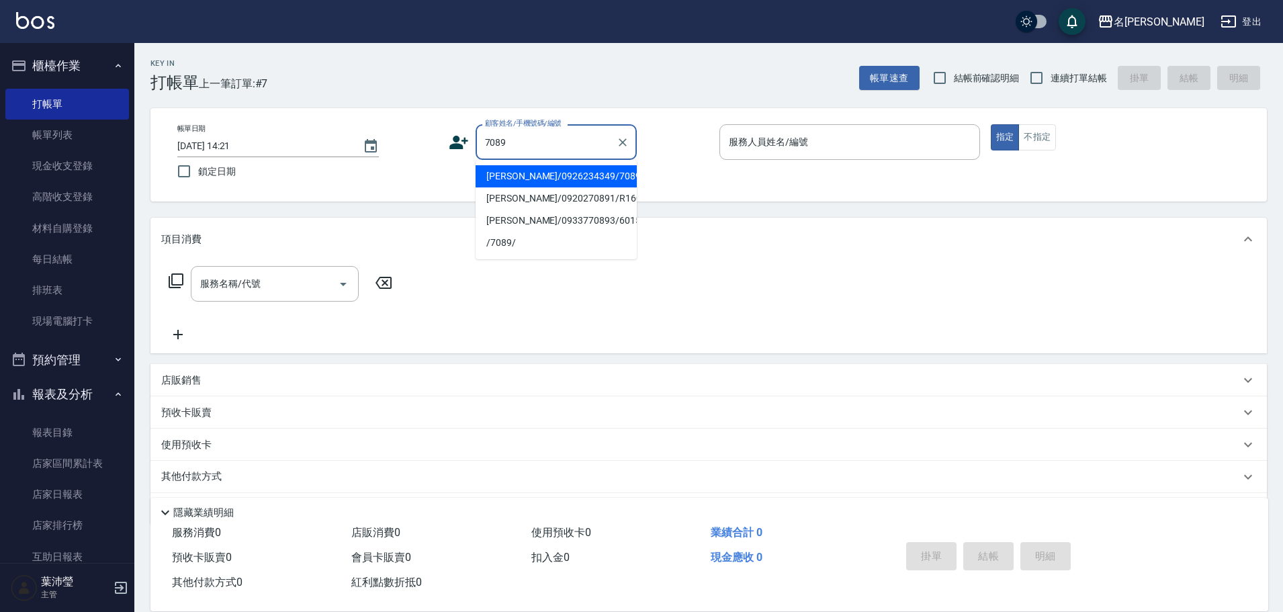
click at [553, 171] on li "[PERSON_NAME]/0926234349/7089" at bounding box center [556, 176] width 161 height 22
type input "[PERSON_NAME]/0926234349/7089"
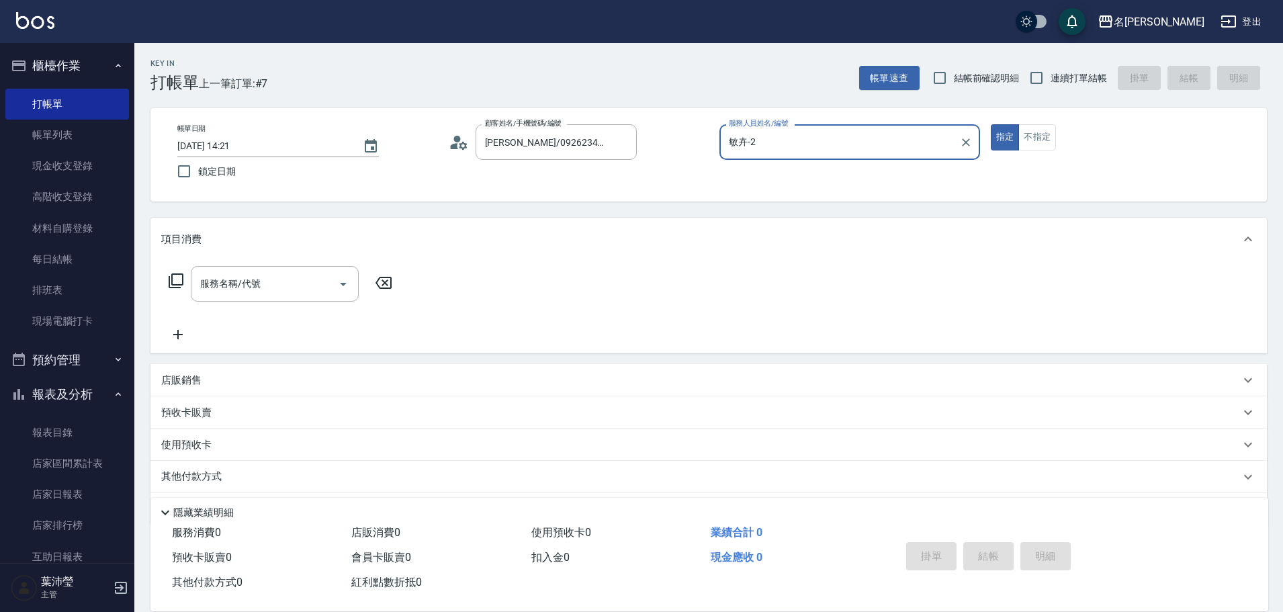
type input "敏卉-2"
click at [173, 279] on icon at bounding box center [176, 281] width 16 height 16
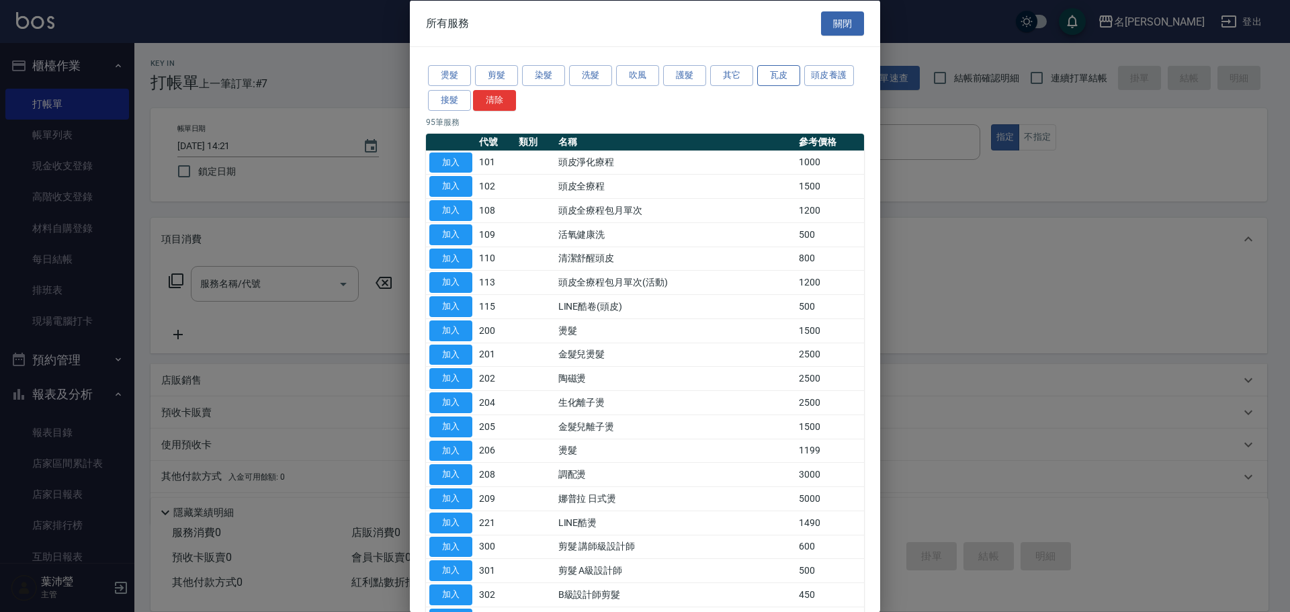
click at [783, 78] on button "瓦皮" at bounding box center [778, 75] width 43 height 21
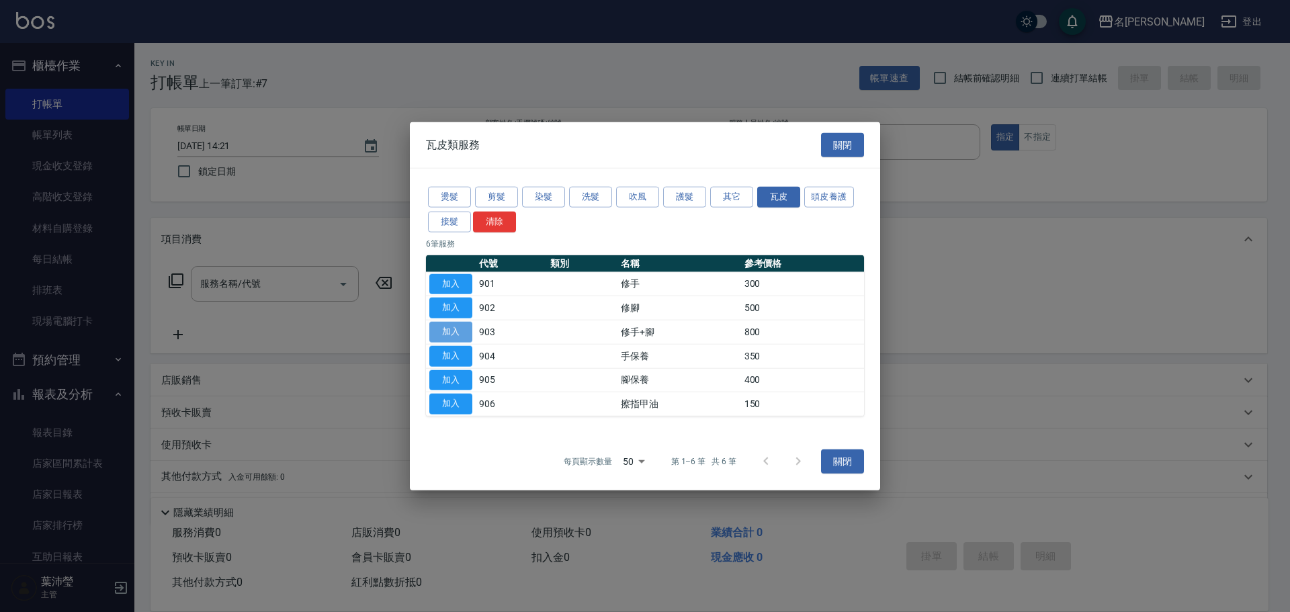
click at [453, 333] on button "加入" at bounding box center [450, 332] width 43 height 21
type input "修手+腳(903)"
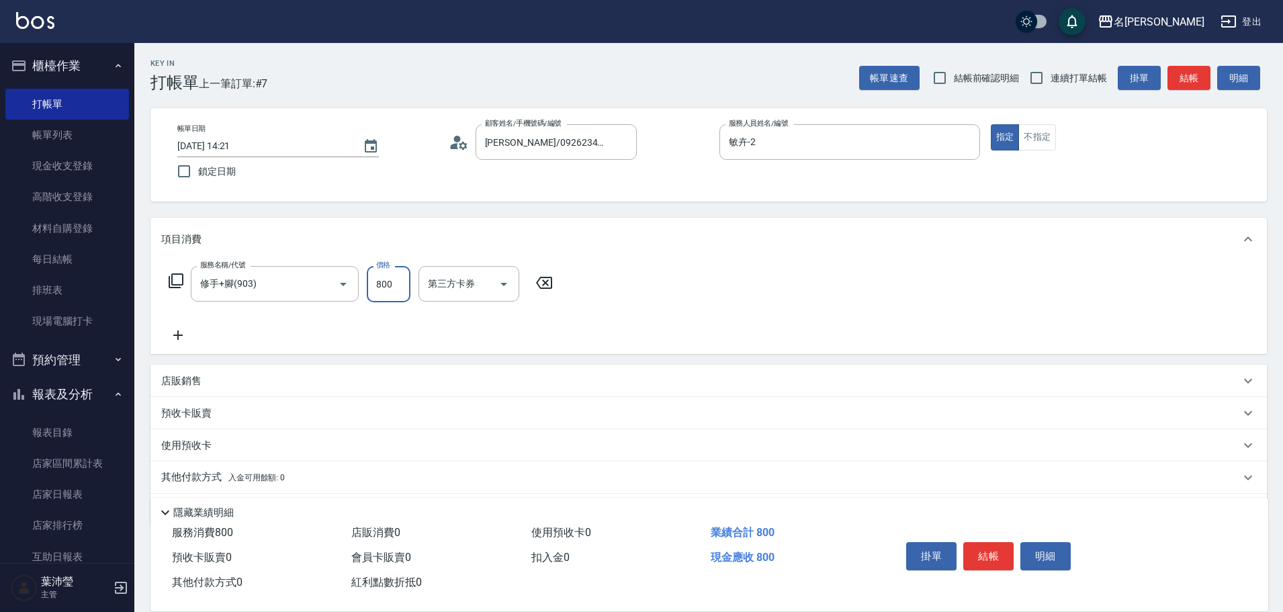
click at [403, 277] on input "800" at bounding box center [389, 284] width 44 height 36
type input "1200"
click at [984, 548] on button "結帳" at bounding box center [988, 556] width 50 height 28
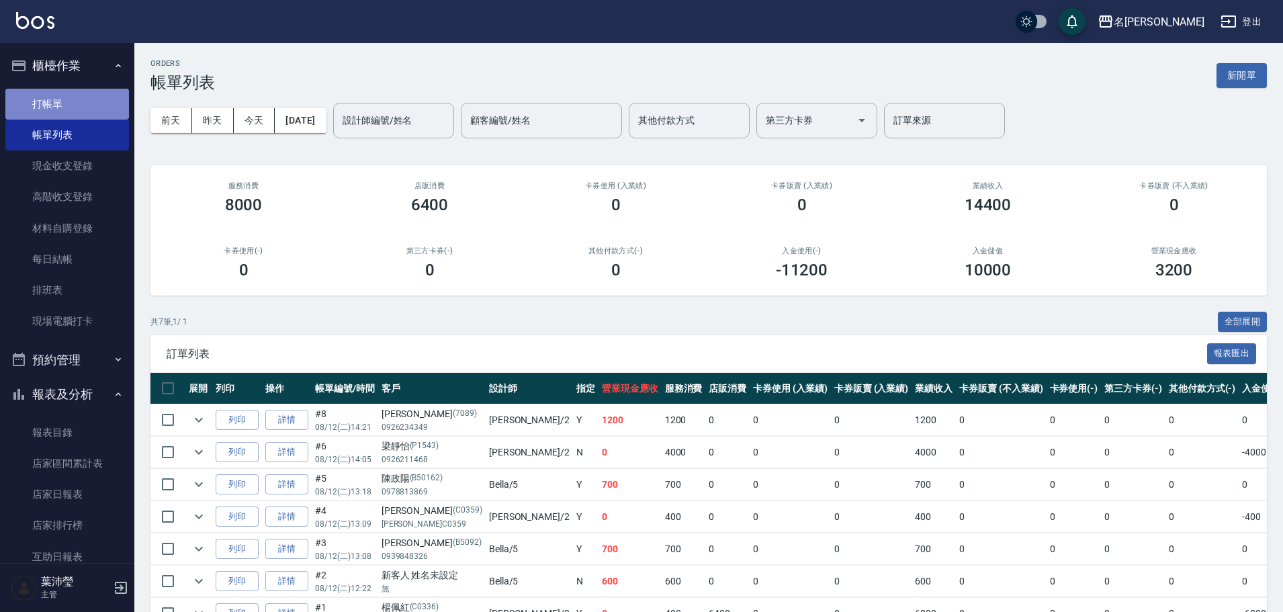
click at [71, 103] on link "打帳單" at bounding box center [67, 104] width 124 height 31
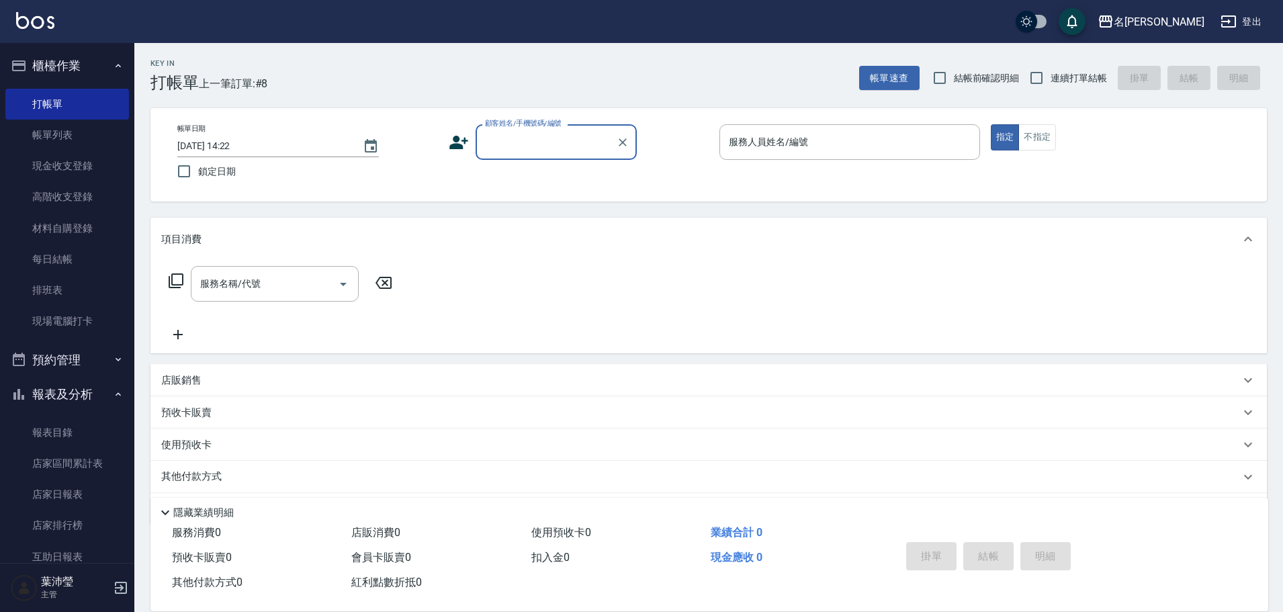
click at [521, 139] on input "顧客姓名/手機號碼/編號" at bounding box center [546, 142] width 129 height 24
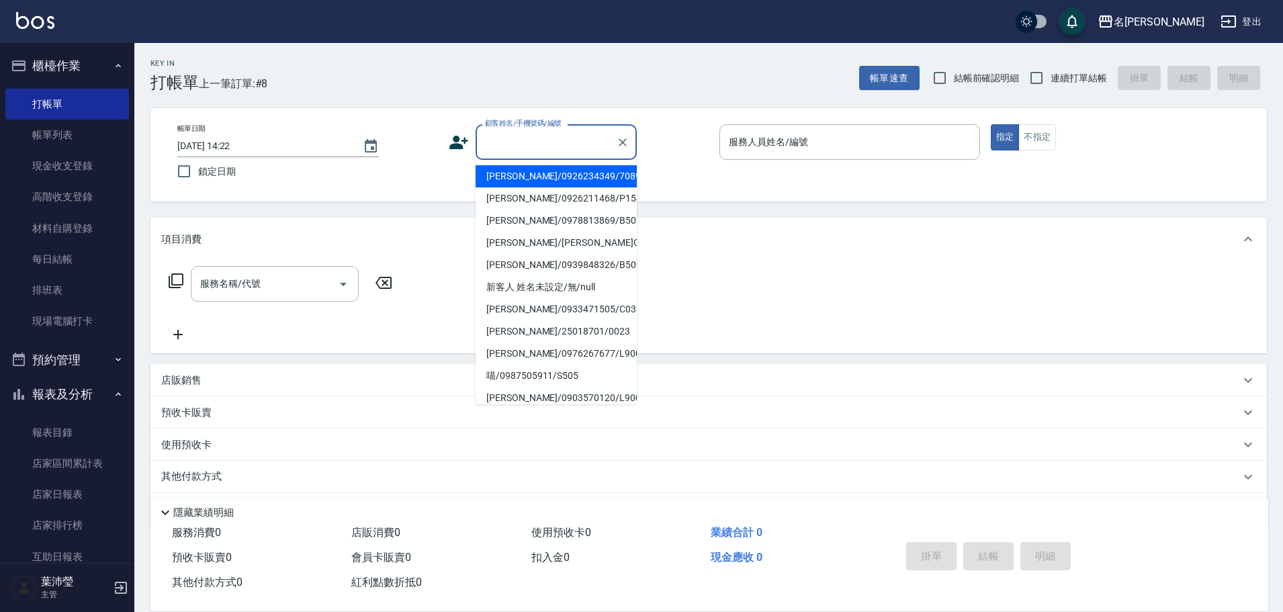
drag, startPoint x: 517, startPoint y: 180, endPoint x: 543, endPoint y: 180, distance: 26.2
click at [517, 181] on li "[PERSON_NAME]/0926234349/7089" at bounding box center [556, 176] width 161 height 22
type input "[PERSON_NAME]/0926234349/7089"
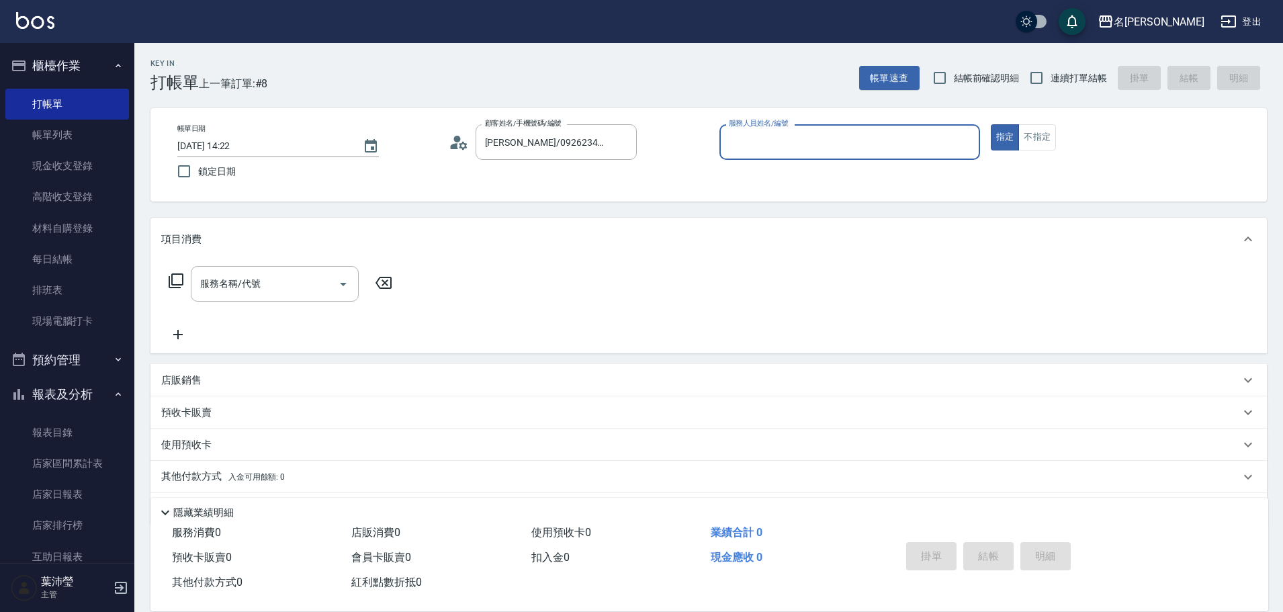
type input "敏卉-2"
click at [173, 276] on icon at bounding box center [176, 281] width 16 height 16
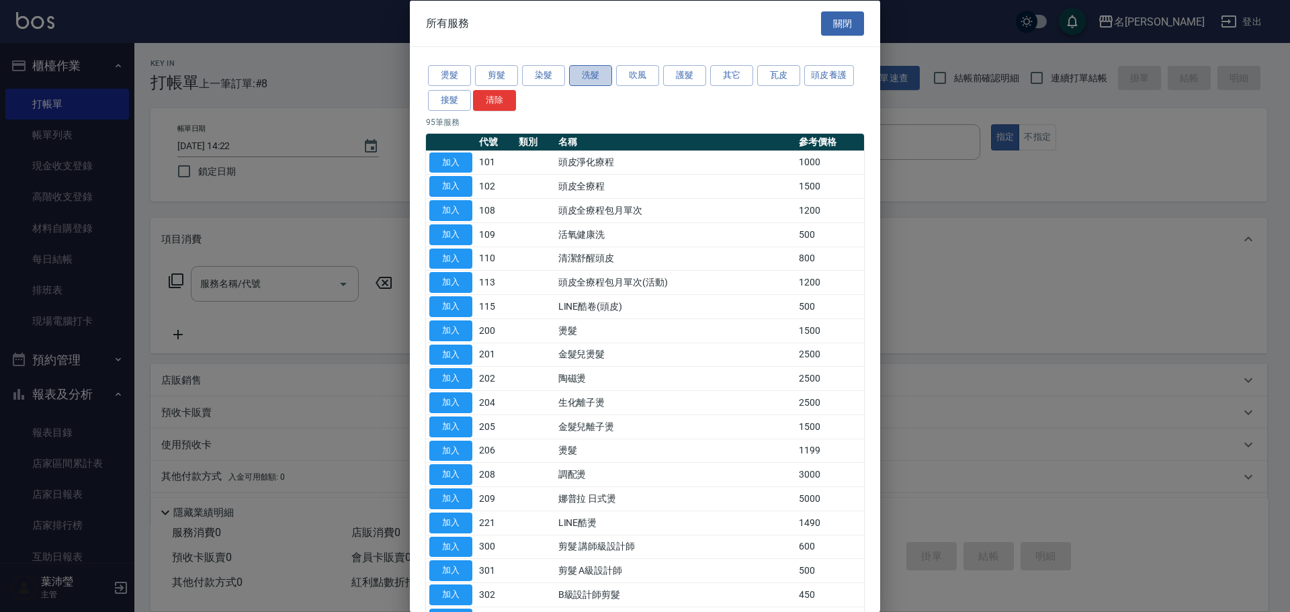
click at [586, 75] on button "洗髮" at bounding box center [590, 75] width 43 height 21
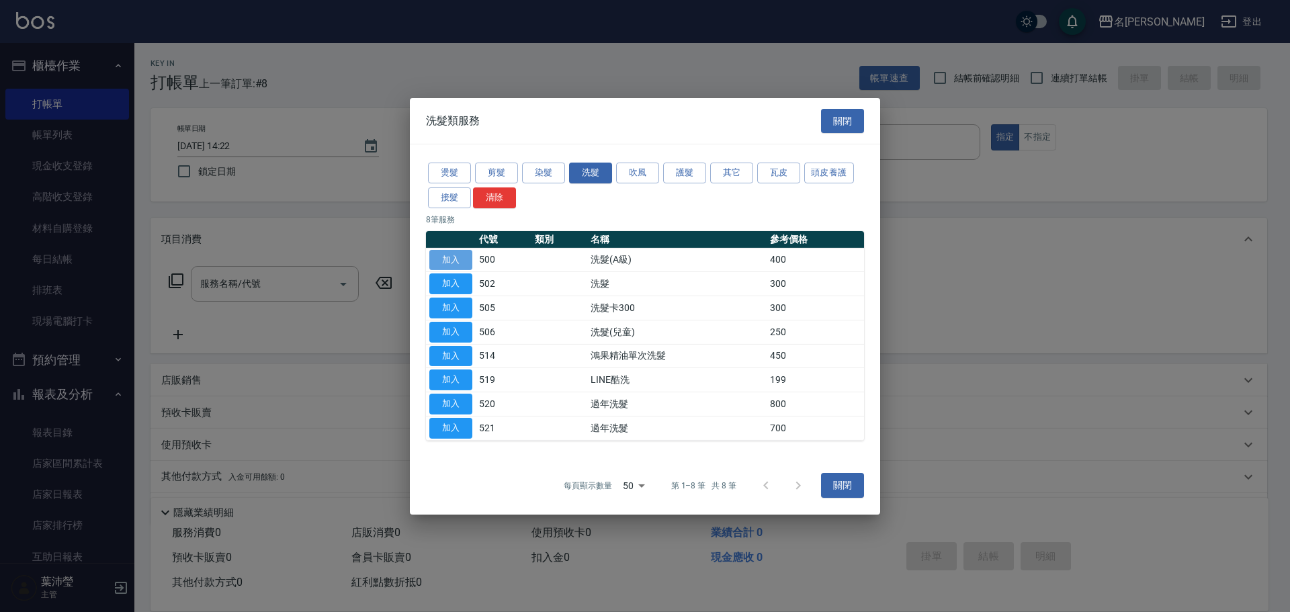
click at [462, 261] on button "加入" at bounding box center [450, 259] width 43 height 21
type input "洗髮(A級)(500)"
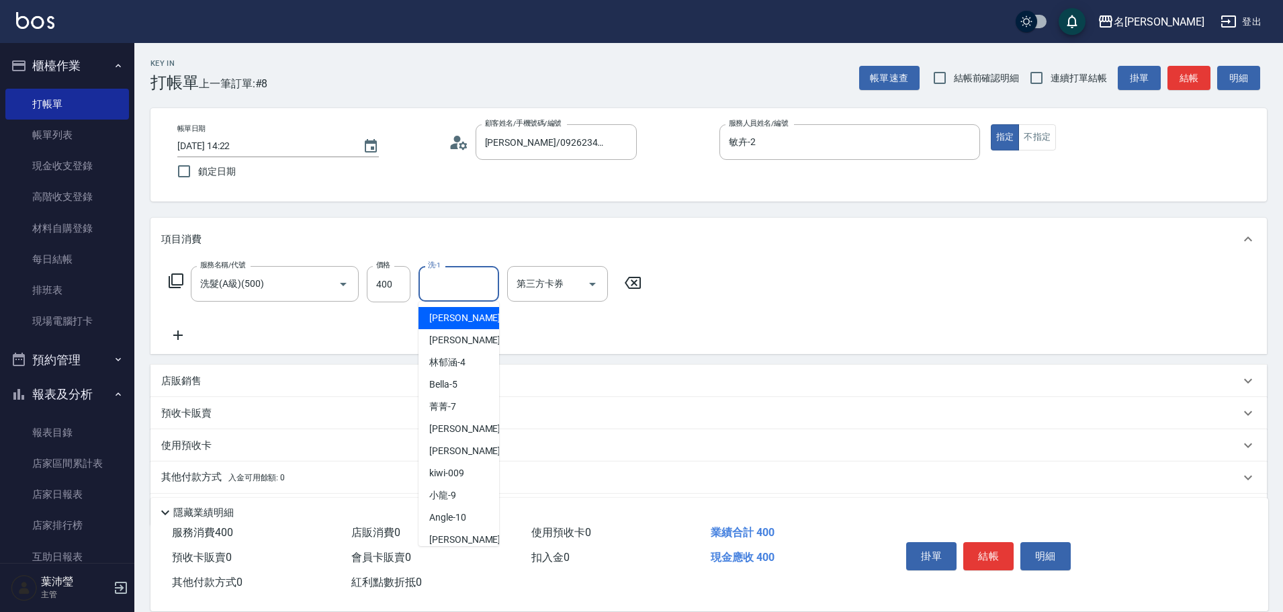
click at [439, 292] on input "洗-1" at bounding box center [459, 284] width 69 height 24
click at [456, 316] on span "慈均 -15" at bounding box center [471, 318] width 85 height 14
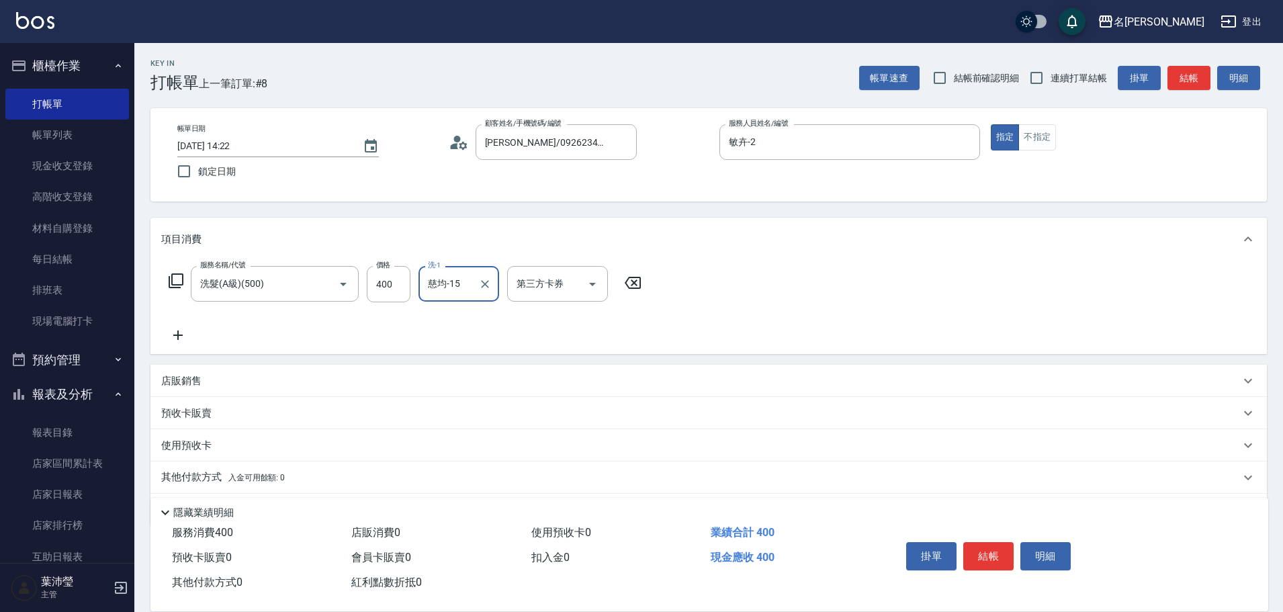
type input "慈均-15"
click at [177, 280] on icon at bounding box center [176, 281] width 16 height 16
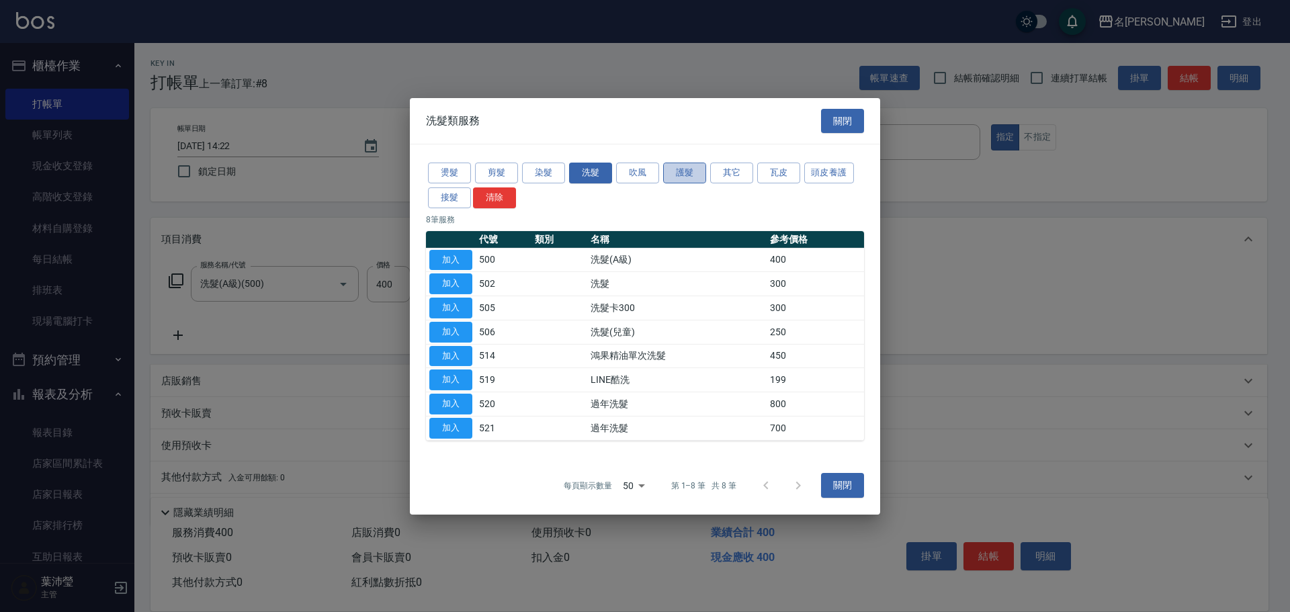
click at [676, 173] on button "護髮" at bounding box center [684, 173] width 43 height 21
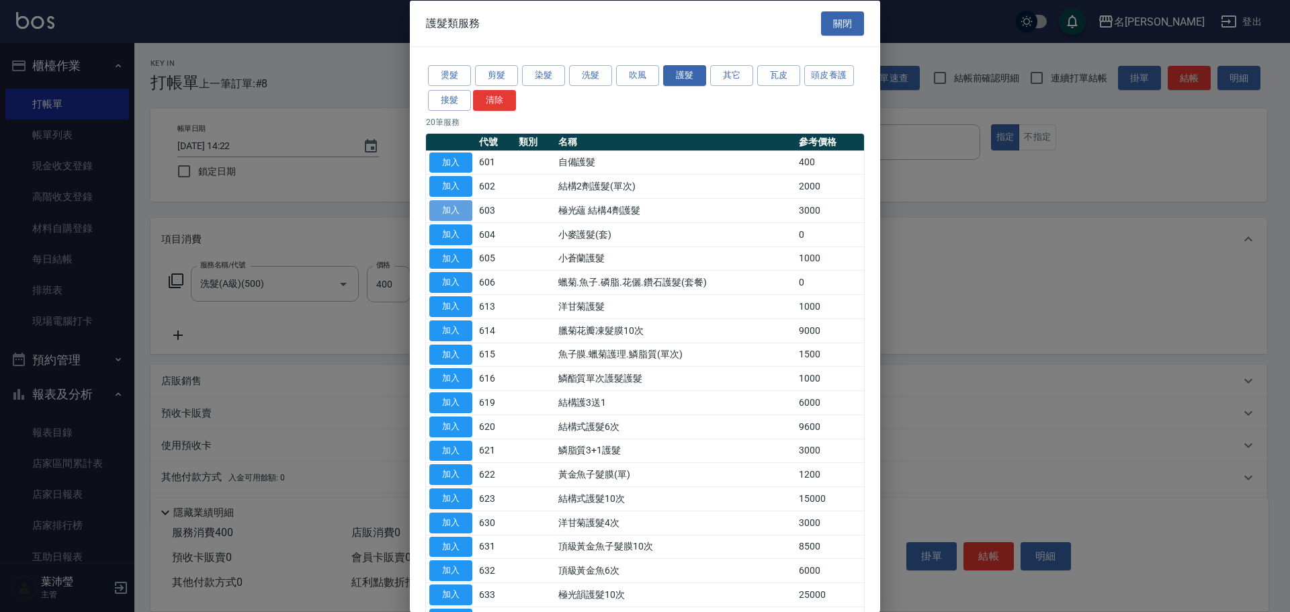
click at [457, 212] on button "加入" at bounding box center [450, 210] width 43 height 21
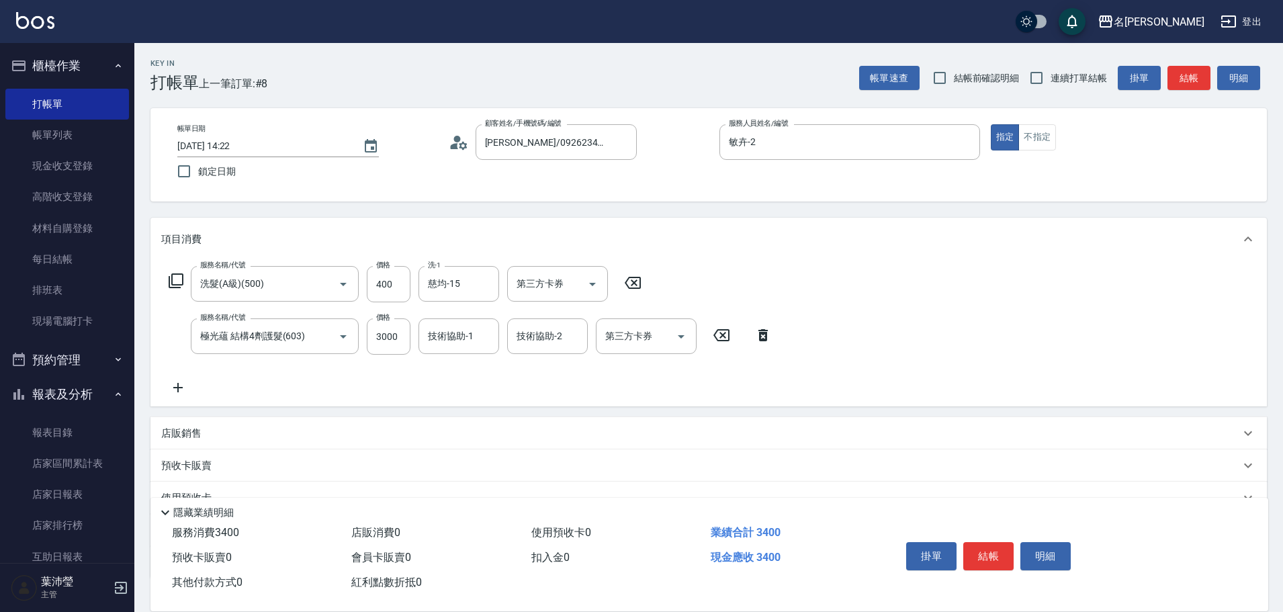
click at [454, 337] on input "技術協助-1" at bounding box center [459, 336] width 69 height 24
click at [475, 369] on div "慈均 -15" at bounding box center [459, 370] width 81 height 22
type input "慈均-15"
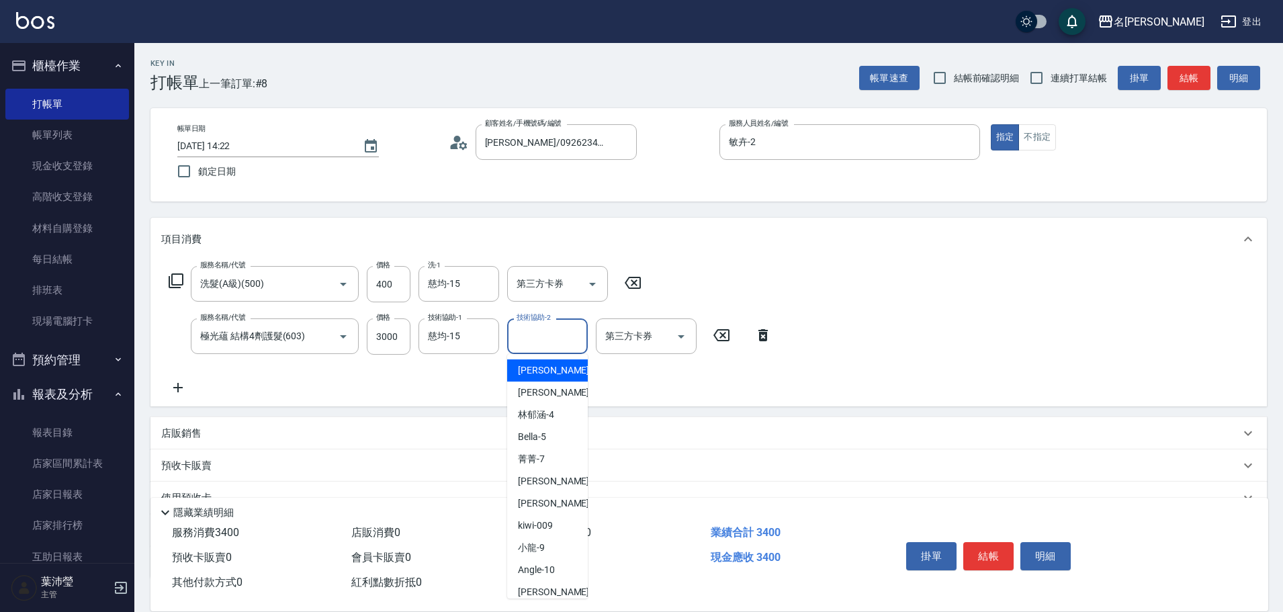
click at [550, 342] on input "技術協助-2" at bounding box center [547, 336] width 69 height 24
click at [545, 369] on div "敏卉 -2" at bounding box center [547, 370] width 81 height 22
type input "敏卉-2"
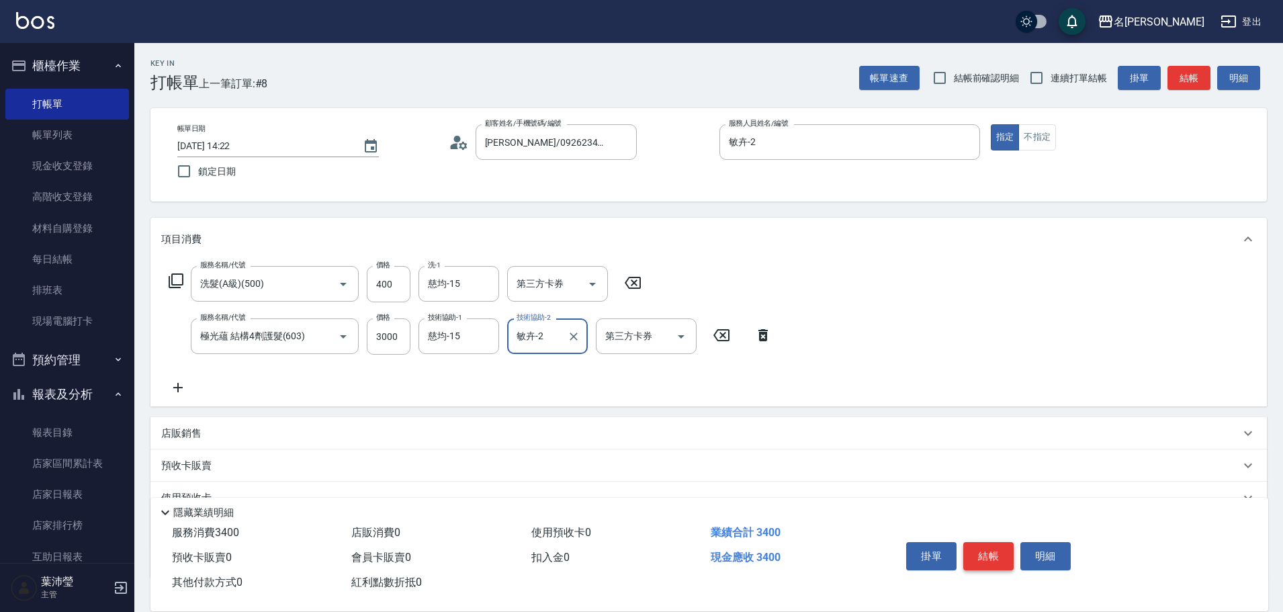
click at [983, 550] on button "結帳" at bounding box center [988, 556] width 50 height 28
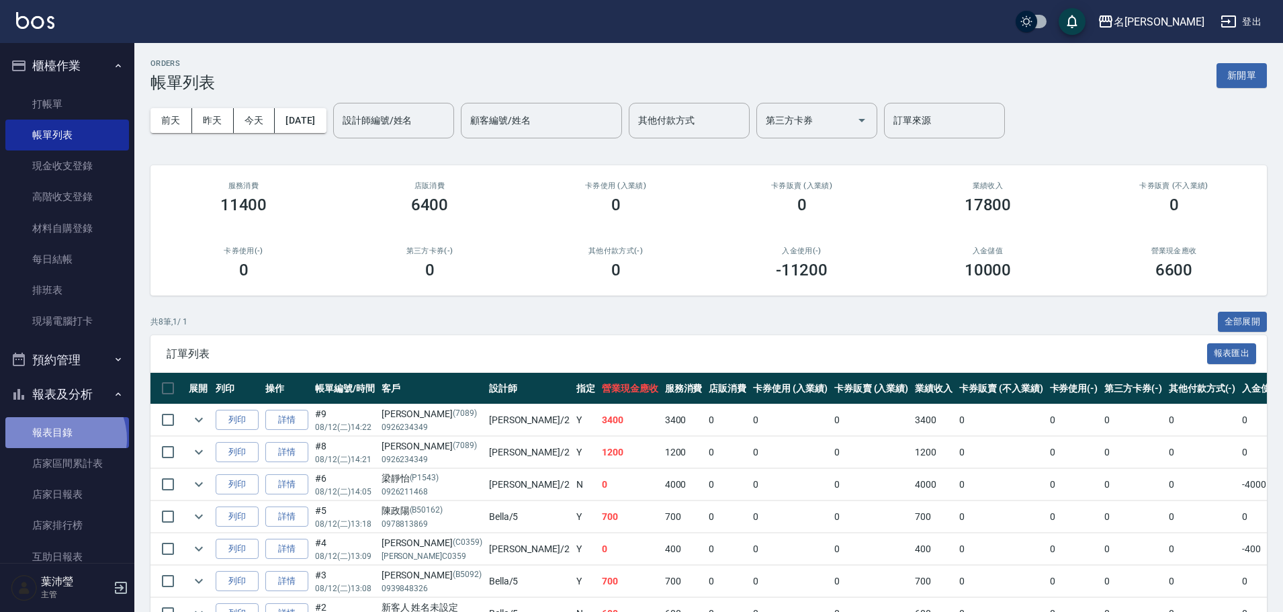
click at [58, 438] on link "報表目錄" at bounding box center [67, 432] width 124 height 31
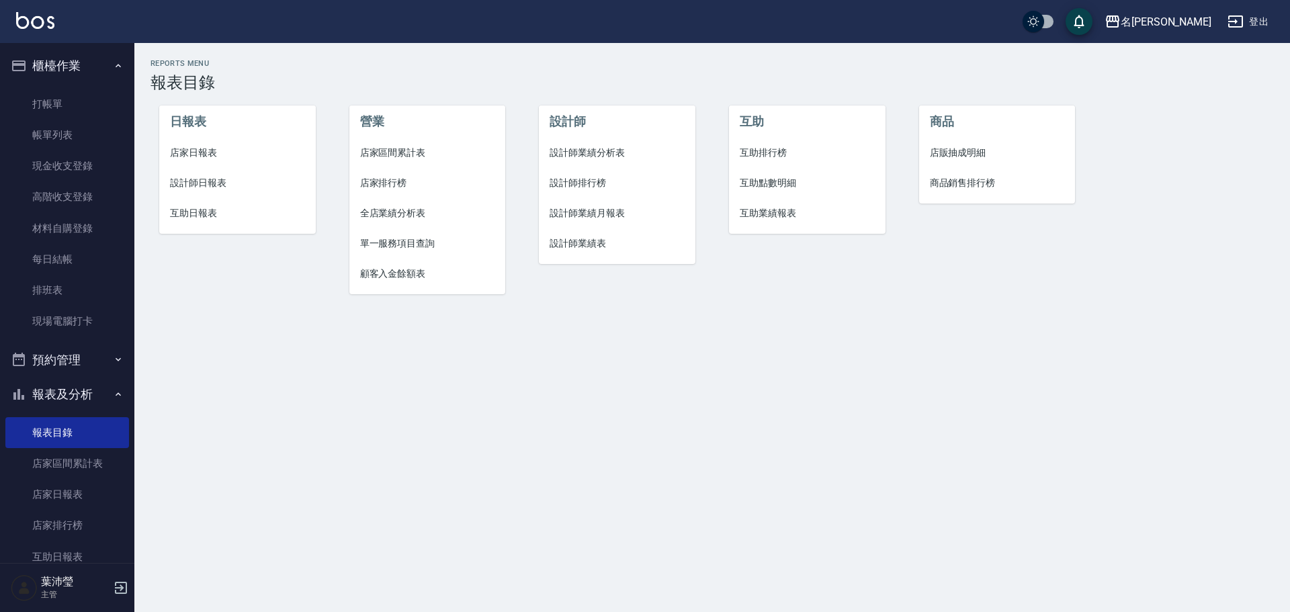
click at [222, 187] on span "設計師日報表" at bounding box center [237, 183] width 135 height 14
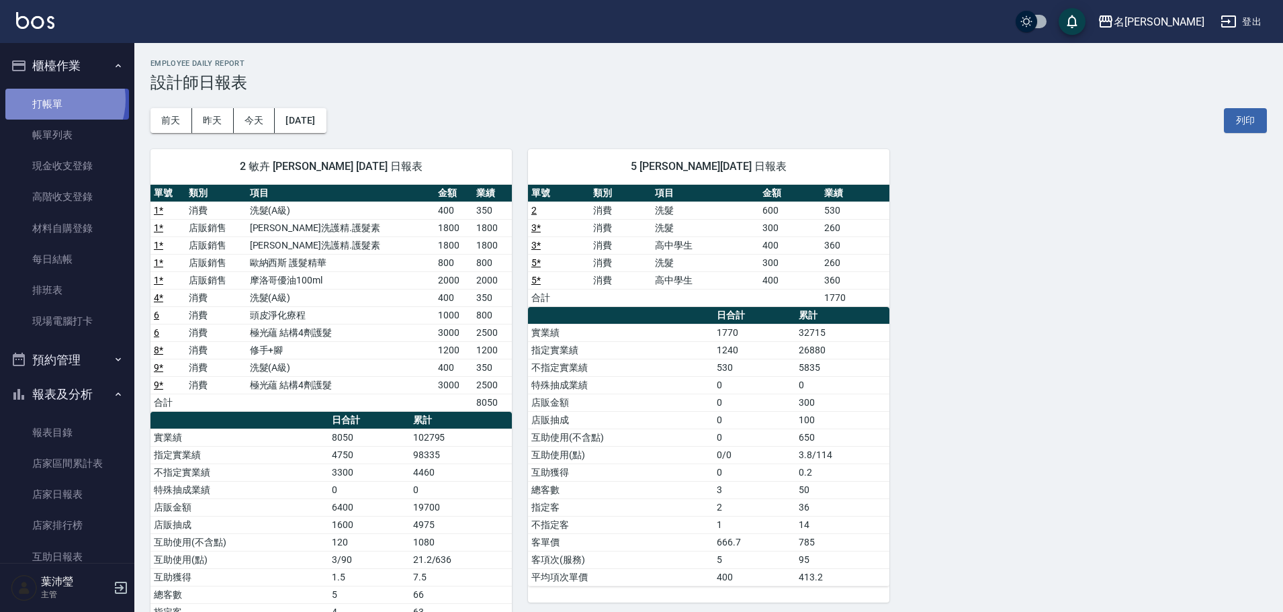
click at [56, 99] on link "打帳單" at bounding box center [67, 104] width 124 height 31
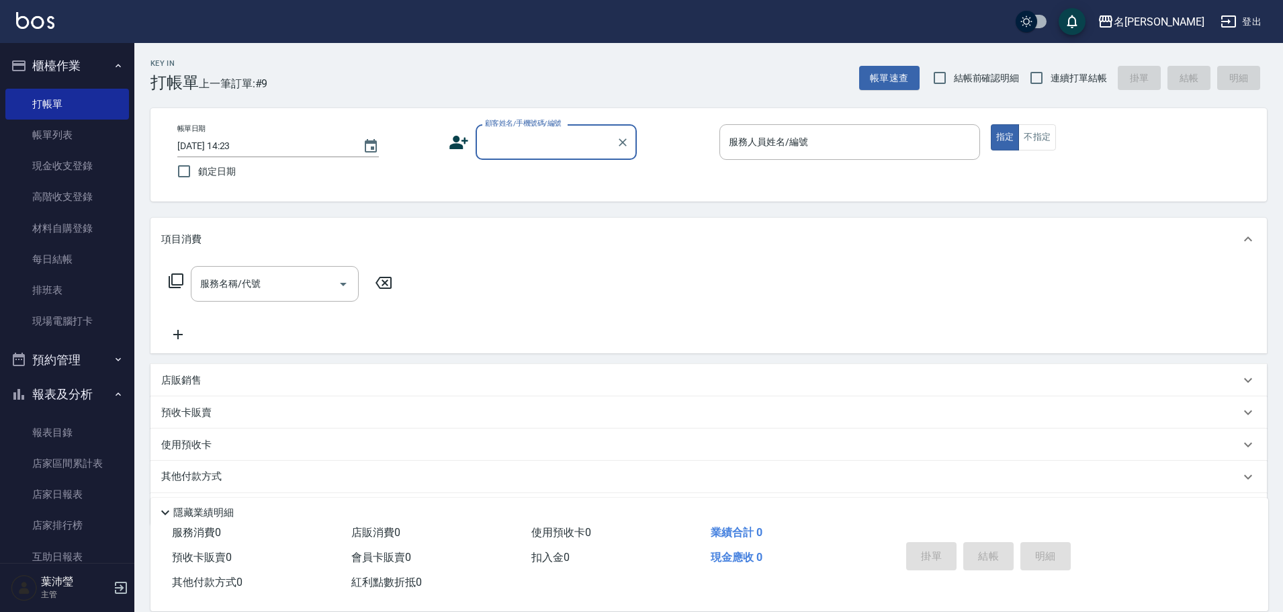
click at [593, 275] on div "服務名稱/代號 服務名稱/代號" at bounding box center [708, 307] width 1116 height 93
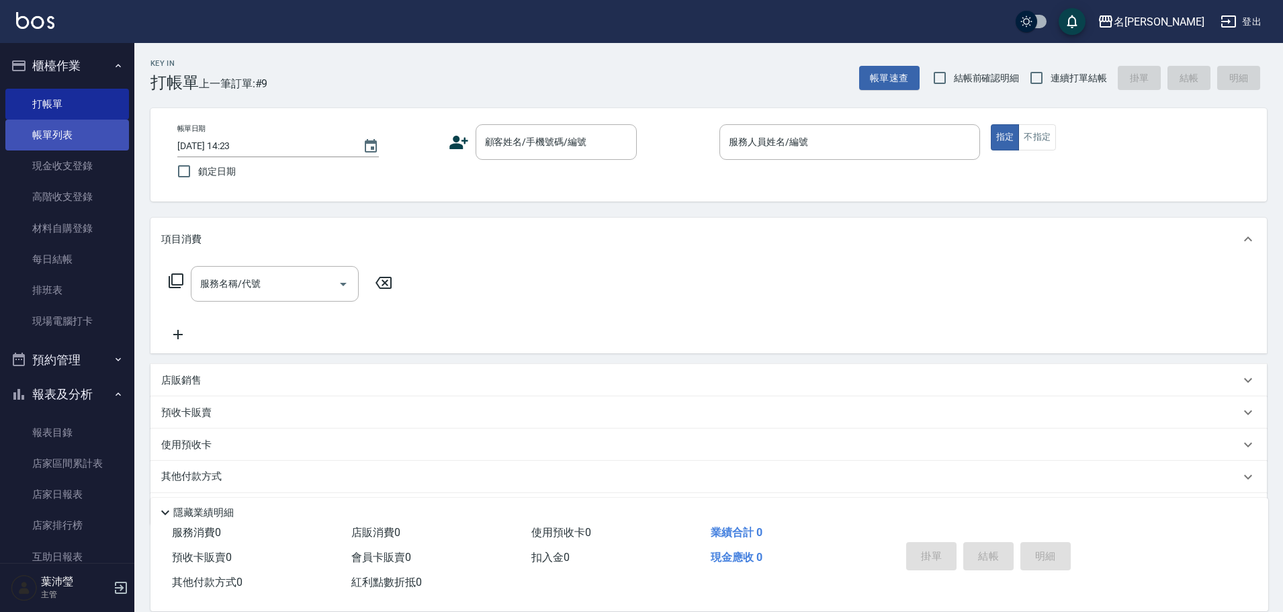
click at [41, 138] on link "帳單列表" at bounding box center [67, 135] width 124 height 31
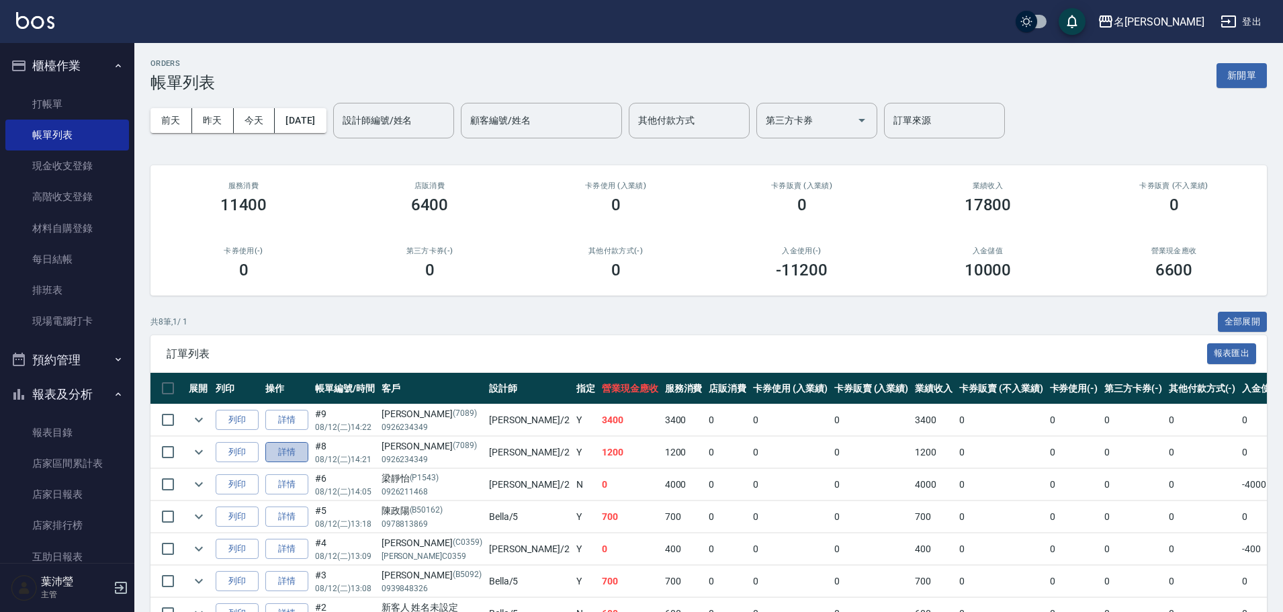
click at [287, 456] on link "詳情" at bounding box center [286, 452] width 43 height 21
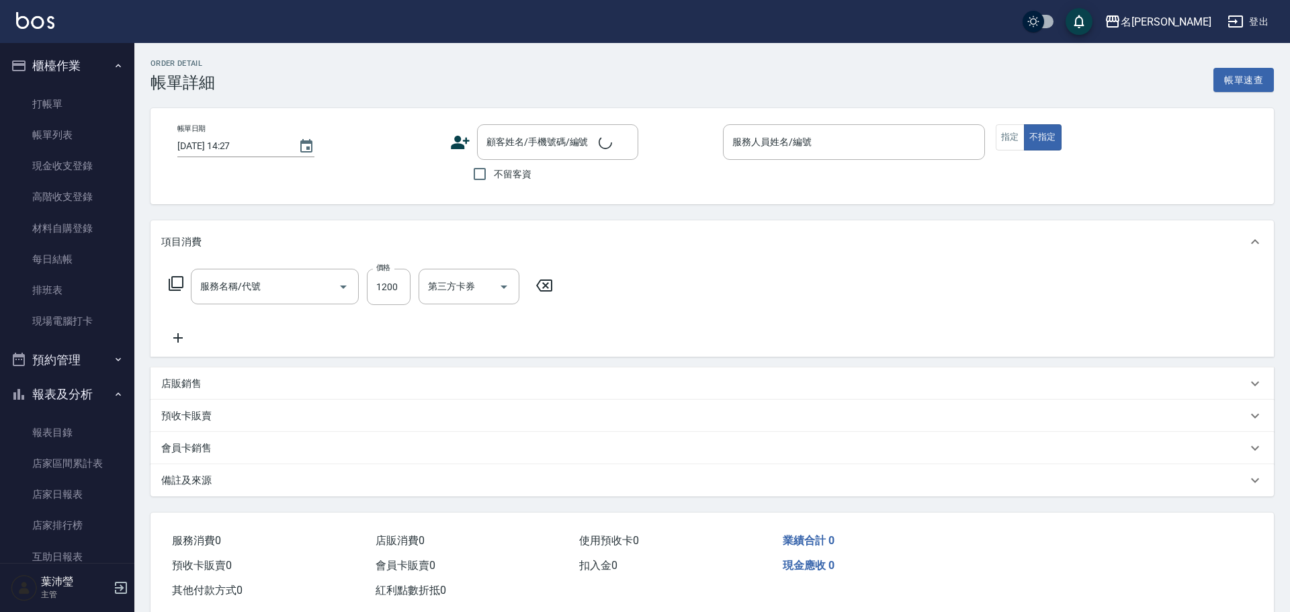
type input "[DATE] 14:21"
type input "敏卉-2"
type input "修手+腳(903)"
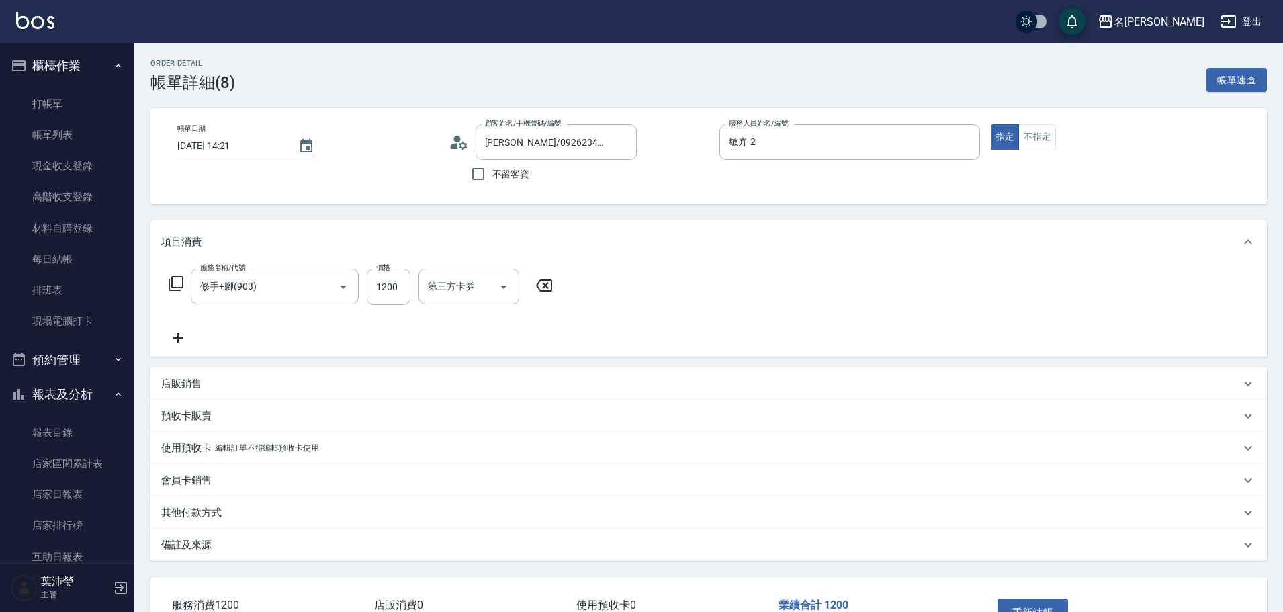
type input "[PERSON_NAME]/0926234349/7089"
click at [784, 152] on input "敏卉-2" at bounding box center [840, 142] width 228 height 24
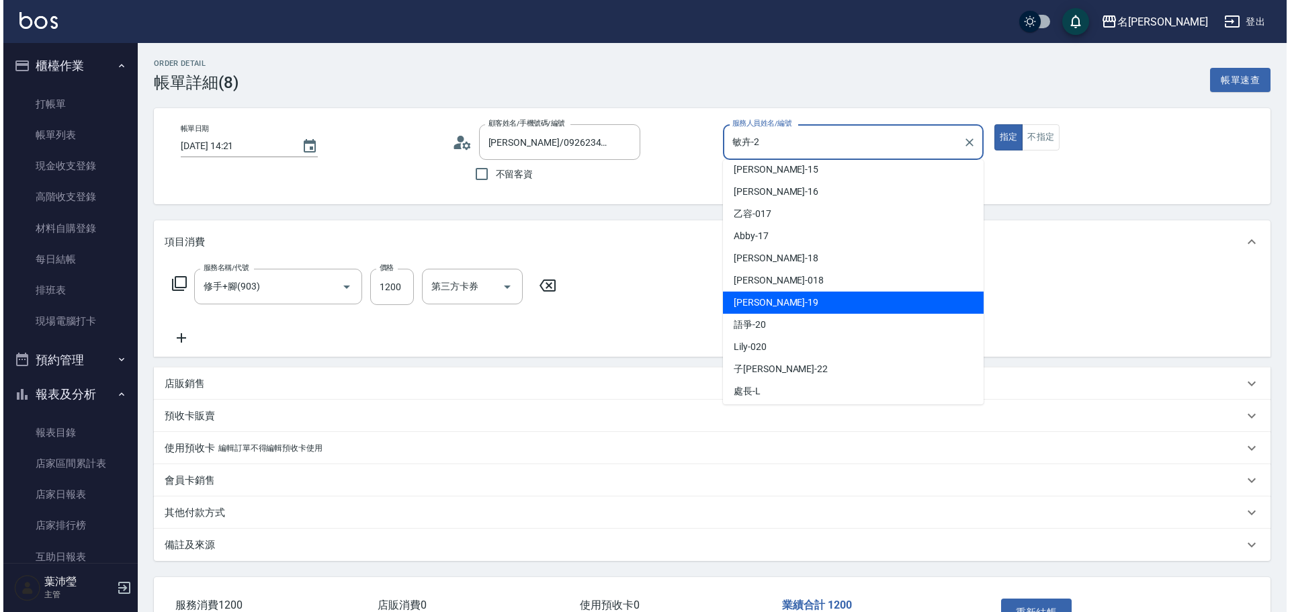
scroll to position [320, 0]
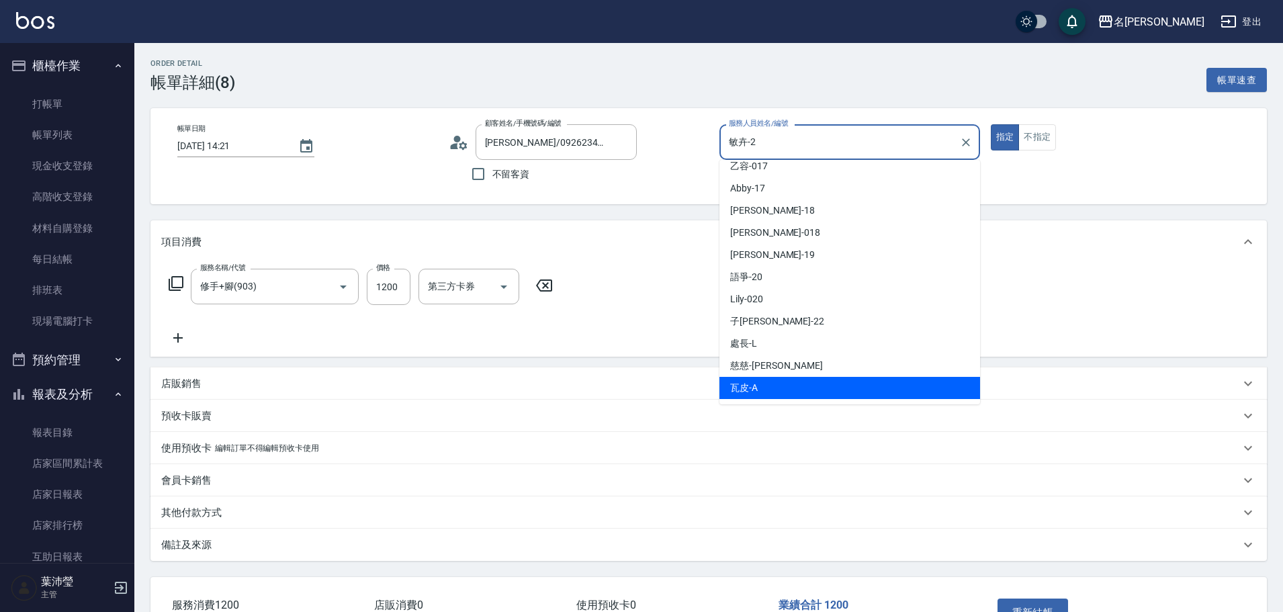
click at [854, 388] on div "瓦皮 -A" at bounding box center [849, 388] width 261 height 22
type input "瓦皮-A"
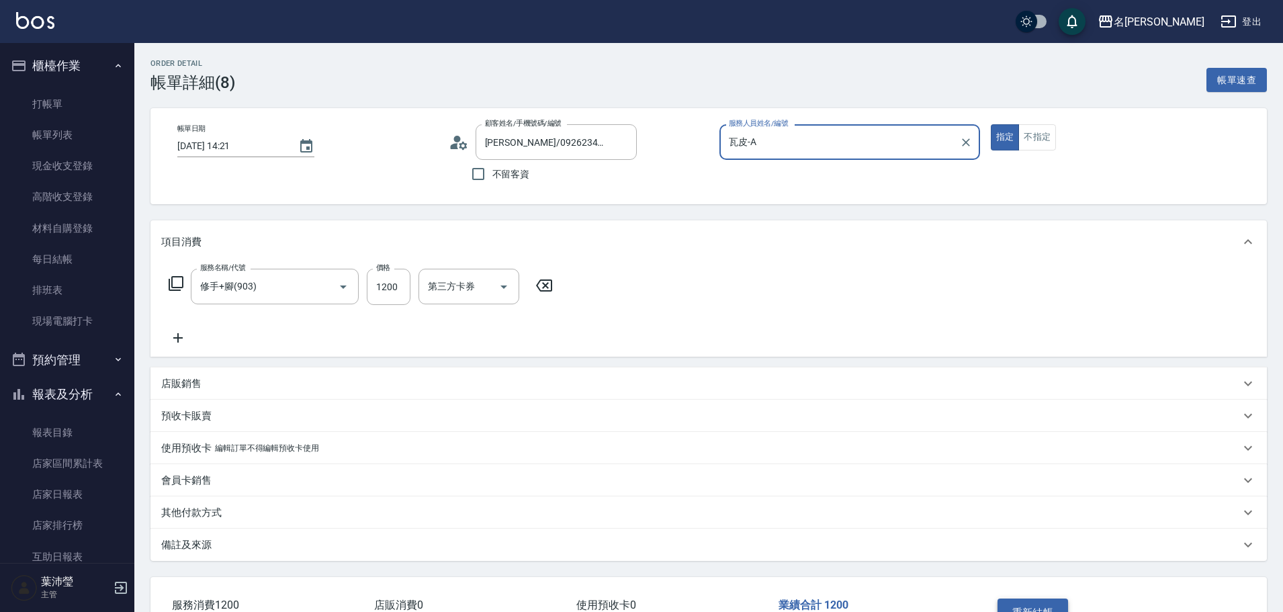
click at [1018, 604] on button "重新結帳" at bounding box center [1033, 613] width 71 height 28
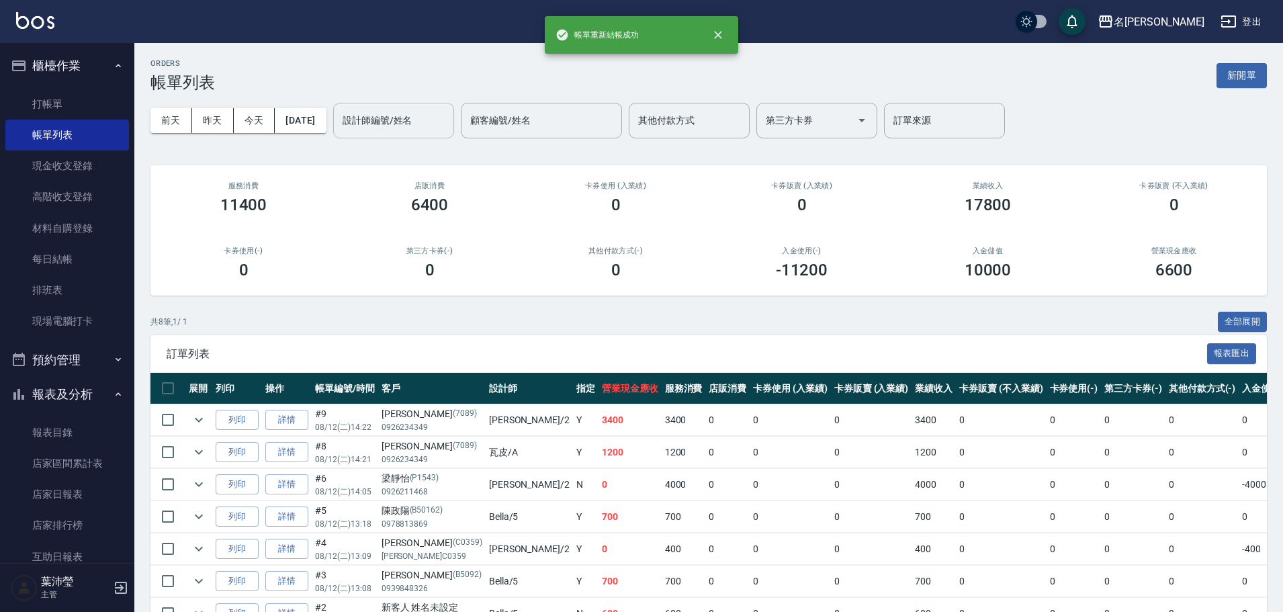
click at [428, 123] on input "設計師編號/姓名" at bounding box center [393, 121] width 109 height 24
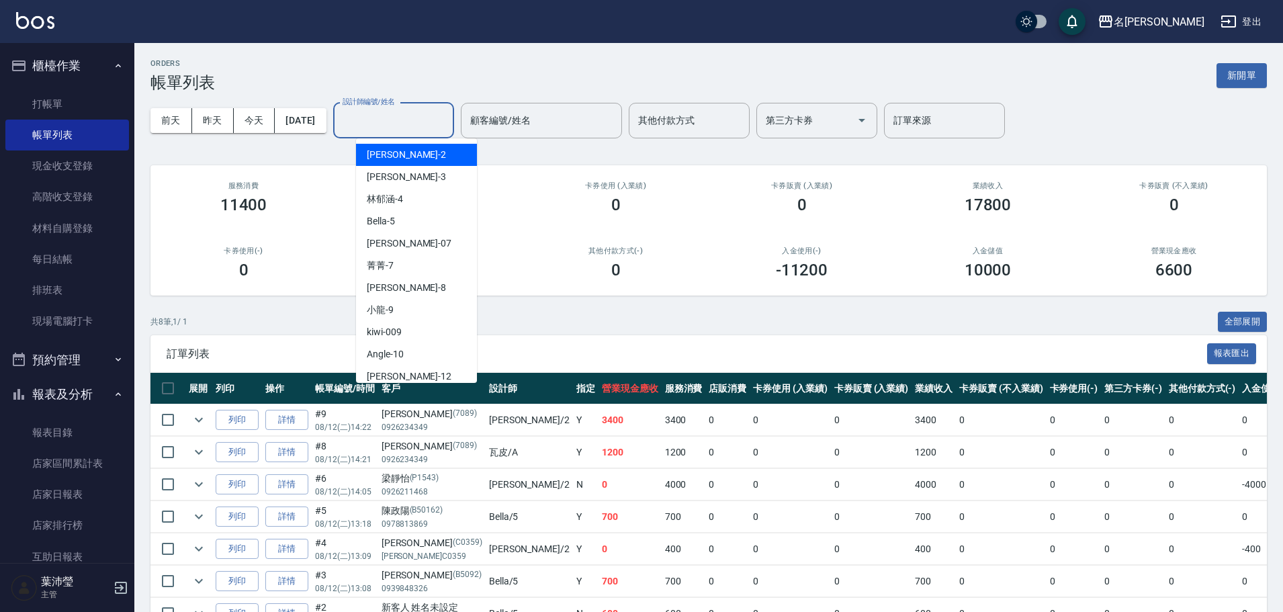
click at [419, 155] on div "敏卉 -2" at bounding box center [416, 155] width 121 height 22
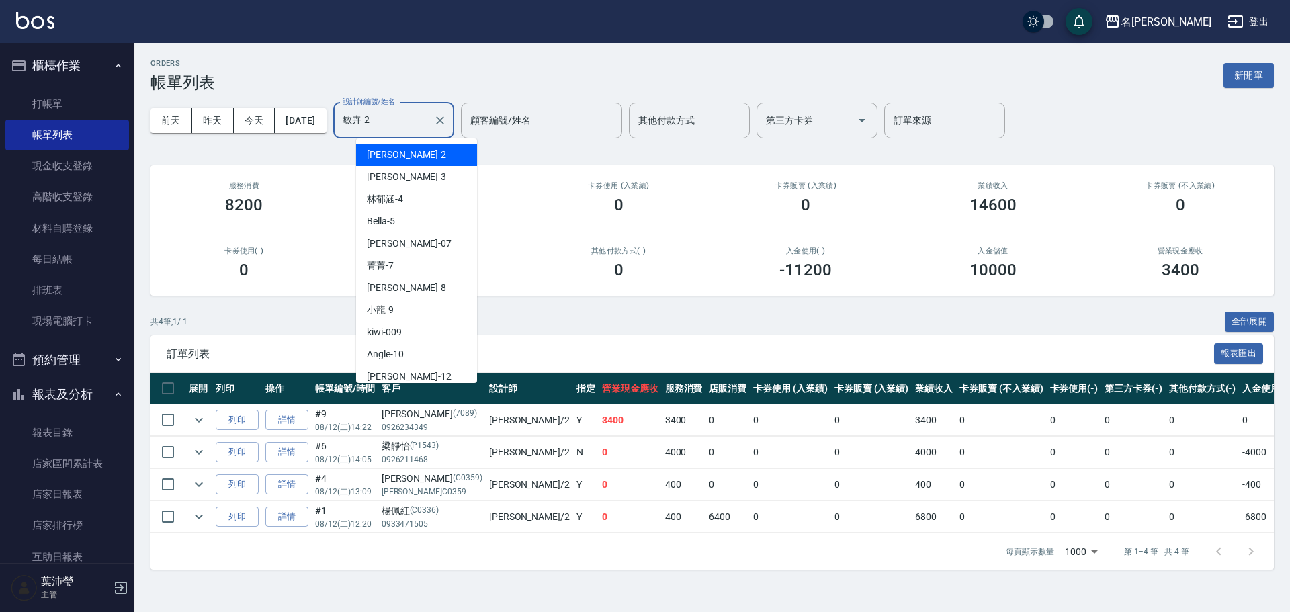
click at [406, 125] on input "敏卉-2" at bounding box center [383, 121] width 89 height 24
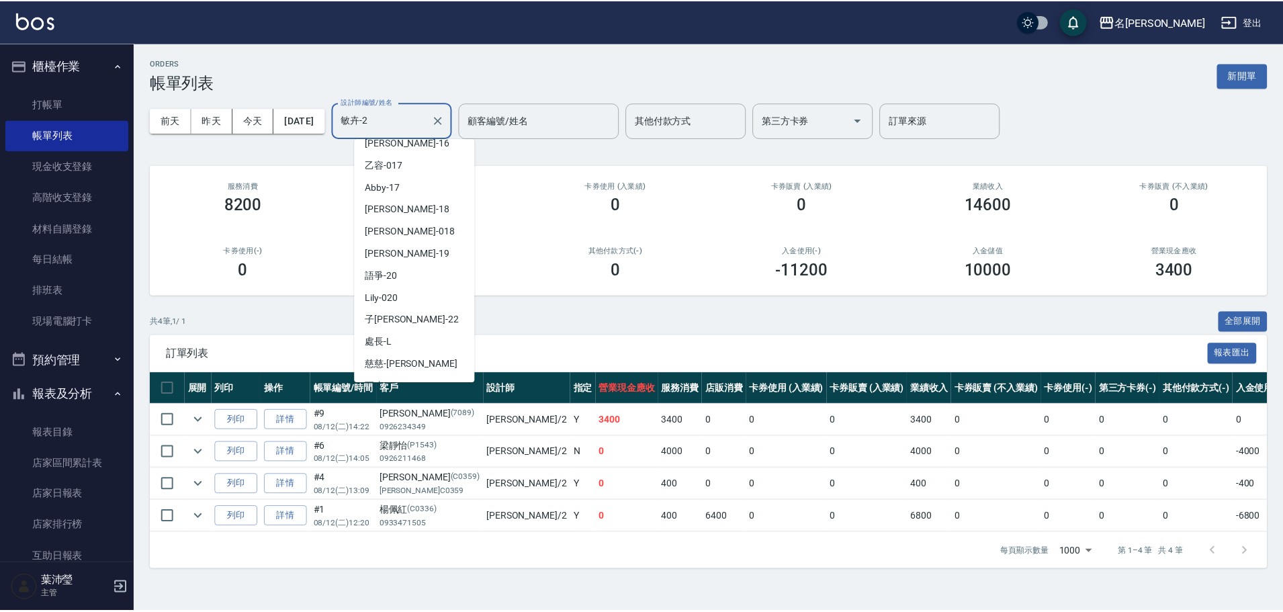
scroll to position [320, 0]
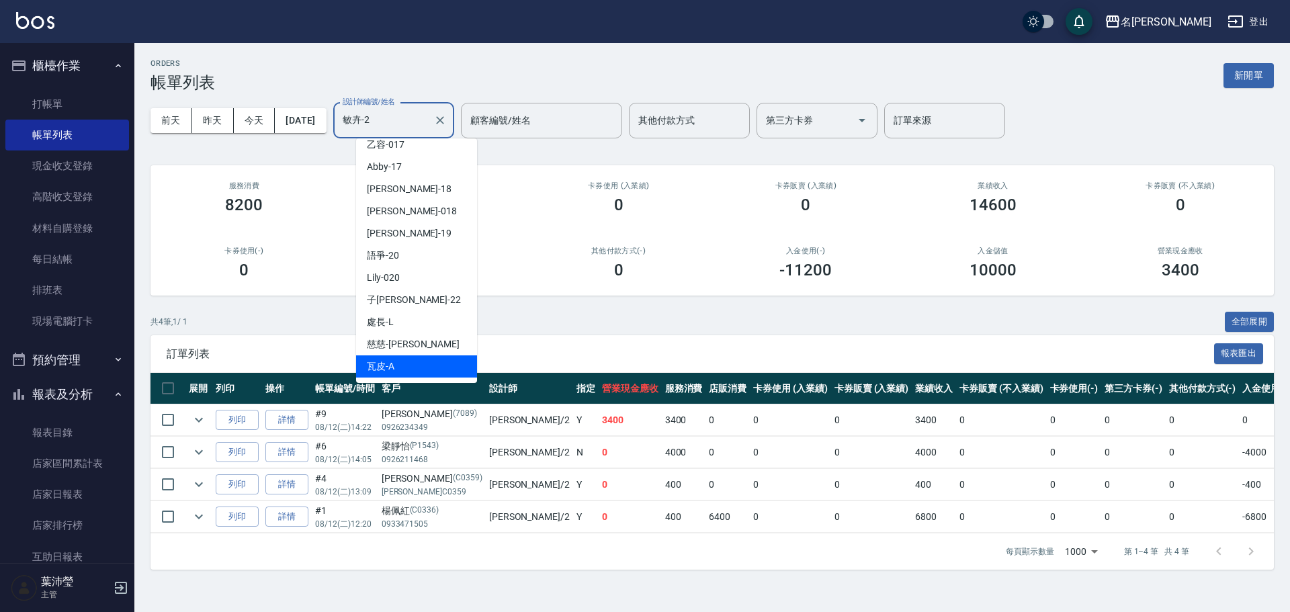
click at [419, 368] on div "瓦皮 -A" at bounding box center [416, 366] width 121 height 22
type input "瓦皮-A"
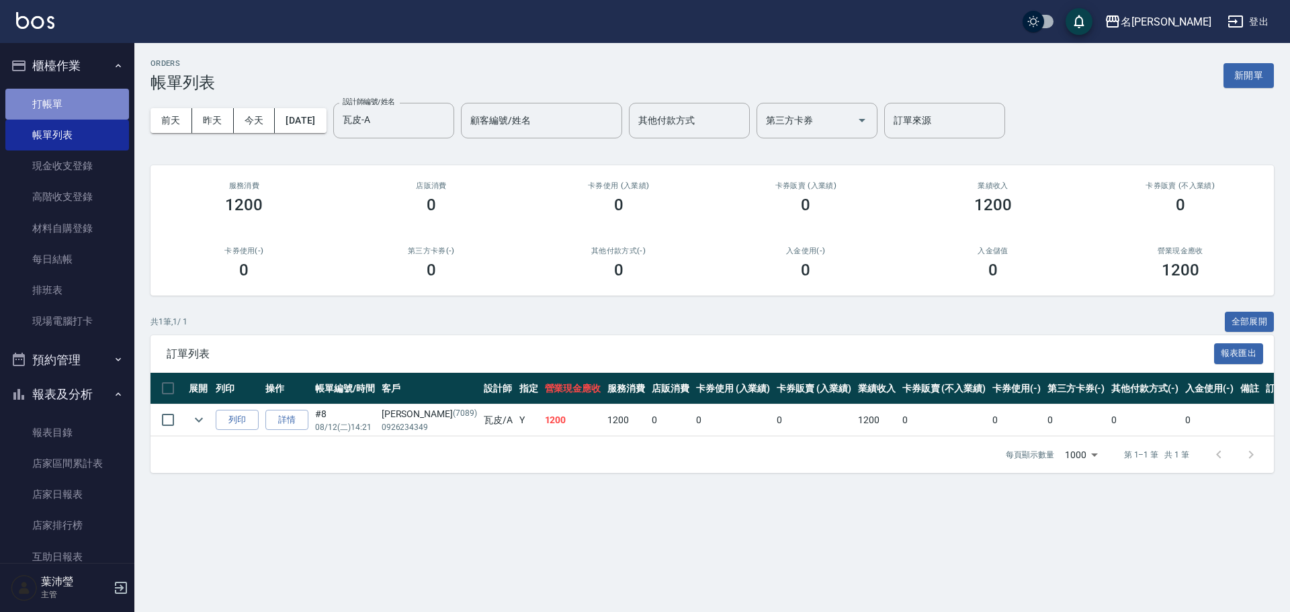
click at [100, 118] on link "打帳單" at bounding box center [67, 104] width 124 height 31
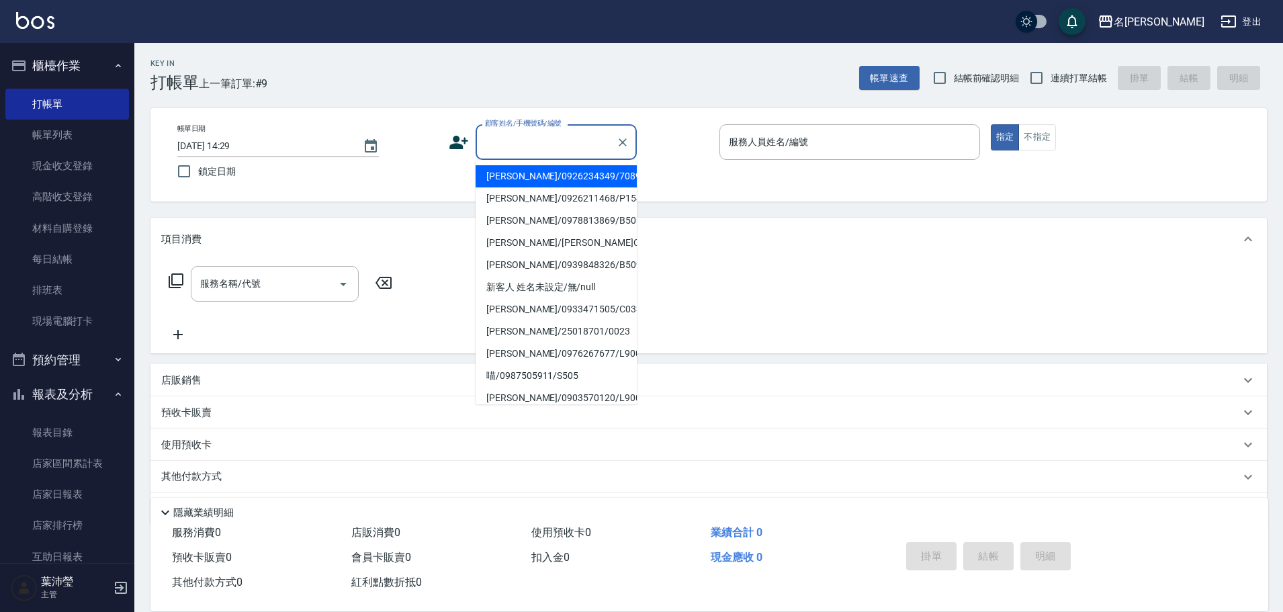
click at [532, 150] on input "顧客姓名/手機號碼/編號" at bounding box center [546, 142] width 129 height 24
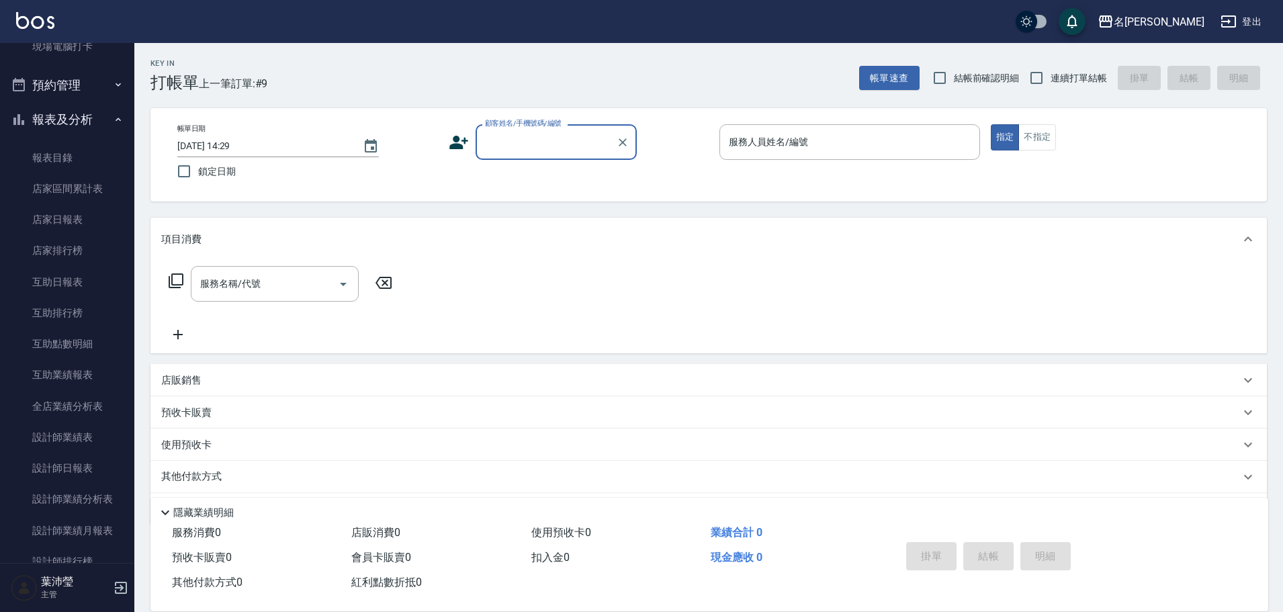
scroll to position [306, 0]
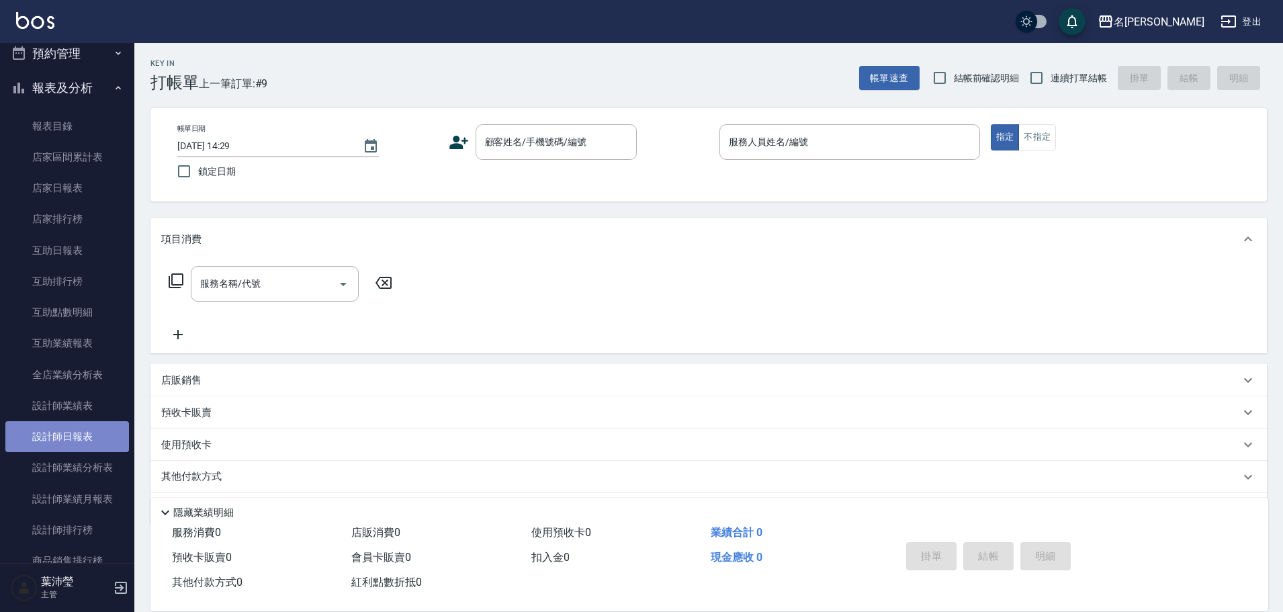
click at [100, 443] on link "設計師日報表" at bounding box center [67, 436] width 124 height 31
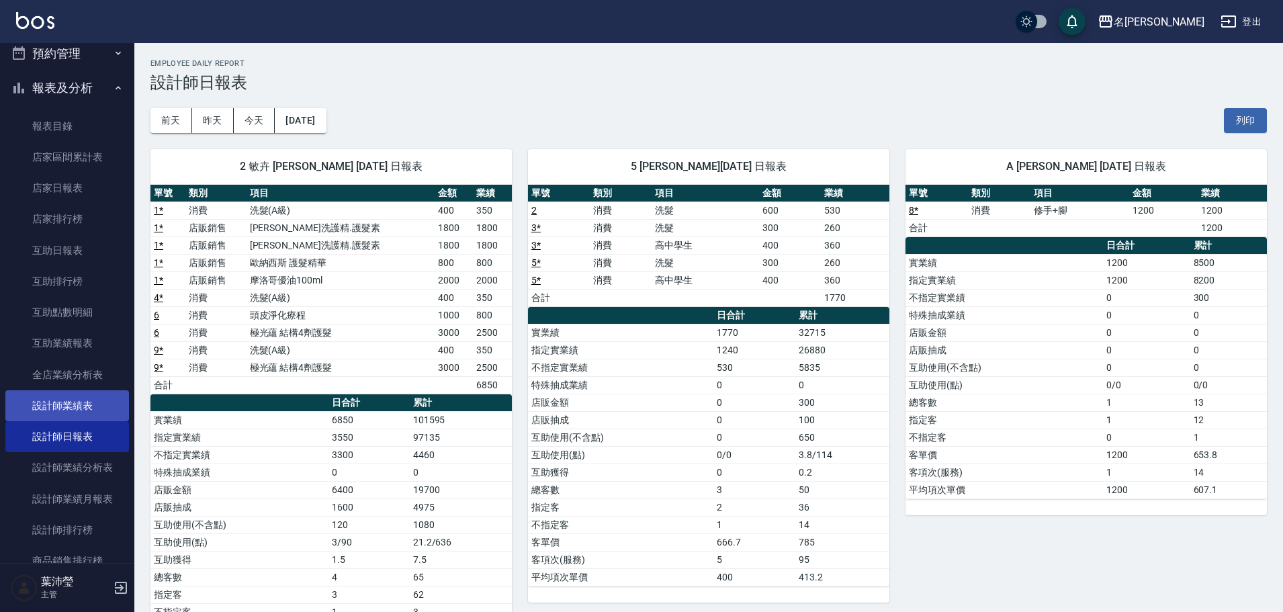
click at [89, 410] on link "設計師業績表" at bounding box center [67, 405] width 124 height 31
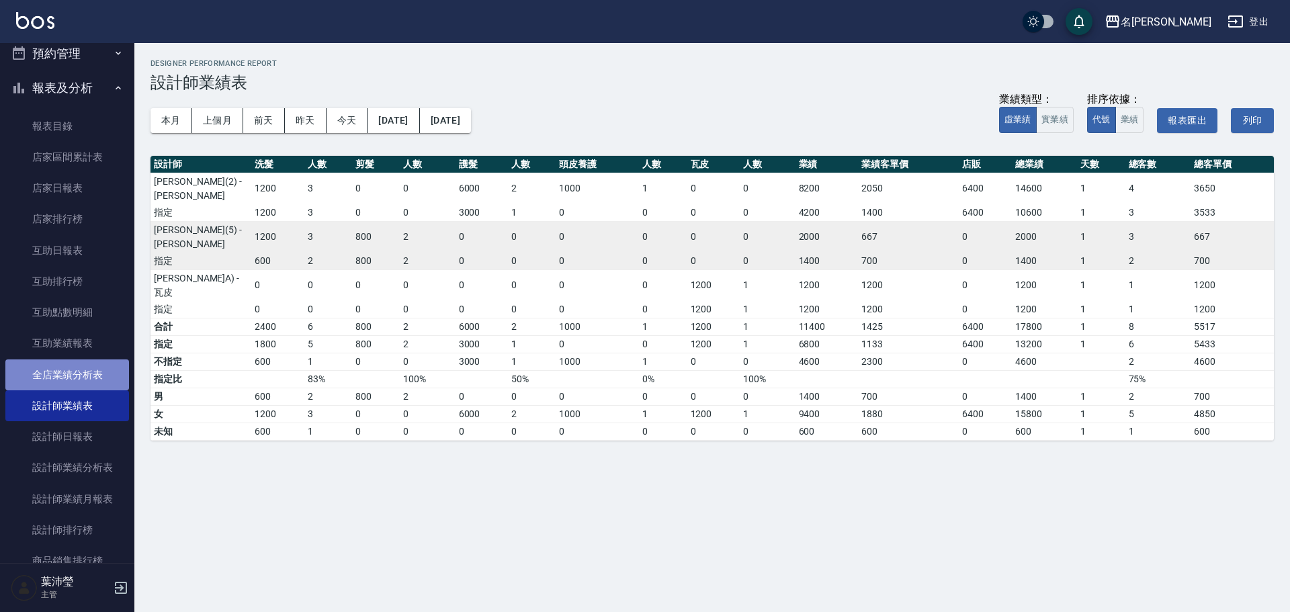
click at [95, 378] on link "全店業績分析表" at bounding box center [67, 374] width 124 height 31
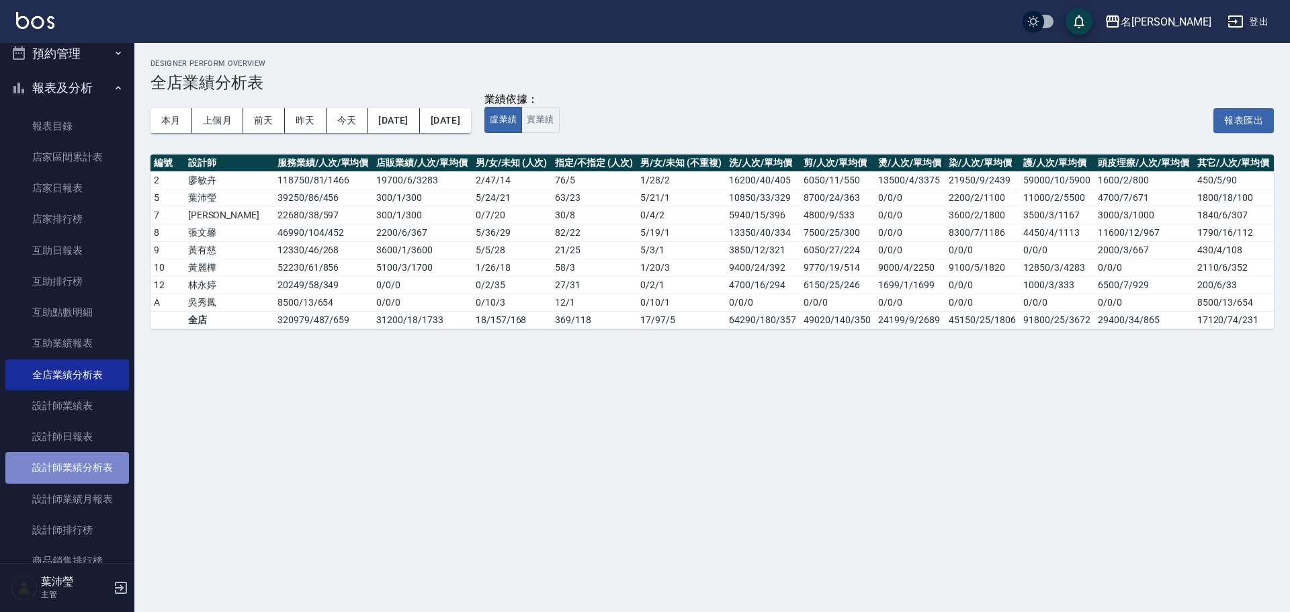
click at [107, 456] on link "設計師業績分析表" at bounding box center [67, 467] width 124 height 31
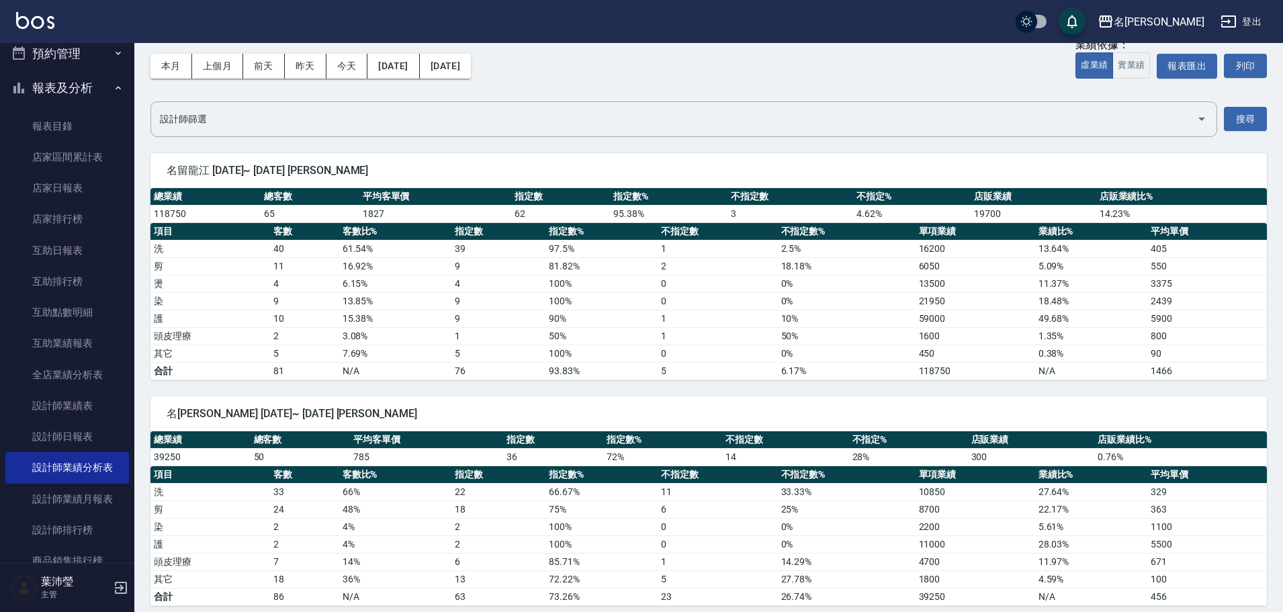
scroll to position [56, 0]
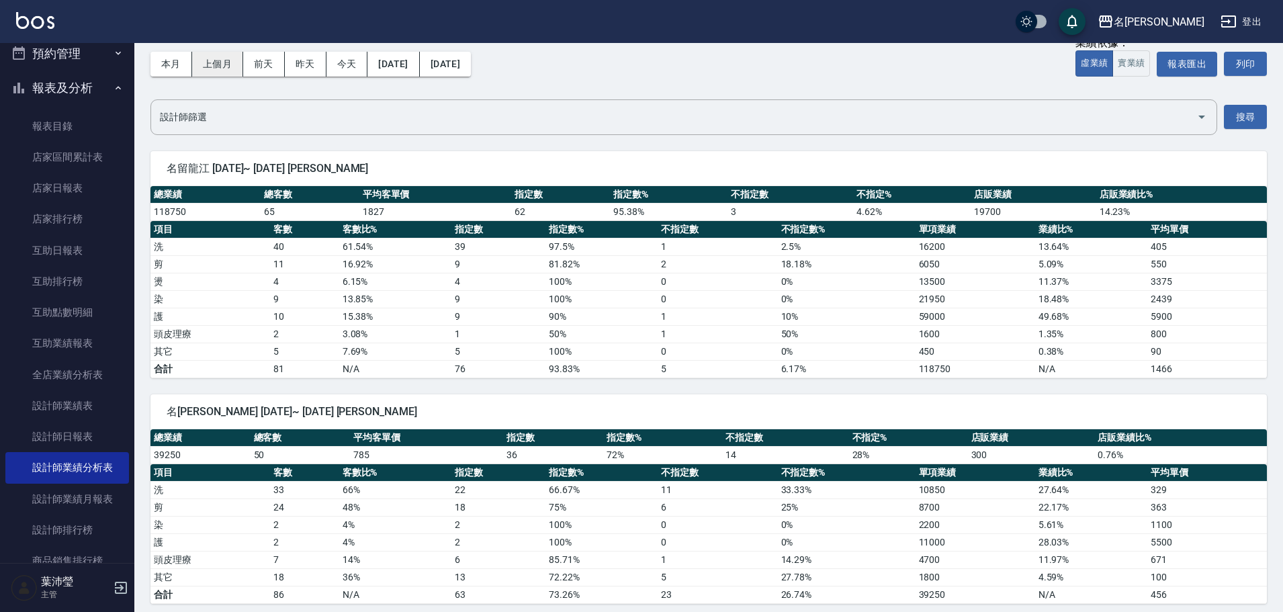
click at [232, 62] on button "上個月" at bounding box center [217, 64] width 51 height 25
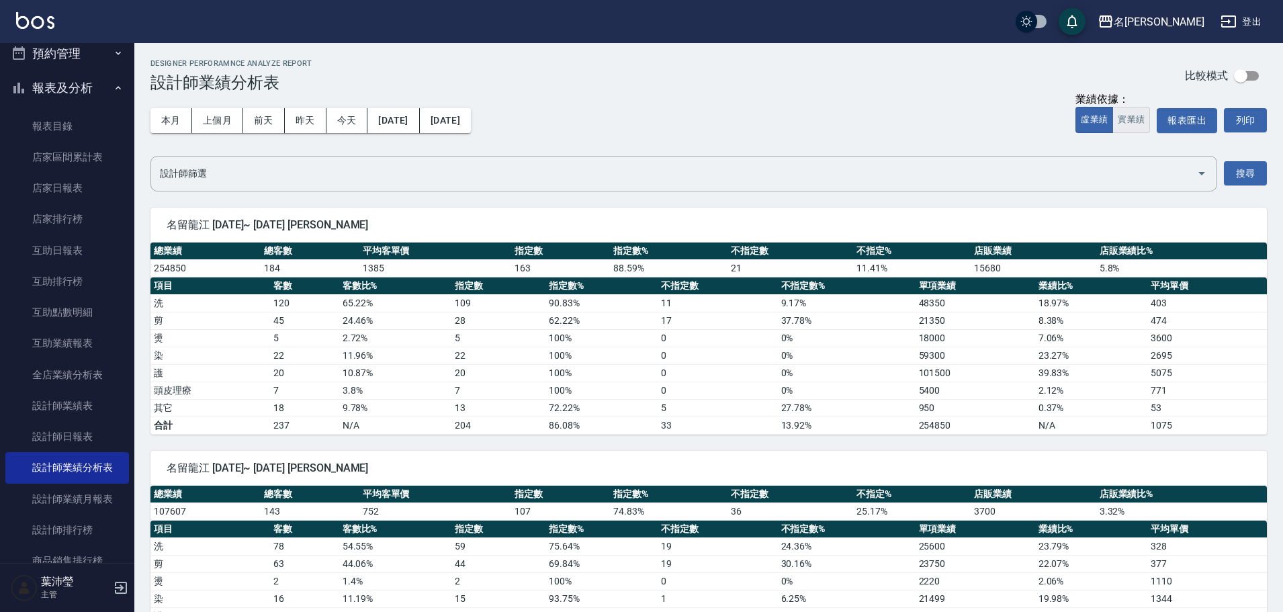
click at [1125, 124] on button "實業績" at bounding box center [1131, 120] width 38 height 26
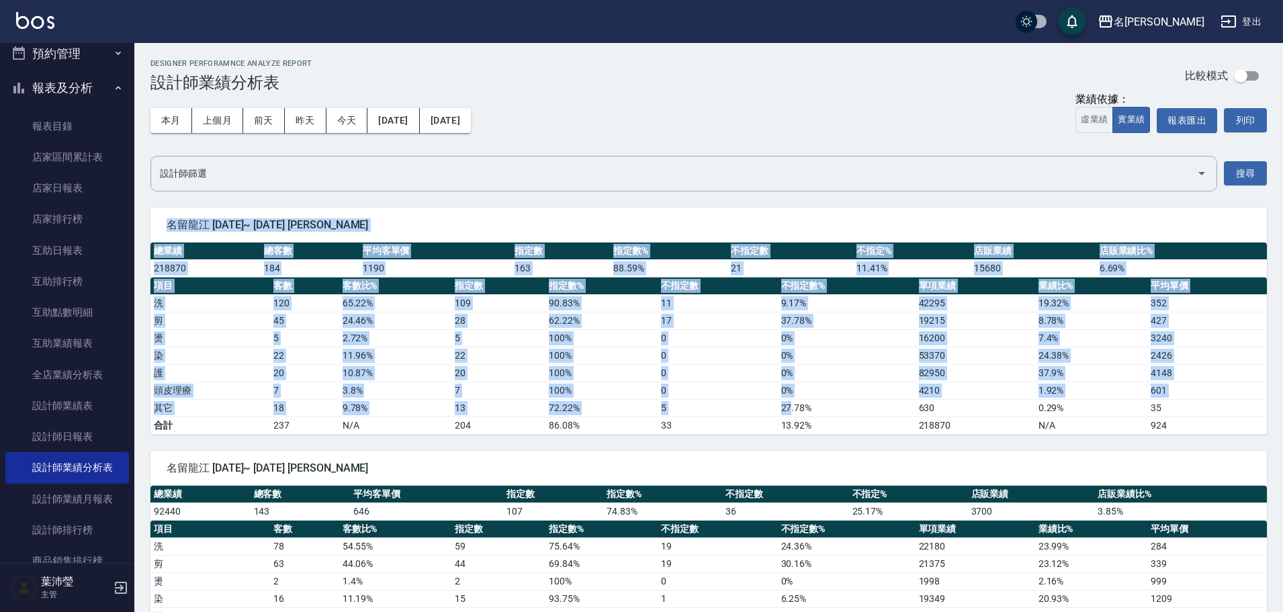
drag, startPoint x: 166, startPoint y: 226, endPoint x: 812, endPoint y: 271, distance: 647.8
click at [791, 347] on div "名留龍江 [DATE]~ [DATE] [PERSON_NAME] 總業績 總客數 平均客單價 指定數 指定數% 不指定數 不指定% 店販業績 店販業績比% …" at bounding box center [708, 321] width 1116 height 227
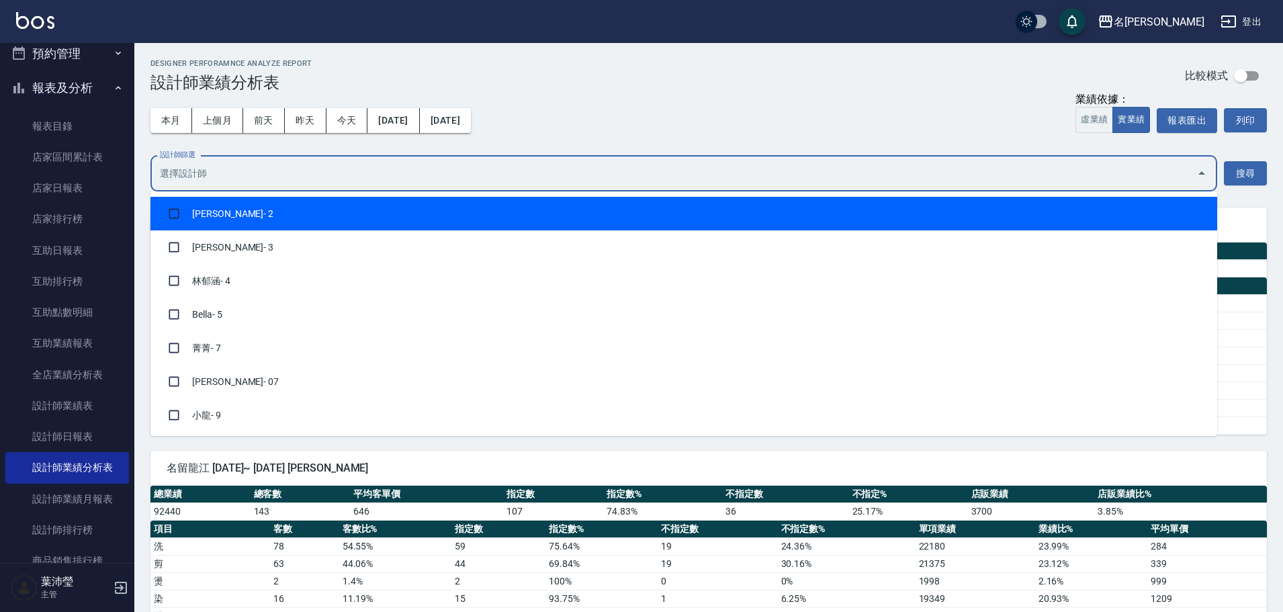
click at [826, 163] on input "設計師篩選" at bounding box center [674, 174] width 1035 height 24
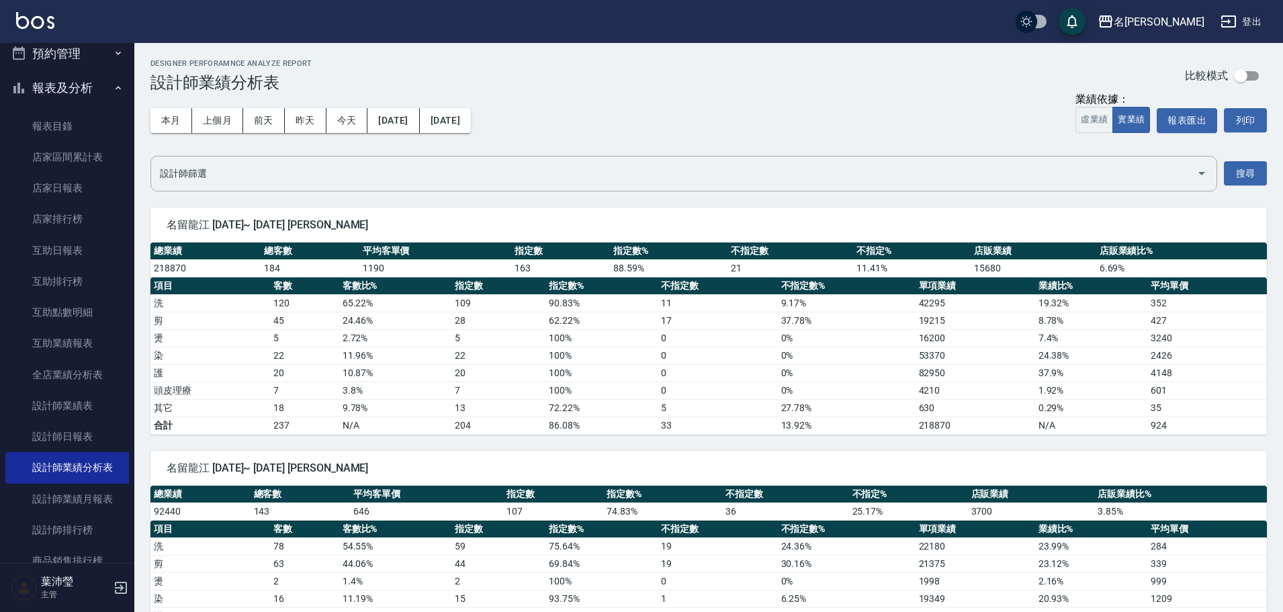
click at [597, 129] on div "本月 上個月 [DATE] [DATE] [DATE] [DATE] [DATE] 業績依據： 虛業績 實業績 報表匯出 列印" at bounding box center [708, 120] width 1116 height 57
